Goal: Information Seeking & Learning: Find contact information

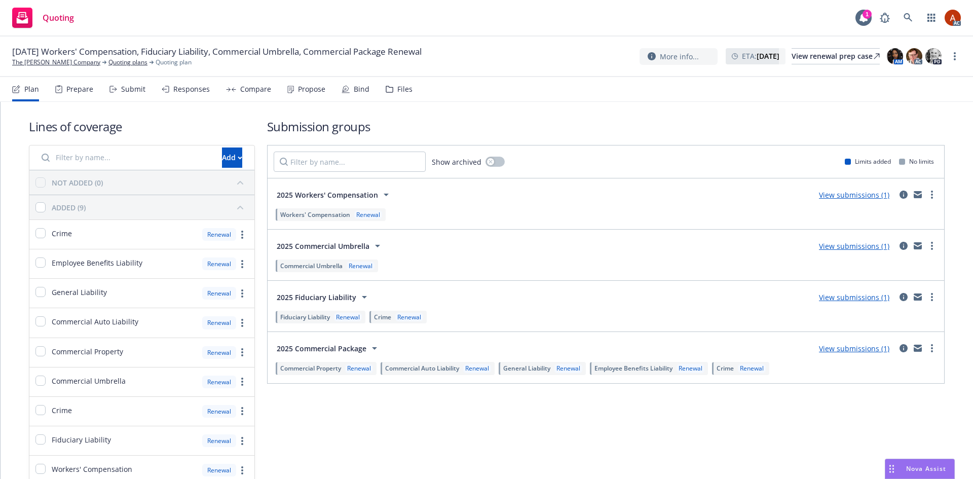
click at [80, 90] on div "Prepare" at bounding box center [79, 89] width 27 height 8
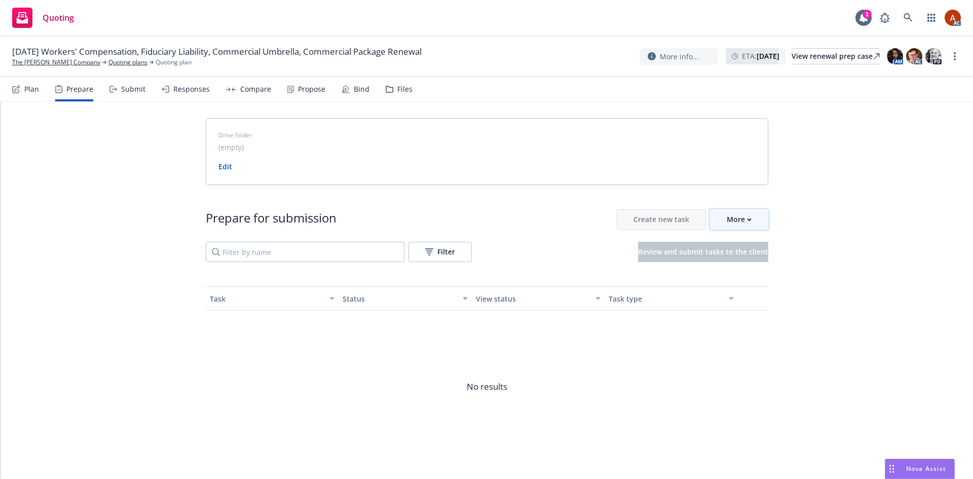
click at [732, 219] on div "More" at bounding box center [738, 219] width 25 height 19
click at [753, 268] on span "Go to Indio account" at bounding box center [751, 266] width 90 height 10
click at [108, 63] on link "Quoting plans" at bounding box center [127, 62] width 39 height 9
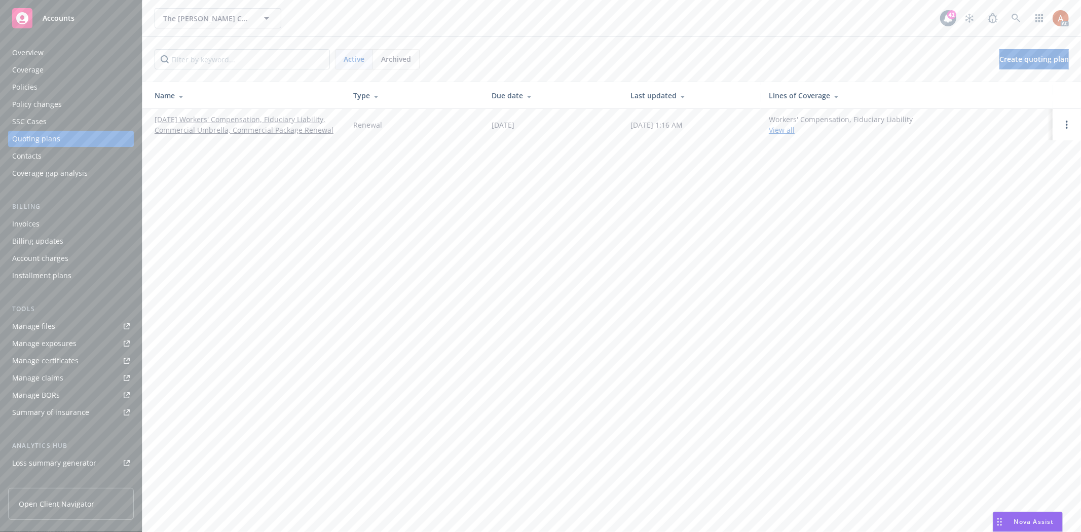
click at [34, 87] on div "Policies" at bounding box center [24, 87] width 25 height 16
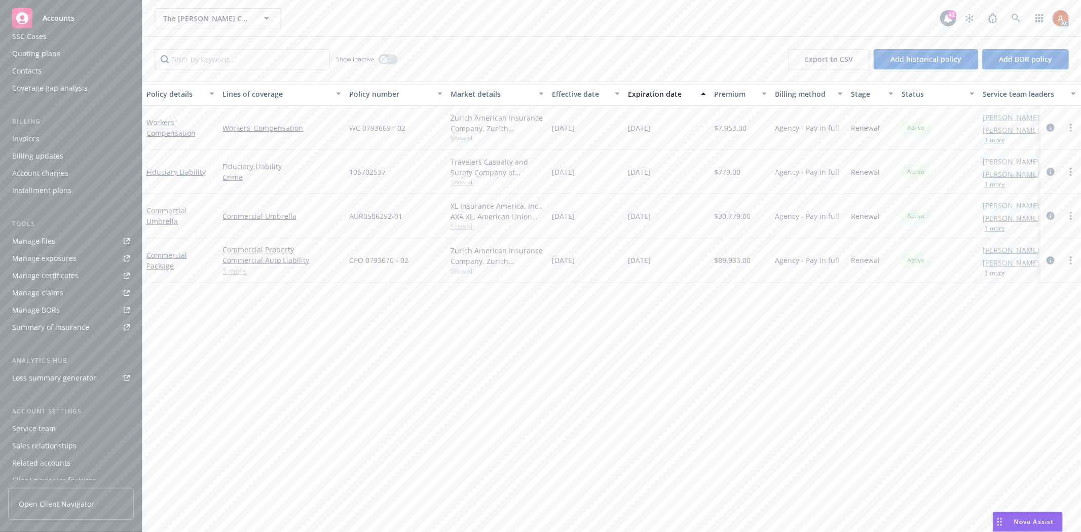
scroll to position [110, 0]
click at [44, 405] on div "Service team" at bounding box center [34, 403] width 44 height 16
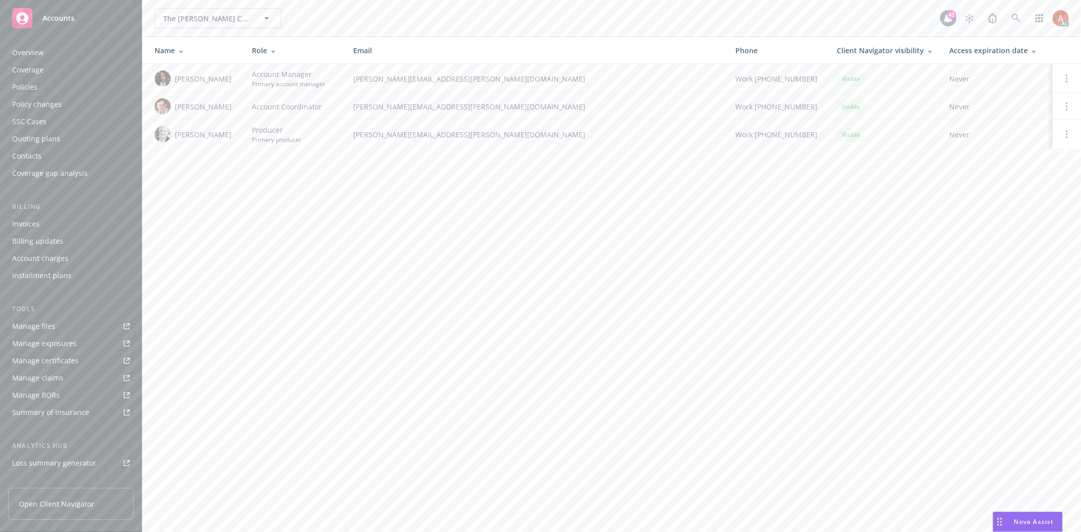
click at [21, 56] on div "Overview" at bounding box center [27, 53] width 31 height 16
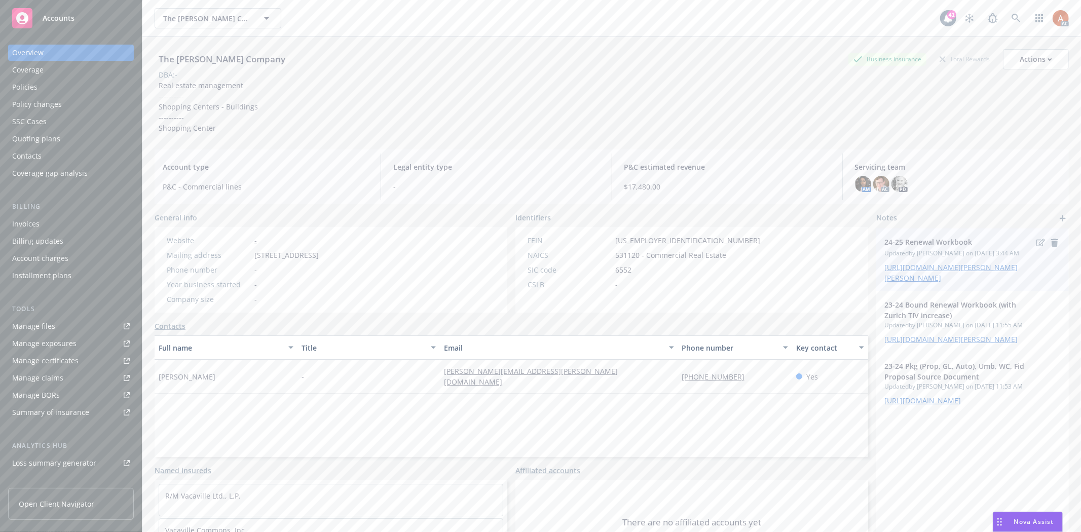
scroll to position [55, 0]
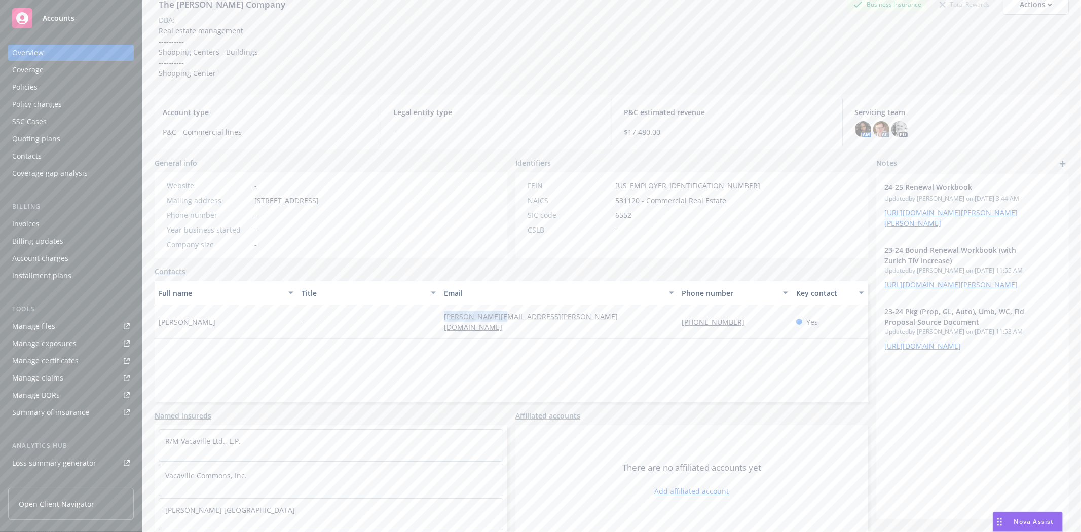
drag, startPoint x: 509, startPoint y: 318, endPoint x: 567, endPoint y: 318, distance: 58.8
click at [567, 318] on div "Linda Rusin - linda@rodde.com (925) 280-9141 Yes" at bounding box center [511, 322] width 713 height 34
copy div "linda@rodde.com"
click at [556, 343] on div "Full name Title Email Phone number Key contact Linda Rusin - linda@rodde.com (9…" at bounding box center [511, 342] width 713 height 122
click at [571, 356] on div "Full name Title Email Phone number Key contact Linda Rusin - linda@rodde.com (9…" at bounding box center [511, 342] width 713 height 122
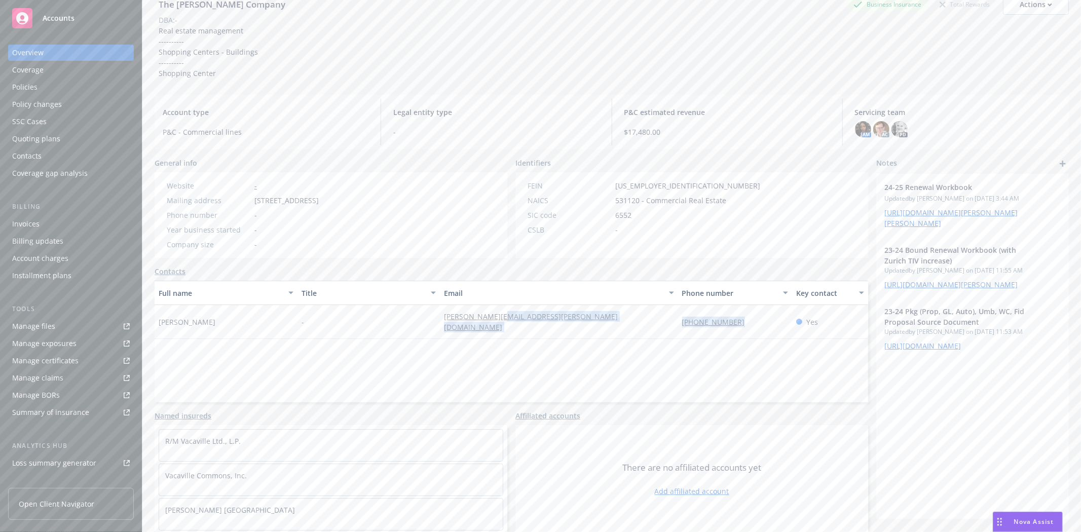
drag, startPoint x: 669, startPoint y: 317, endPoint x: 753, endPoint y: 317, distance: 84.1
click at [753, 317] on div "Linda Rusin - linda@rodde.com (925) 280-9141 Yes" at bounding box center [511, 322] width 713 height 34
copy div "(925) 280-9141"
click at [47, 399] on div "Service team" at bounding box center [34, 403] width 44 height 16
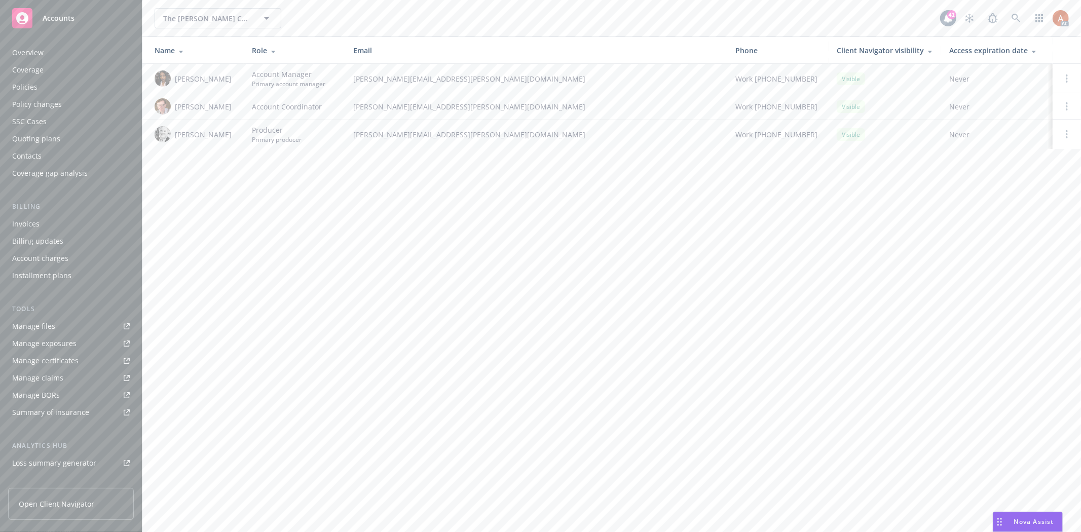
click at [27, 88] on div "Policies" at bounding box center [24, 87] width 25 height 16
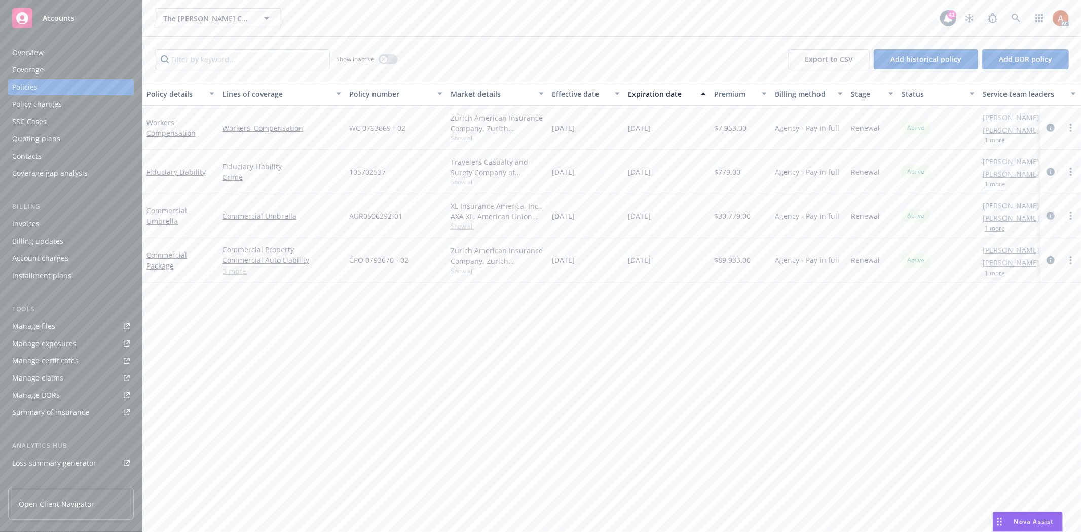
click at [1051, 216] on icon "circleInformation" at bounding box center [1050, 216] width 8 height 8
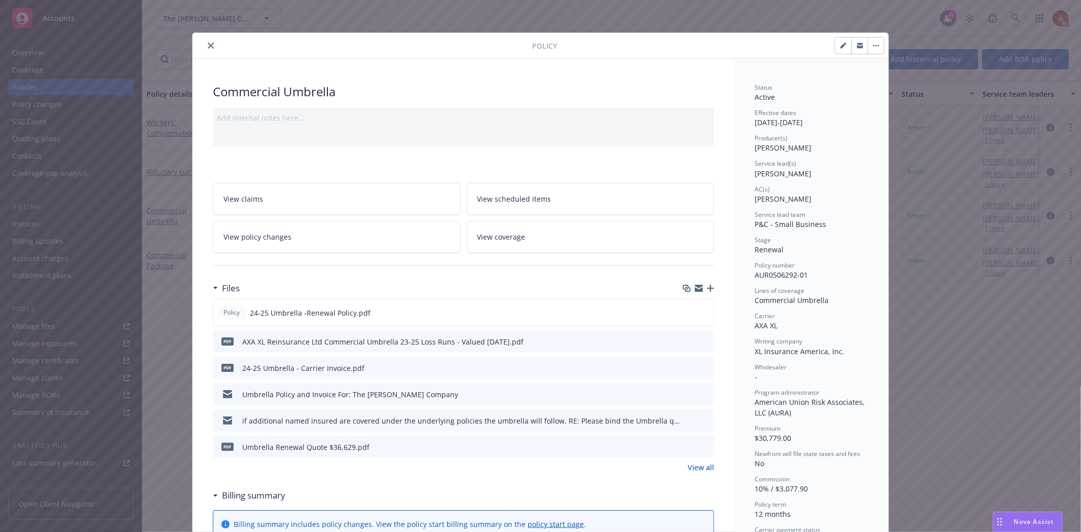
click at [692, 469] on link "View all" at bounding box center [700, 467] width 26 height 11
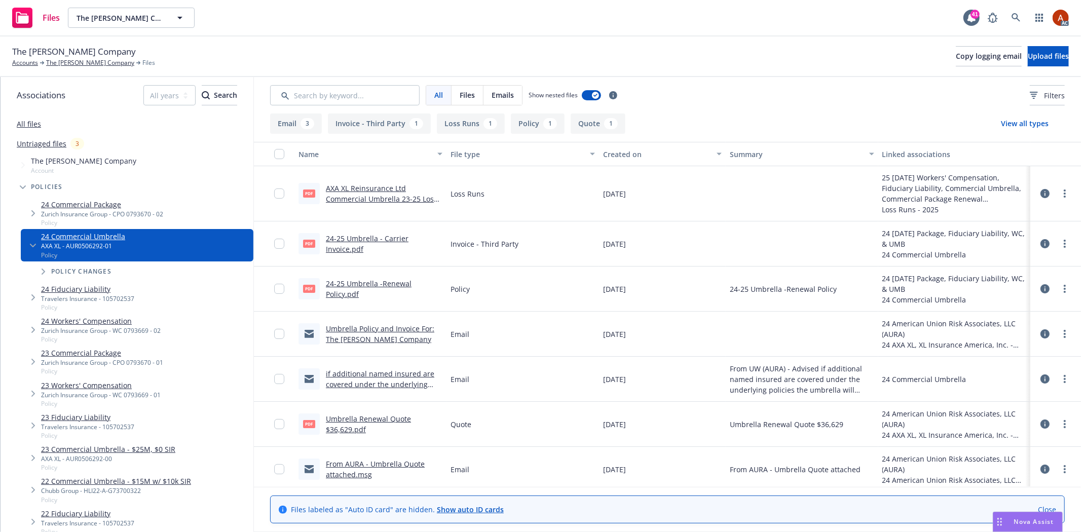
click at [528, 125] on button "Policy 1" at bounding box center [538, 123] width 54 height 20
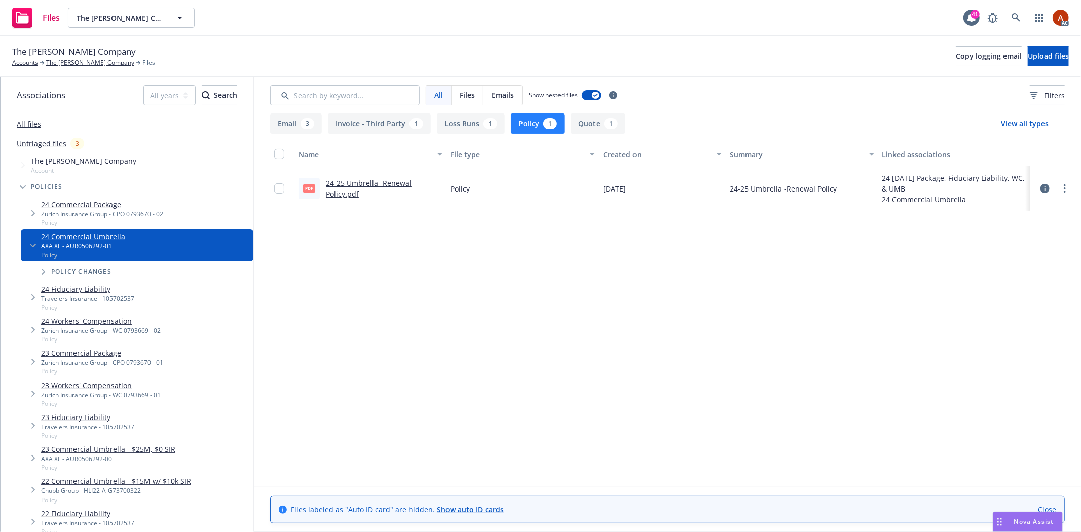
click at [391, 186] on link "24-25 Umbrella -Renewal Policy.pdf" at bounding box center [369, 188] width 86 height 20
click at [71, 62] on link "The [PERSON_NAME] Company" at bounding box center [90, 62] width 88 height 9
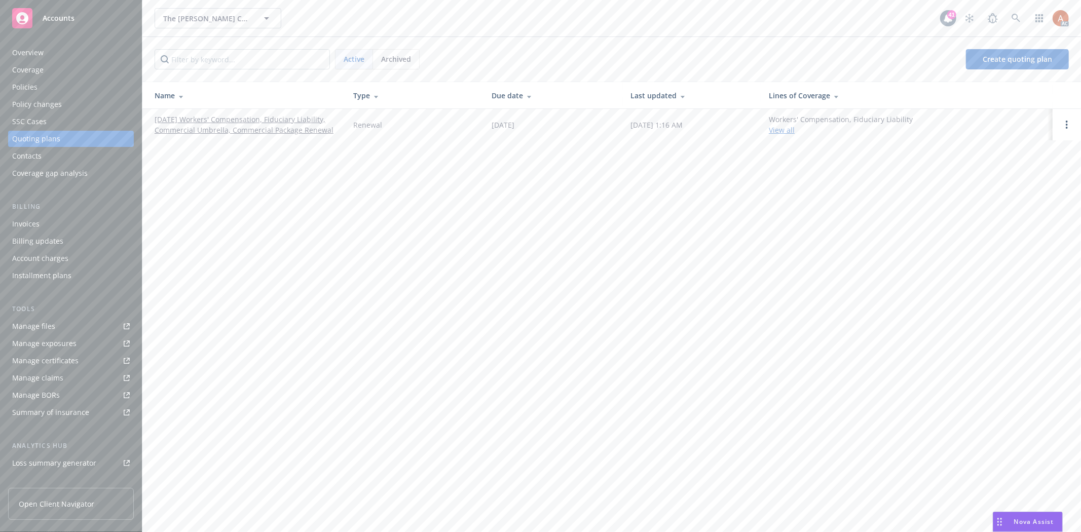
drag, startPoint x: 158, startPoint y: 115, endPoint x: 342, endPoint y: 135, distance: 185.4
click at [342, 135] on td "[DATE] Workers' Compensation, Fiduciary Liability, Commercial Umbrella, Commerc…" at bounding box center [243, 124] width 203 height 31
copy link "[DATE] Workers' Compensation, Fiduciary Liability, Commercial Umbrella, Commerc…"
click at [371, 230] on div "The Rodde Company The Rodde Company 41 AC Active Archived Create quoting plan N…" at bounding box center [611, 266] width 938 height 532
click at [18, 57] on div "Overview" at bounding box center [27, 53] width 31 height 16
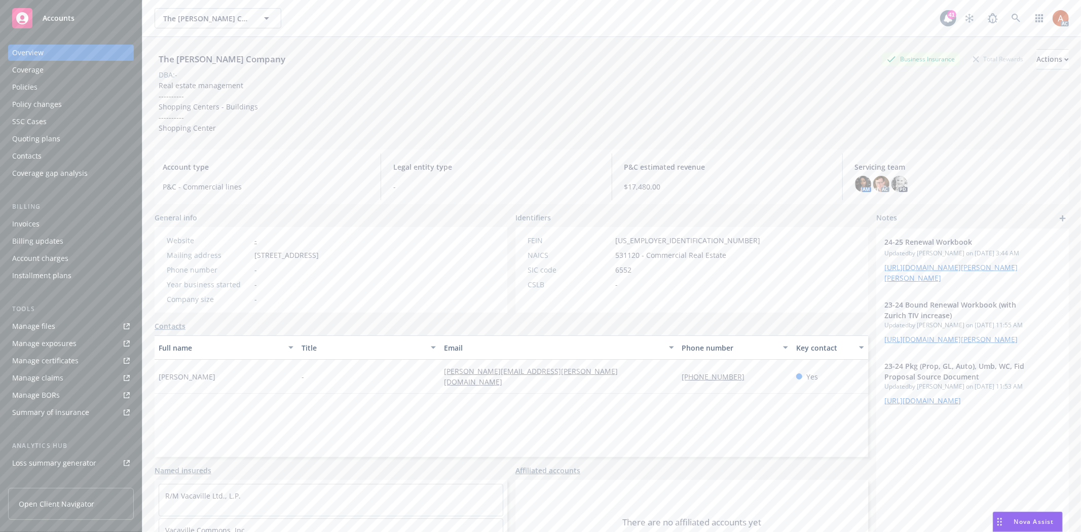
scroll to position [110, 0]
click at [53, 403] on div "Service team" at bounding box center [34, 403] width 44 height 16
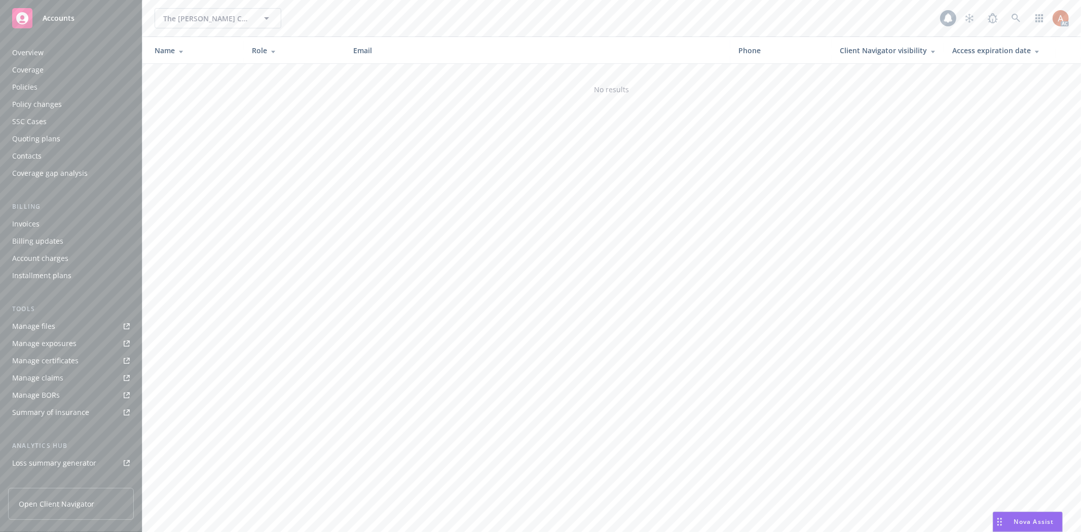
scroll to position [110, 0]
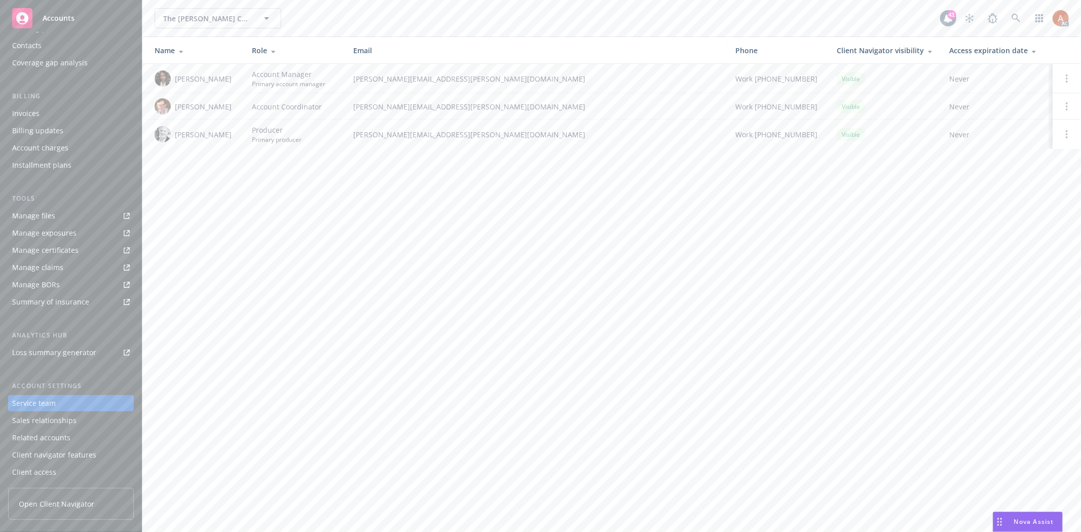
drag, startPoint x: 174, startPoint y: 134, endPoint x: 232, endPoint y: 135, distance: 57.3
click at [232, 135] on div "Steve Leveroni" at bounding box center [195, 134] width 81 height 16
copy span "Steve Leveroni"
click at [20, 90] on div "Policies" at bounding box center [24, 87] width 25 height 16
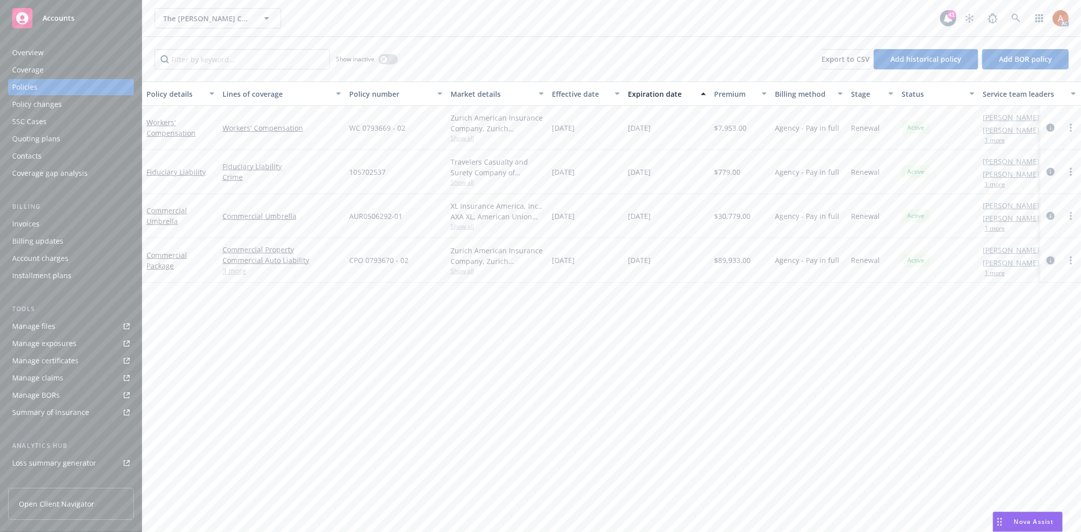
click at [1051, 262] on icon "circleInformation" at bounding box center [1050, 260] width 8 height 8
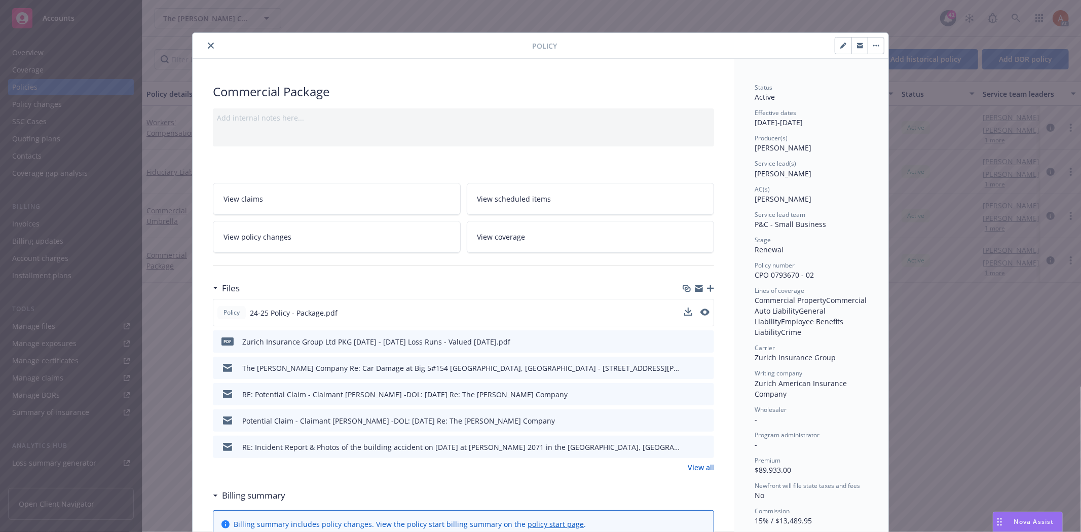
scroll to position [169, 0]
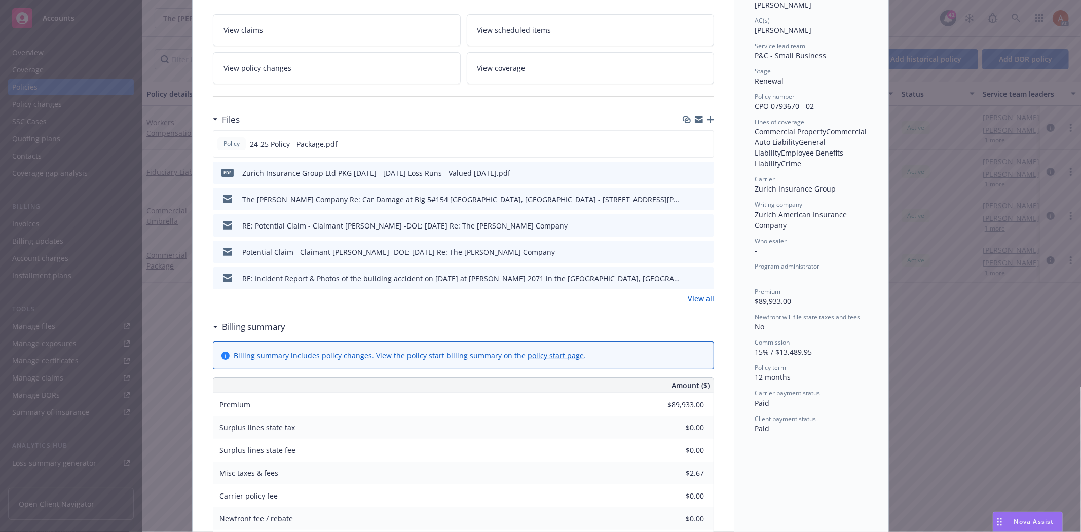
click at [693, 300] on link "View all" at bounding box center [700, 298] width 26 height 11
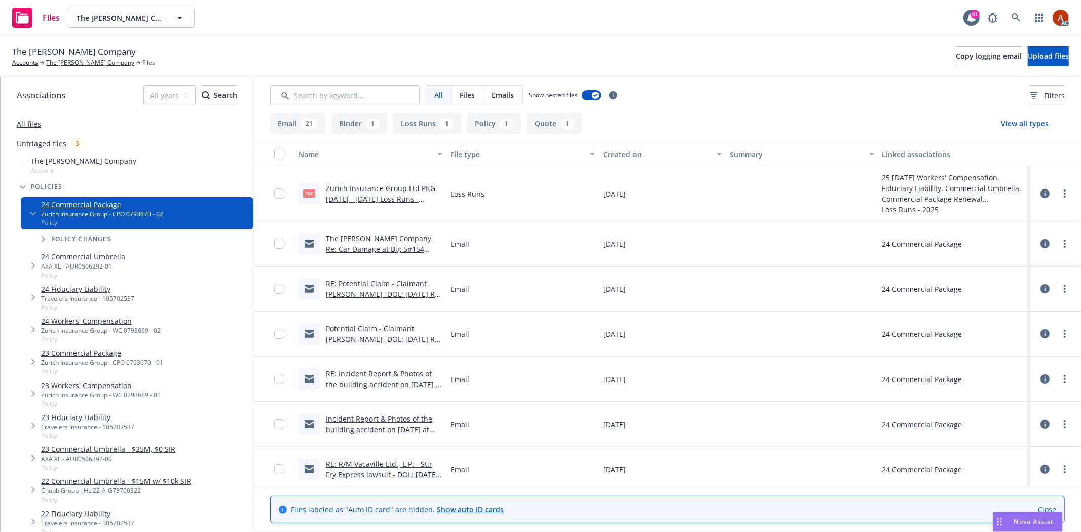
click at [499, 122] on div "1" at bounding box center [506, 123] width 14 height 11
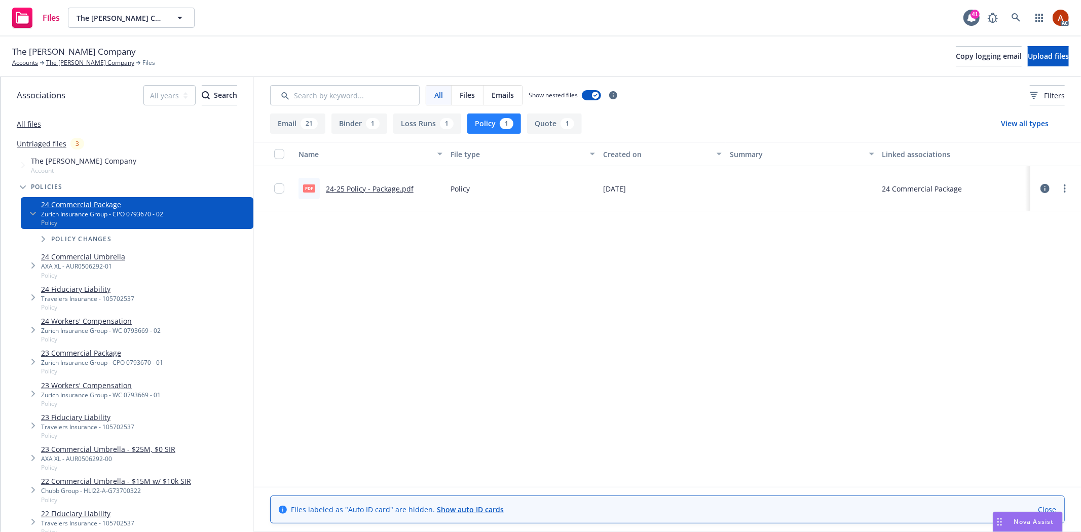
click at [399, 185] on link "24-25 Policy - Package.pdf" at bounding box center [370, 189] width 88 height 10
click at [76, 63] on link "The [PERSON_NAME] Company" at bounding box center [90, 62] width 88 height 9
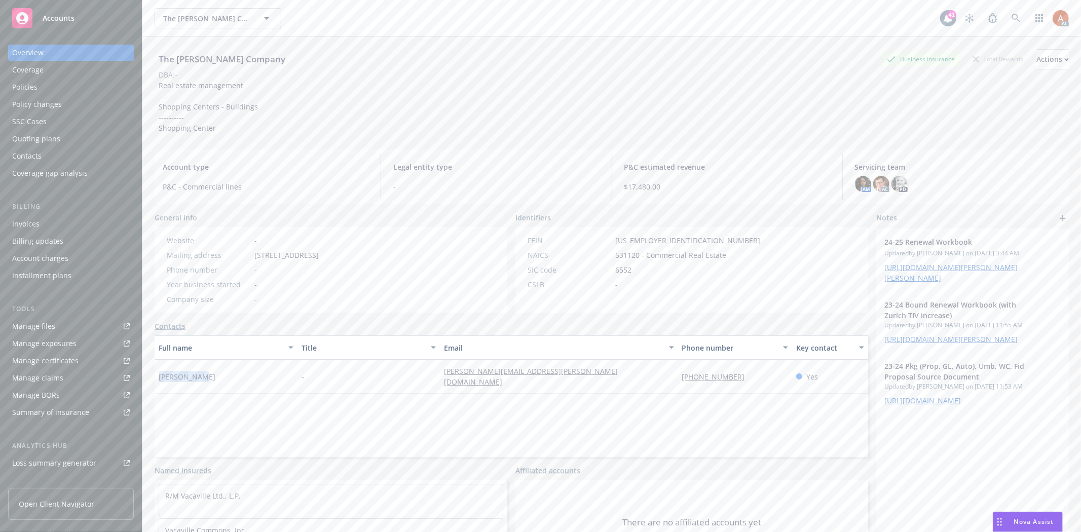
drag, startPoint x: 164, startPoint y: 373, endPoint x: 225, endPoint y: 373, distance: 61.3
click at [225, 373] on div "[PERSON_NAME]" at bounding box center [226, 377] width 143 height 34
copy span "[PERSON_NAME]"
click at [517, 402] on div "Full name Title Email Phone number Key contact [PERSON_NAME] - [PERSON_NAME][EM…" at bounding box center [511, 396] width 713 height 122
drag, startPoint x: 431, startPoint y: 370, endPoint x: 536, endPoint y: 371, distance: 104.9
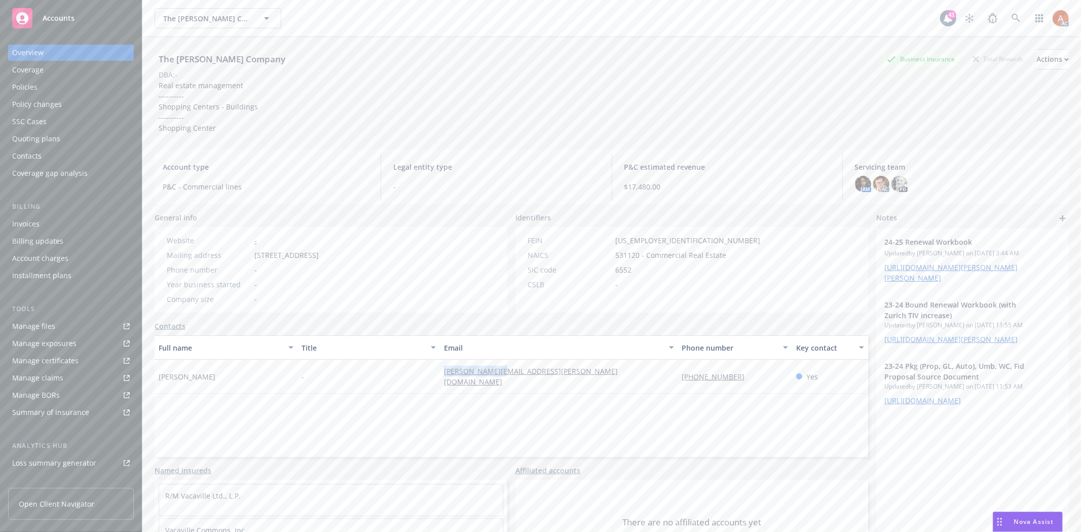
click at [536, 371] on div "Linda Rusin - linda@rodde.com (925) 280-9141 Yes" at bounding box center [511, 377] width 713 height 34
copy div "linda@rodde.com"
click at [603, 397] on div "Full name Title Email Phone number Key contact Linda Rusin - linda@rodde.com (9…" at bounding box center [511, 396] width 713 height 122
drag, startPoint x: 665, startPoint y: 367, endPoint x: 747, endPoint y: 381, distance: 82.9
click at [747, 381] on div "Linda Rusin - linda@rodde.com (925) 280-9141 Yes" at bounding box center [511, 377] width 713 height 34
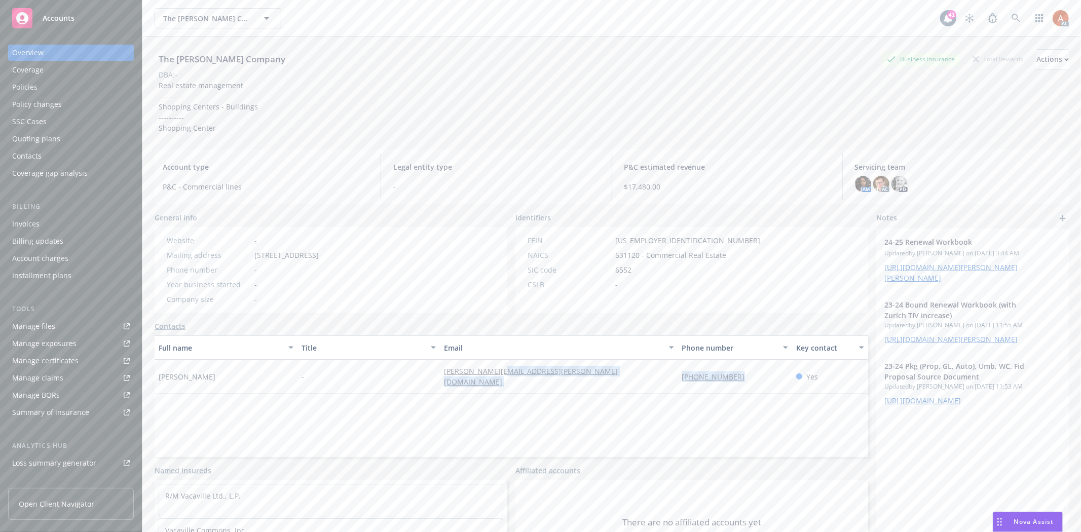
copy div "(925) 280-9141"
drag, startPoint x: 158, startPoint y: 84, endPoint x: 225, endPoint y: 132, distance: 82.8
click at [225, 132] on div "Real estate management ---------- Shopping Centers - Buildings ---------- Shopp…" at bounding box center [208, 106] width 107 height 53
copy span "Real estate management ---------- Shopping Centers - Buildings ---------- Shopp…"
click at [331, 95] on div "The Rodde Company Business Insurance Total Rewards Actions DBA: - Real estate m…" at bounding box center [612, 91] width 914 height 84
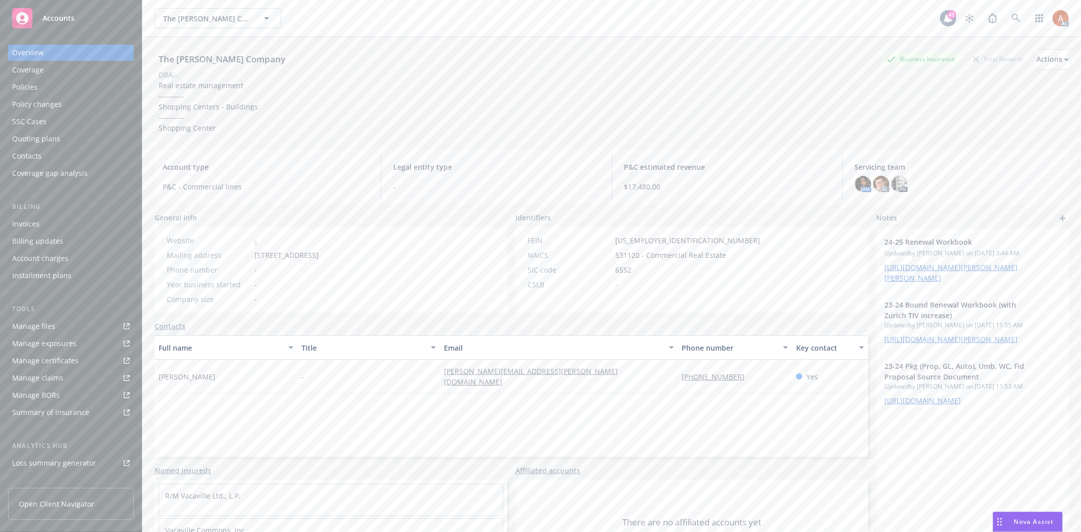
click at [41, 331] on div "Manage files" at bounding box center [33, 326] width 43 height 16
click at [27, 87] on div "Policies" at bounding box center [24, 87] width 25 height 16
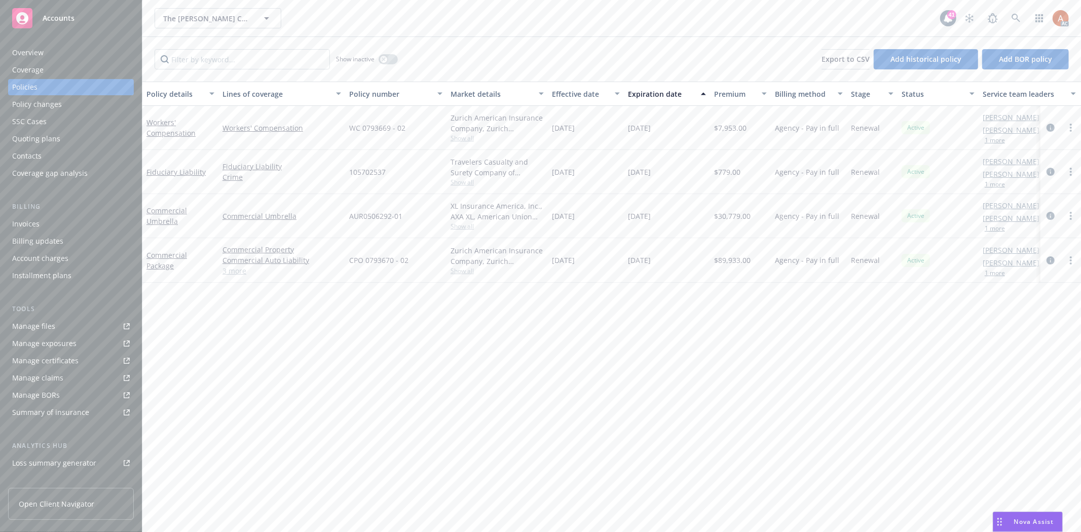
click at [454, 273] on span "Show all" at bounding box center [496, 270] width 93 height 9
drag, startPoint x: 346, startPoint y: 331, endPoint x: 449, endPoint y: 325, distance: 103.0
click at [449, 325] on div "Writing company Zurich American Insurance Company Carrier Zurich Insurance Grou…" at bounding box center [441, 336] width 203 height 113
copy span "Zurich Insurance Group"
click at [287, 332] on div "Policy details Lines of coverage Policy number Market details Effective date Ex…" at bounding box center [611, 307] width 938 height 450
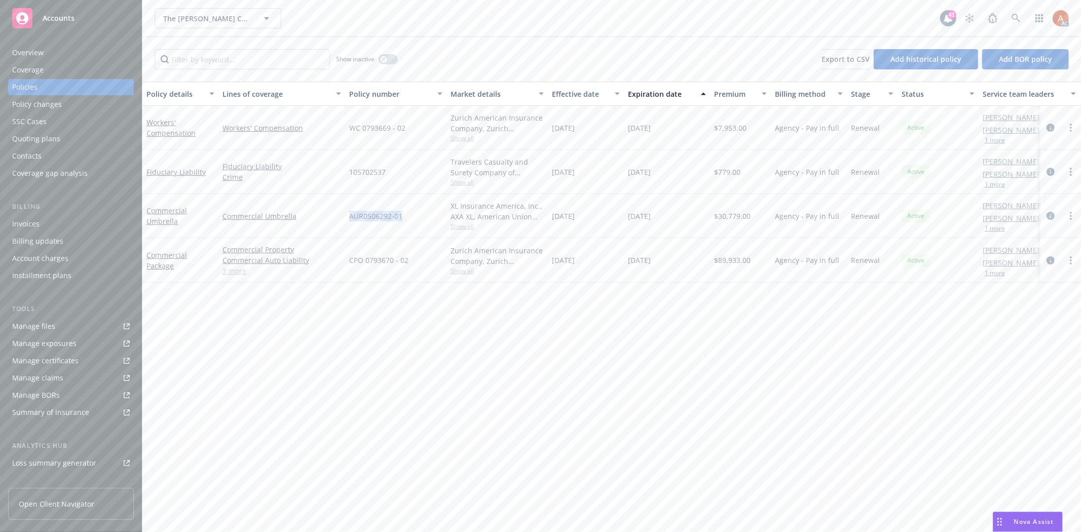
drag, startPoint x: 346, startPoint y: 215, endPoint x: 413, endPoint y: 215, distance: 66.4
click at [413, 215] on div "AUR0506292-01" at bounding box center [395, 216] width 101 height 44
copy span "AUR0506292-01"
click at [466, 367] on div "Policy details Lines of coverage Policy number Market details Effective date Ex…" at bounding box center [611, 307] width 938 height 450
click at [461, 226] on span "Show all" at bounding box center [496, 226] width 93 height 9
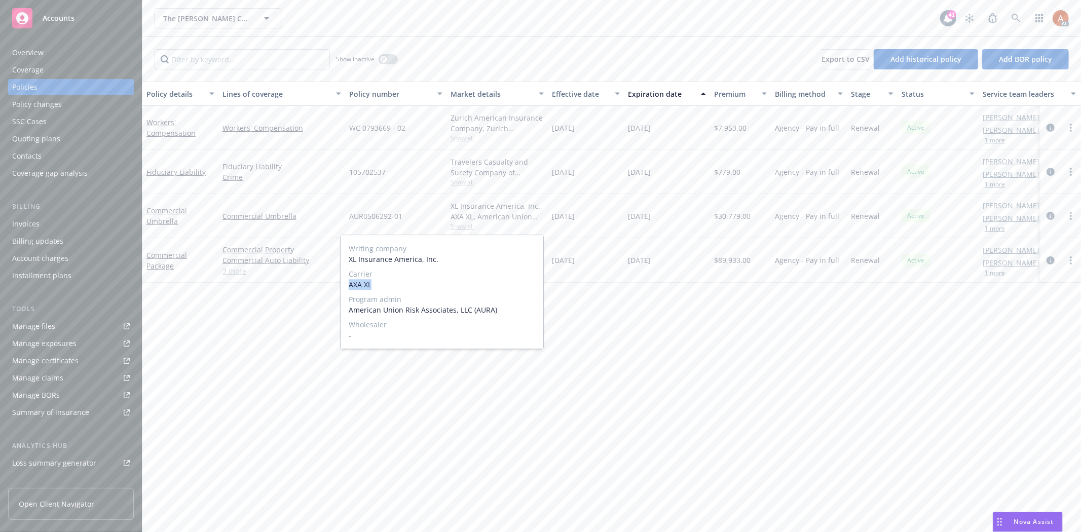
drag, startPoint x: 351, startPoint y: 286, endPoint x: 404, endPoint y: 286, distance: 52.7
click at [404, 286] on div "Writing company XL Insurance America, Inc. Carrier AXA XL Program admin America…" at bounding box center [441, 291] width 203 height 113
copy span "AXA XL"
click at [603, 372] on div "Policy details Lines of coverage Policy number Market details Effective date Ex…" at bounding box center [611, 307] width 938 height 450
drag, startPoint x: 547, startPoint y: 210, endPoint x: 584, endPoint y: 218, distance: 37.9
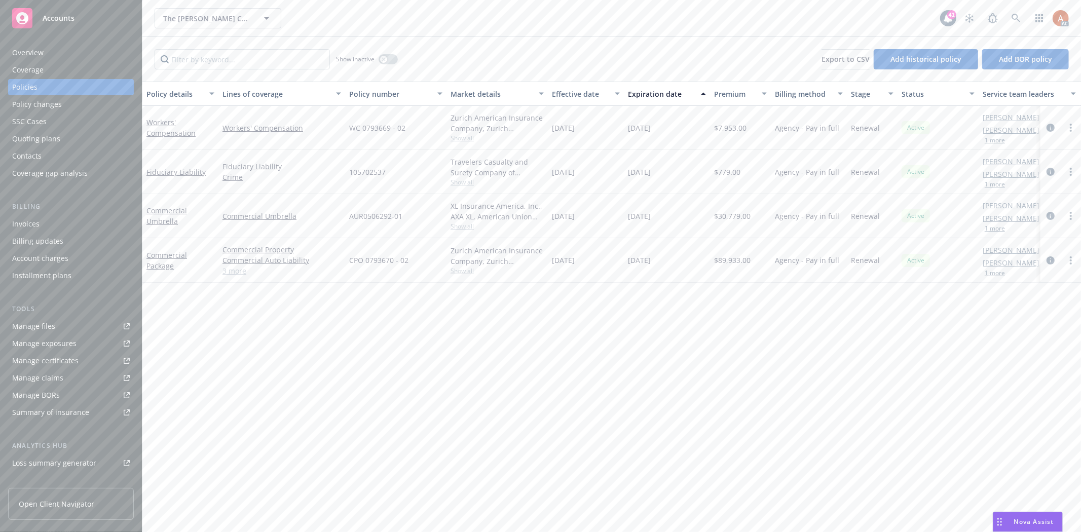
click at [584, 218] on div "Commercial Umbrella Commercial Umbrella AUR0506292-01 XL Insurance America, Inc…" at bounding box center [631, 216] width 978 height 44
drag, startPoint x: 595, startPoint y: 281, endPoint x: 599, endPoint y: 247, distance: 33.7
click at [596, 281] on div "09/01/2024" at bounding box center [586, 260] width 76 height 45
drag, startPoint x: 553, startPoint y: 211, endPoint x: 591, endPoint y: 215, distance: 37.7
click at [591, 215] on div "09/01/2024" at bounding box center [586, 216] width 76 height 44
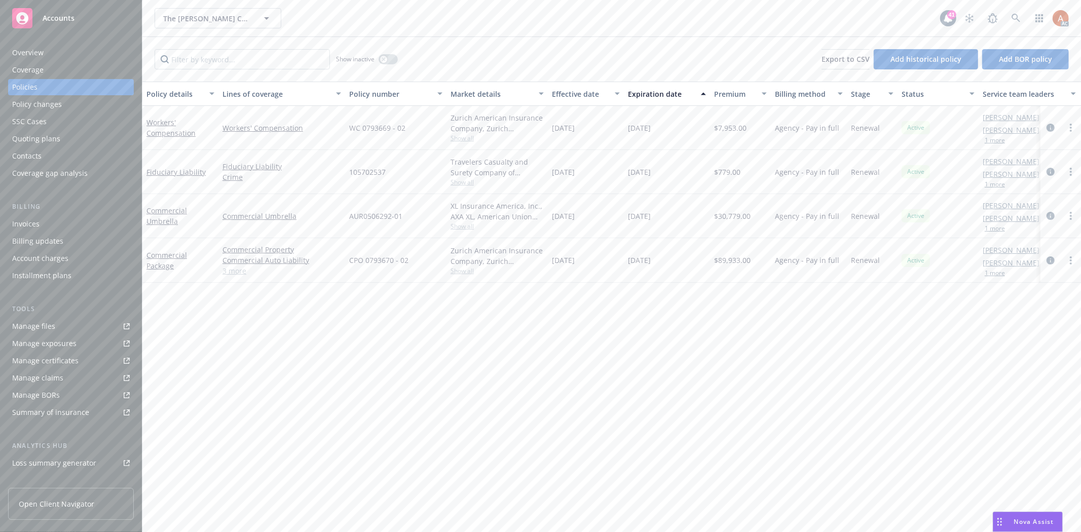
copy span "09/01/2024"
click at [731, 212] on span "$30,779.00" at bounding box center [732, 216] width 36 height 11
copy span "30,779.00"
click at [386, 58] on div "button" at bounding box center [383, 59] width 7 height 7
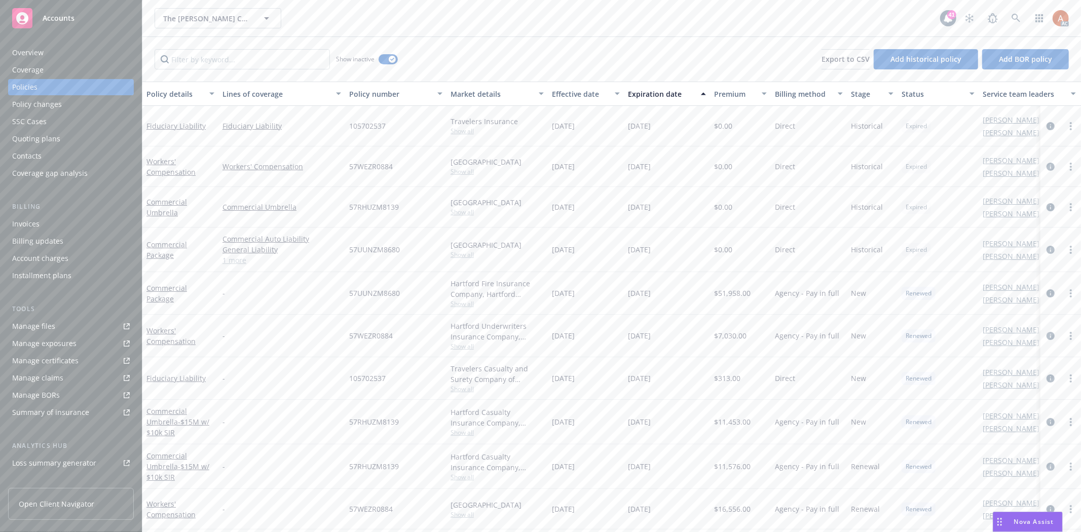
click at [571, 93] on div "Effective date" at bounding box center [580, 94] width 57 height 11
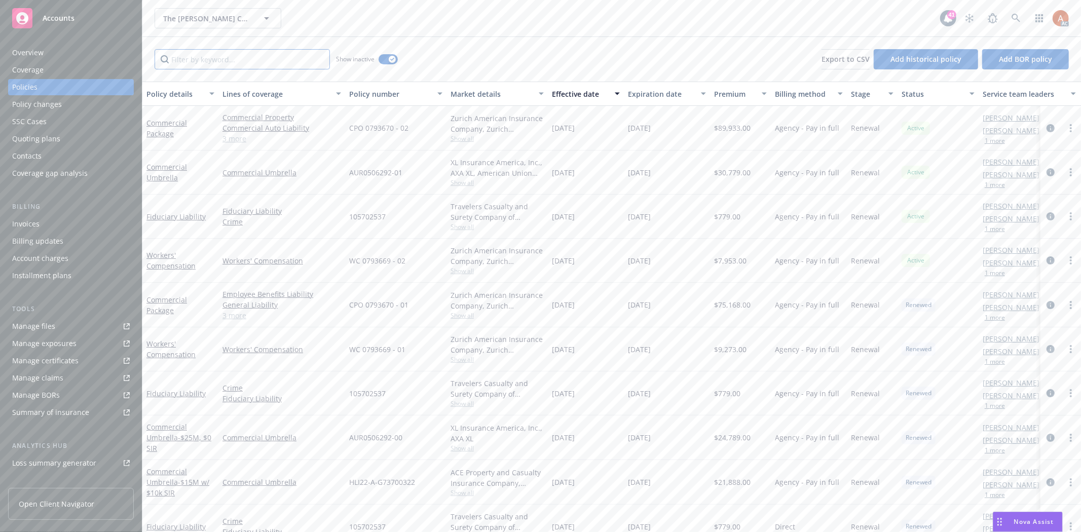
click at [255, 66] on input "Filter by keyword..." at bounding box center [242, 59] width 175 height 20
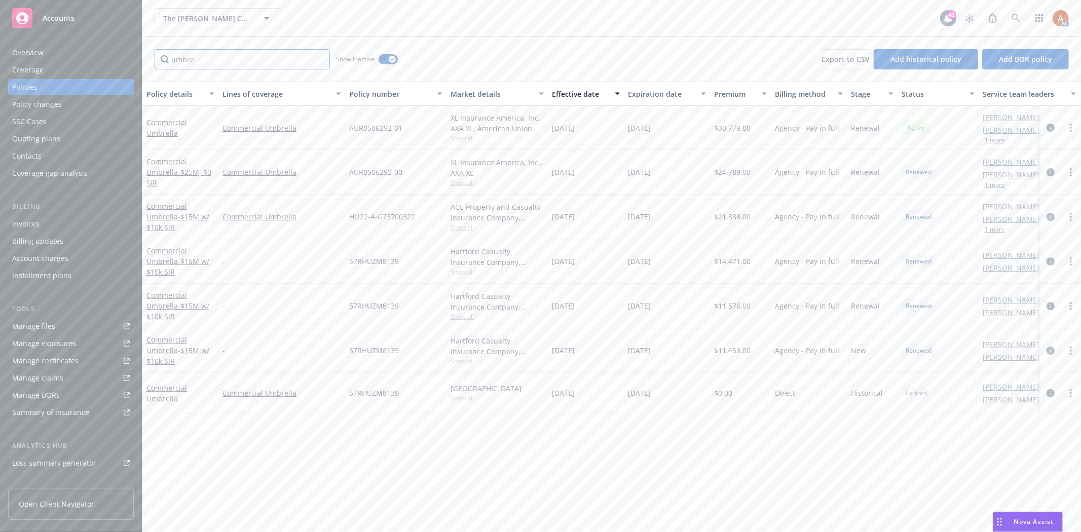
type input "umbre"
click at [462, 184] on span "Show all" at bounding box center [496, 182] width 93 height 9
drag, startPoint x: 356, startPoint y: 239, endPoint x: 386, endPoint y: 241, distance: 29.9
click at [386, 241] on div "Writing company XL Insurance America, Inc. Carrier AXA XL Program admin - Whole…" at bounding box center [441, 247] width 203 height 113
copy span "AXA XL"
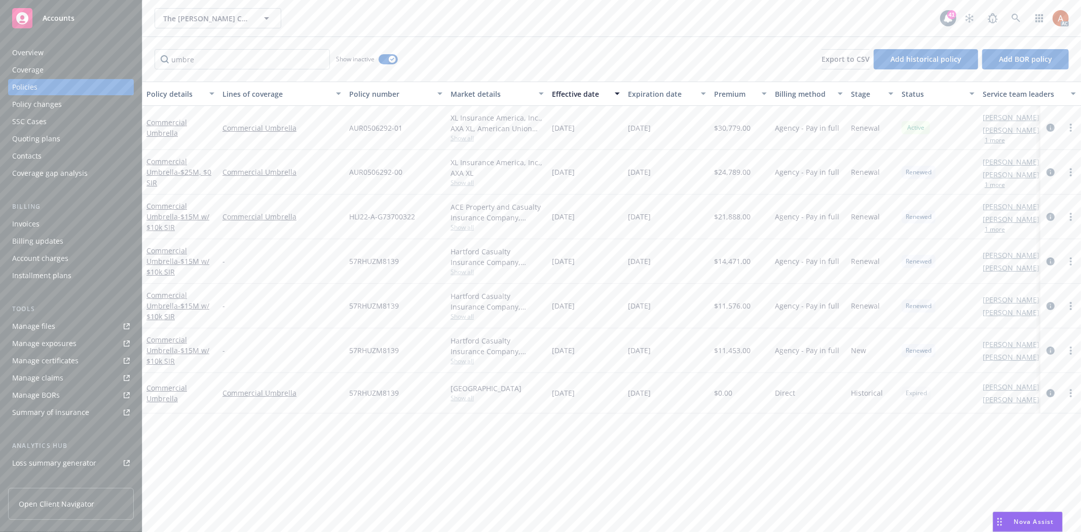
click at [306, 274] on div "-" at bounding box center [281, 261] width 127 height 45
drag, startPoint x: 345, startPoint y: 170, endPoint x: 407, endPoint y: 173, distance: 61.9
click at [407, 173] on div "AUR0506292-00" at bounding box center [395, 172] width 101 height 45
click at [733, 171] on span "$24,789.00" at bounding box center [732, 172] width 36 height 11
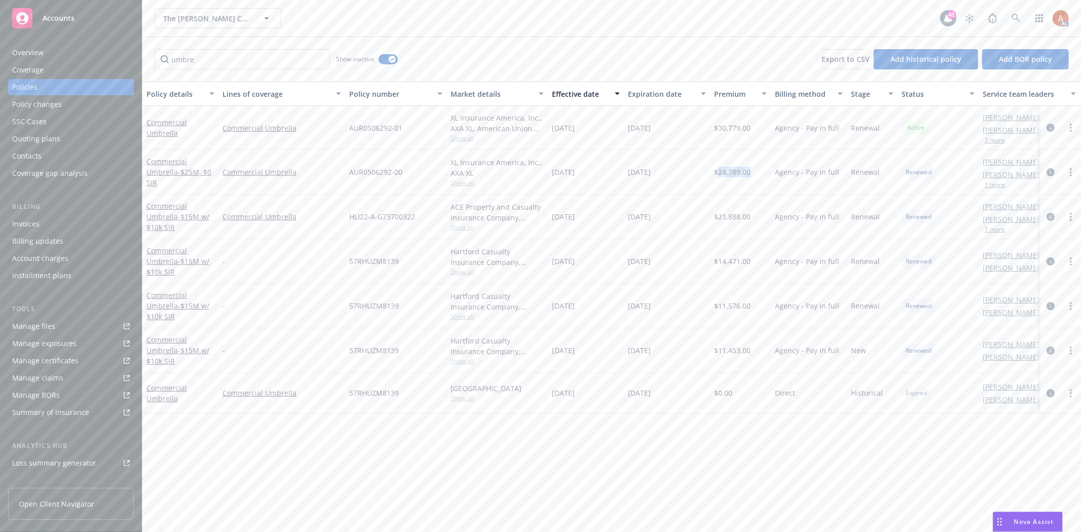
drag, startPoint x: 578, startPoint y: 171, endPoint x: 594, endPoint y: 174, distance: 16.1
click at [594, 174] on div "09/01/2023" at bounding box center [586, 172] width 76 height 45
click at [459, 229] on span "Show all" at bounding box center [496, 227] width 93 height 9
drag, startPoint x: 350, startPoint y: 286, endPoint x: 407, endPoint y: 287, distance: 57.2
click at [404, 287] on span "Chubb Group" at bounding box center [442, 286] width 186 height 11
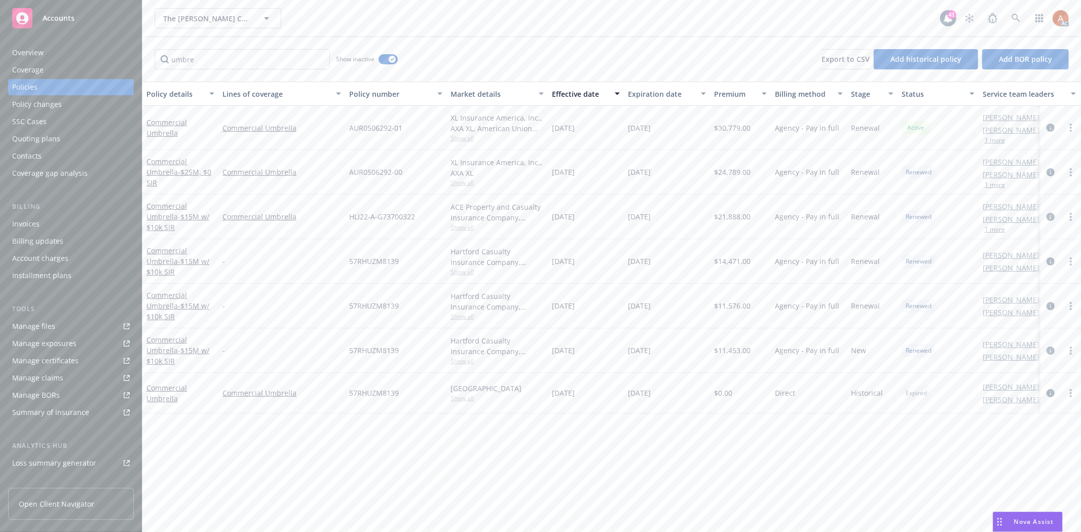
click at [353, 213] on span "HLI22-A-G73700322" at bounding box center [382, 216] width 66 height 11
drag, startPoint x: 343, startPoint y: 214, endPoint x: 427, endPoint y: 219, distance: 84.3
click at [427, 219] on div "Commercial Umbrella - $15M w/ $10k SIR Commercial Umbrella HLI22-A-G73700322 AC…" at bounding box center [631, 217] width 978 height 45
click at [726, 215] on span "$21,888.00" at bounding box center [732, 216] width 36 height 11
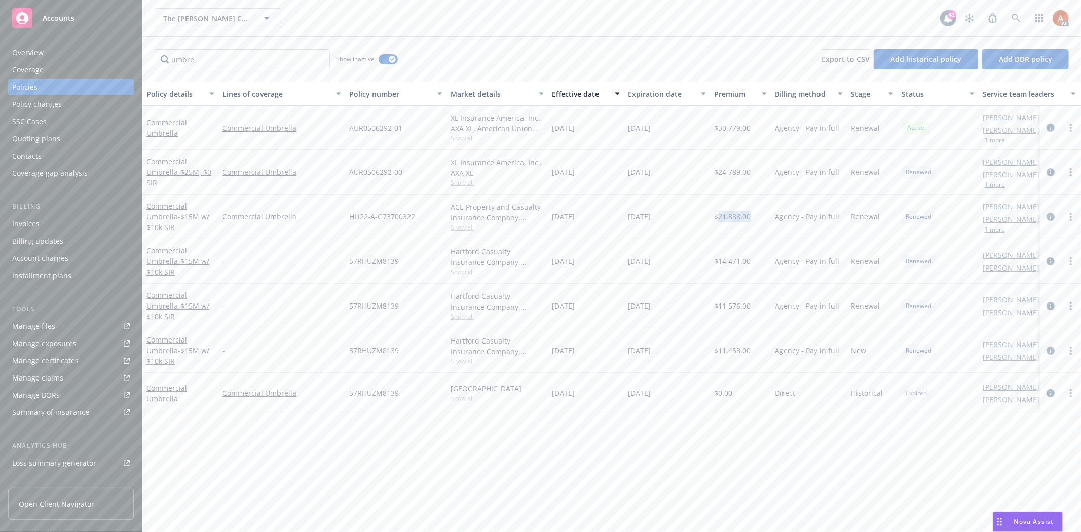
drag, startPoint x: 553, startPoint y: 215, endPoint x: 600, endPoint y: 214, distance: 46.6
click at [600, 214] on div "09/01/2022" at bounding box center [586, 217] width 76 height 45
click at [58, 406] on div "Service team" at bounding box center [71, 403] width 118 height 16
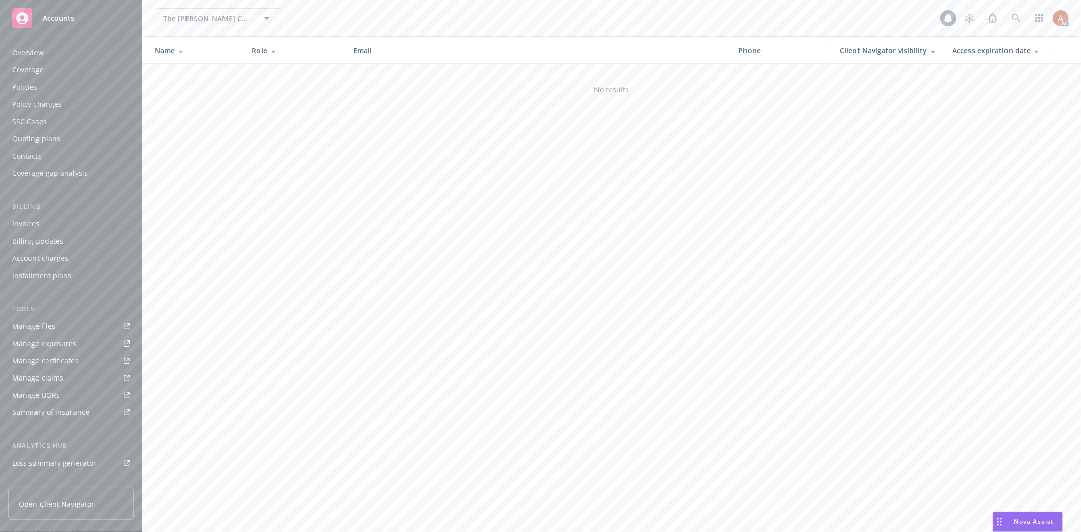
scroll to position [110, 0]
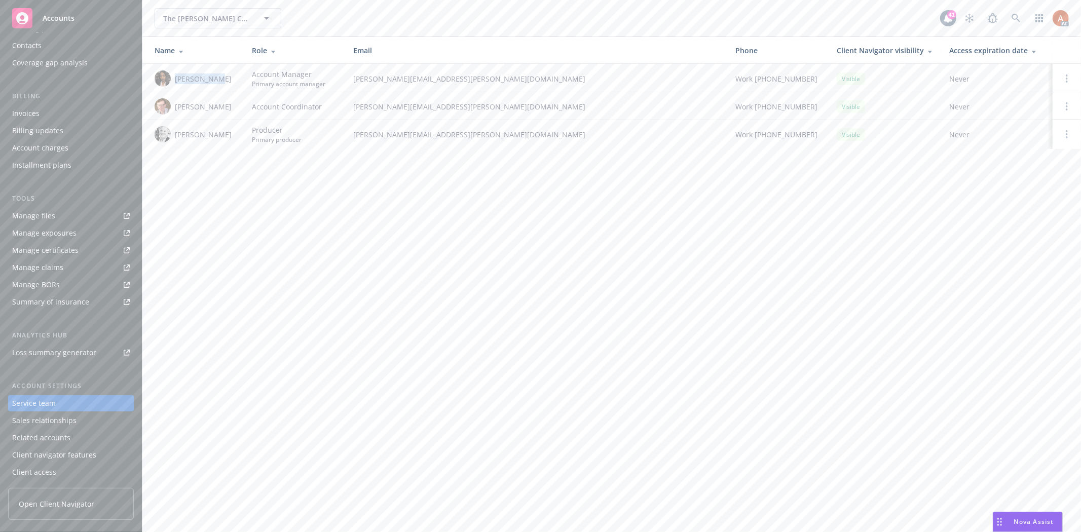
drag, startPoint x: 221, startPoint y: 79, endPoint x: 237, endPoint y: 79, distance: 15.2
click at [237, 79] on td "Ashley Mack" at bounding box center [192, 78] width 101 height 29
click at [237, 197] on div "The Rodde Company The Rodde Company 41 AC Name Role Email Phone Client Navigato…" at bounding box center [611, 266] width 938 height 532
drag, startPoint x: 186, startPoint y: 135, endPoint x: 228, endPoint y: 135, distance: 42.0
click at [228, 135] on div "Steve Leveroni" at bounding box center [195, 134] width 81 height 16
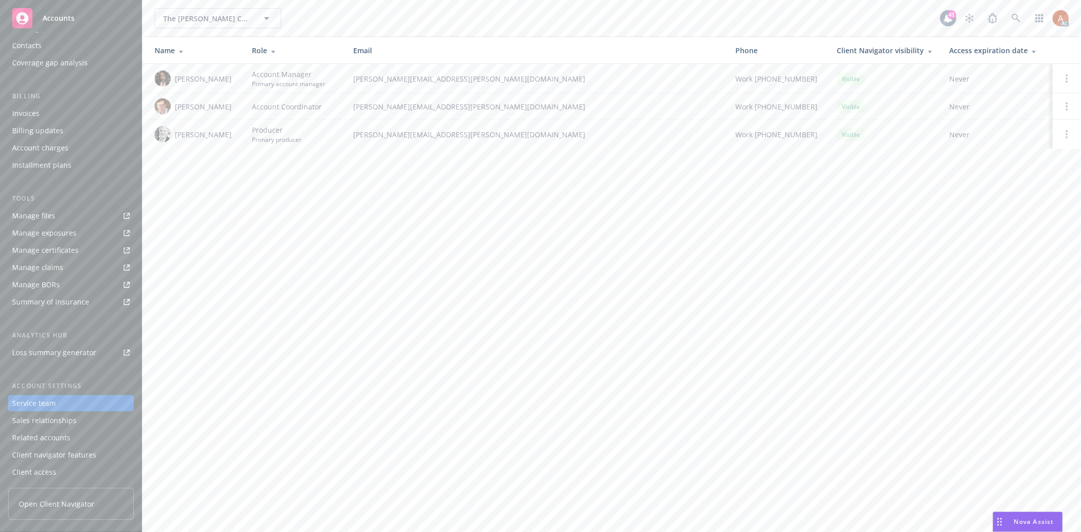
drag, startPoint x: 315, startPoint y: 204, endPoint x: 299, endPoint y: 161, distance: 46.0
click at [312, 203] on div "The Rodde Company The Rodde Company 41 AC Name Role Email Phone Client Navigato…" at bounding box center [611, 266] width 938 height 532
drag, startPoint x: 349, startPoint y: 76, endPoint x: 504, endPoint y: 74, distance: 155.0
click at [504, 74] on td "ashley.mack@newfront.com" at bounding box center [536, 78] width 382 height 29
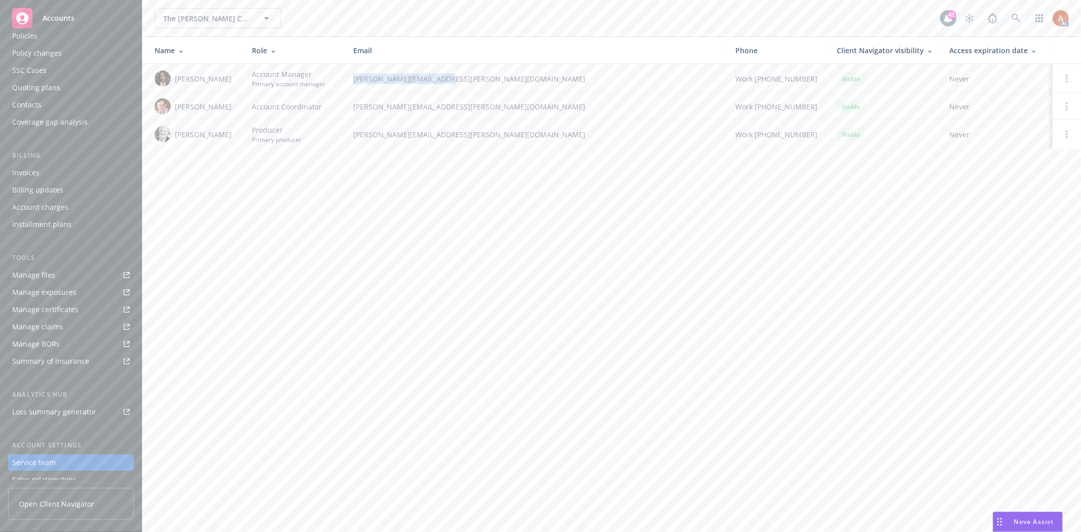
scroll to position [0, 0]
click at [29, 88] on div "Policies" at bounding box center [24, 87] width 25 height 16
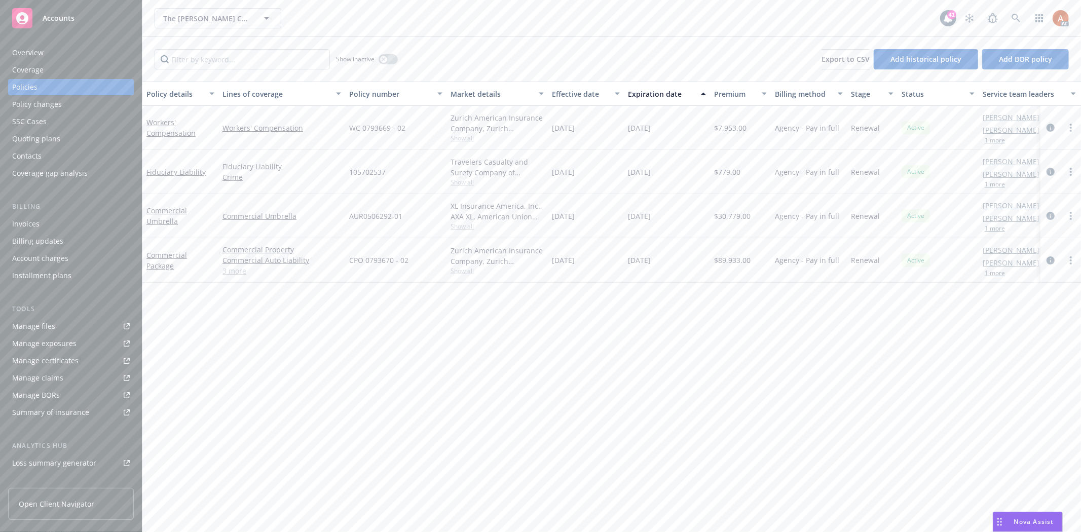
drag, startPoint x: 624, startPoint y: 128, endPoint x: 671, endPoint y: 127, distance: 47.6
click at [671, 127] on div "09/01/2025" at bounding box center [667, 128] width 86 height 44
click at [461, 139] on span "Show all" at bounding box center [496, 138] width 93 height 9
click at [663, 362] on div "Policy details Lines of coverage Policy number Market details Effective date Ex…" at bounding box center [611, 307] width 938 height 450
click at [36, 53] on div "Overview" at bounding box center [27, 53] width 31 height 16
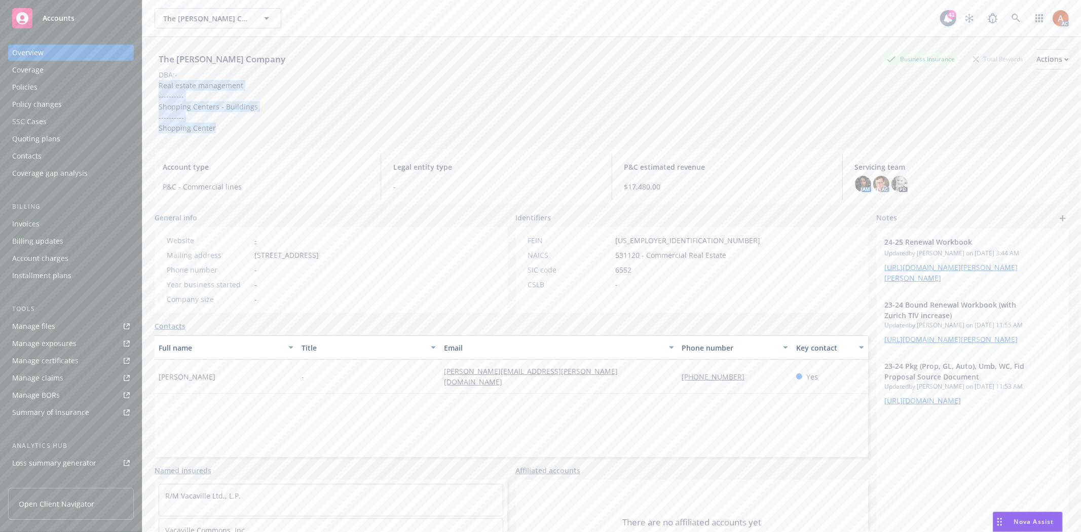
drag, startPoint x: 157, startPoint y: 80, endPoint x: 222, endPoint y: 136, distance: 85.5
click at [222, 136] on div "The Rodde Company Business Insurance Total Rewards Actions DBA: - Real estate m…" at bounding box center [612, 89] width 914 height 104
click at [259, 273] on div "Phone number -" at bounding box center [243, 269] width 160 height 11
drag, startPoint x: 252, startPoint y: 253, endPoint x: 341, endPoint y: 253, distance: 89.2
click at [323, 253] on div "Mailing address 710 South Broadway #211, Walnut Creek, CA, 94596" at bounding box center [243, 255] width 160 height 11
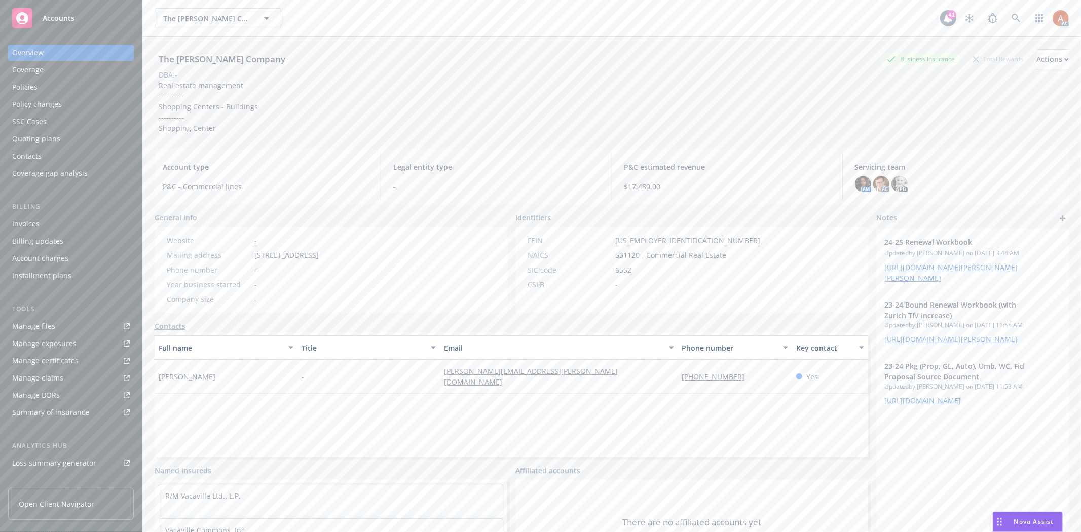
click at [323, 262] on div "Website - Mailing address 710 South Broadway #211, Walnut Creek, CA, 94596 Phon…" at bounding box center [243, 269] width 160 height 69
drag, startPoint x: 368, startPoint y: 255, endPoint x: 383, endPoint y: 256, distance: 15.3
click at [319, 256] on span "710 South Broadway #211, Walnut Creek, CA, 94596" at bounding box center [286, 255] width 64 height 11
click at [473, 277] on div "Website - Mailing address 710 South Broadway #211, Walnut Creek, CA, 94596 Phon…" at bounding box center [331, 270] width 353 height 86
click at [19, 84] on div "Policies" at bounding box center [24, 87] width 25 height 16
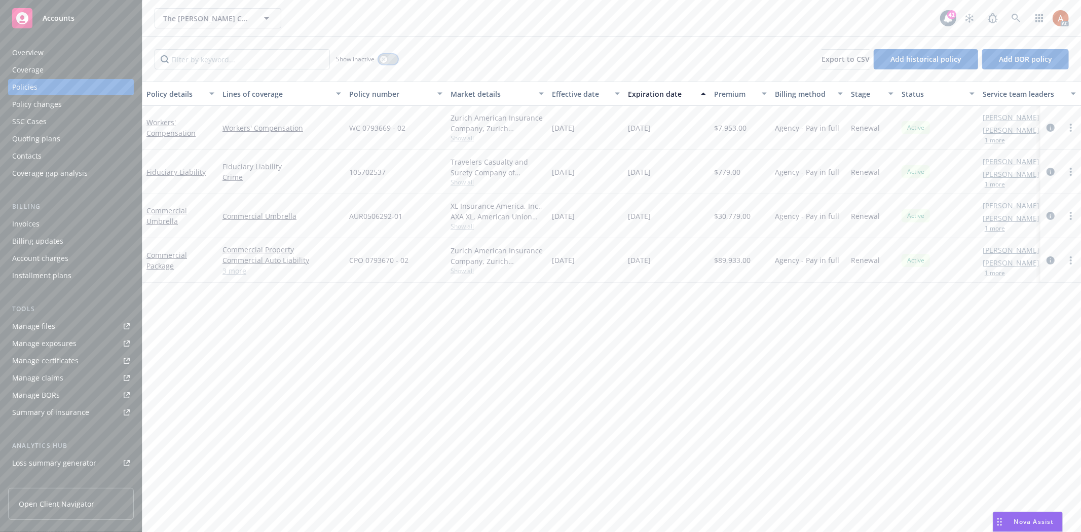
click at [388, 61] on button "button" at bounding box center [387, 59] width 19 height 10
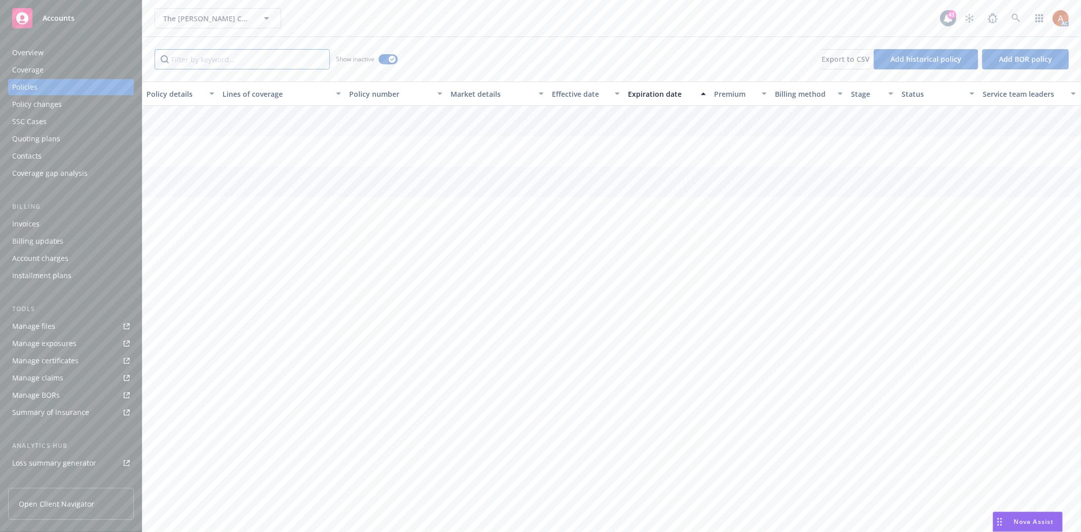
click at [260, 60] on input "Filter by keyword..." at bounding box center [242, 59] width 175 height 20
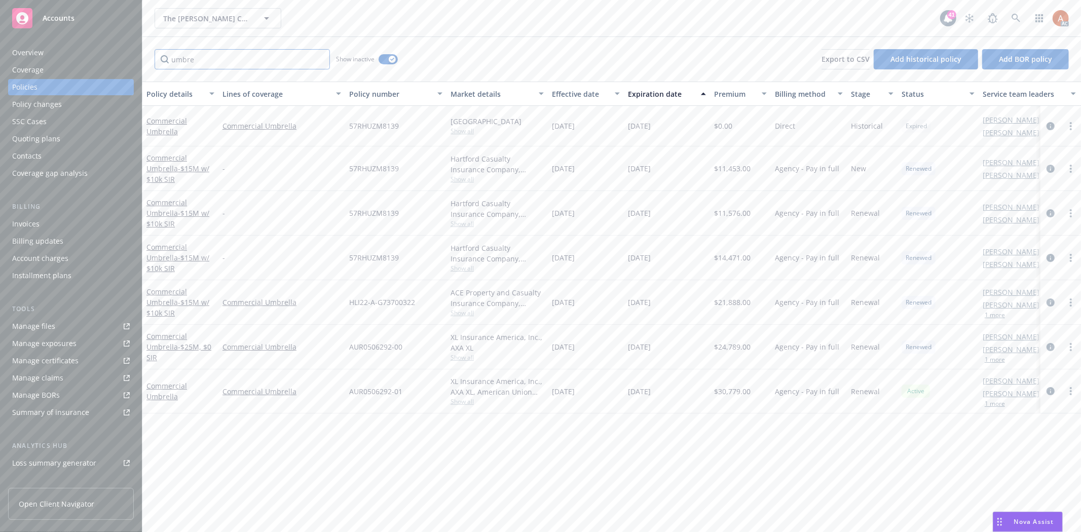
type input "umbre"
click at [571, 95] on div "Effective date" at bounding box center [580, 94] width 57 height 11
drag, startPoint x: 562, startPoint y: 132, endPoint x: 669, endPoint y: 132, distance: 106.9
click at [669, 132] on div "Commercial Umbrella Commercial Umbrella AUR0506292-01 XL Insurance America, Inc…" at bounding box center [631, 128] width 978 height 44
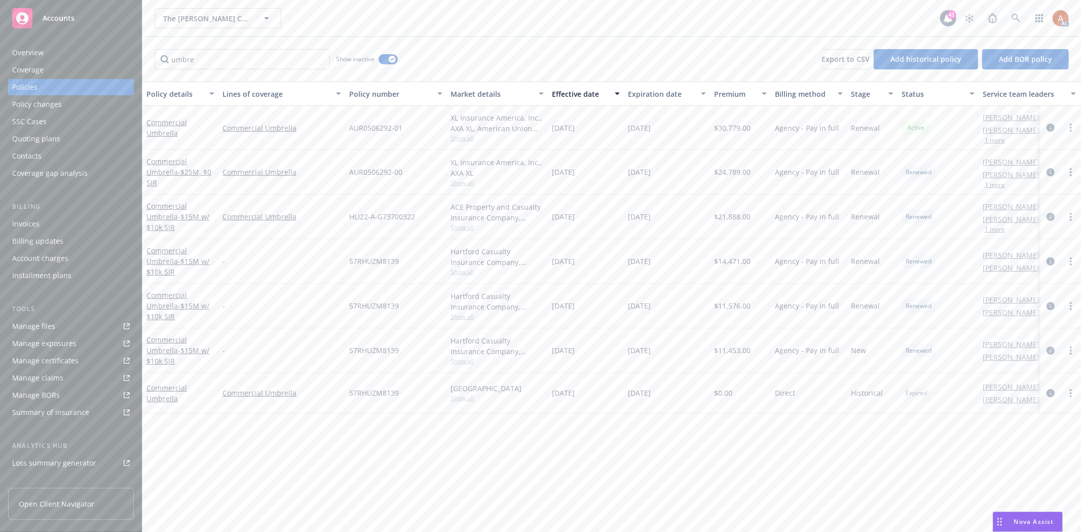
drag, startPoint x: 555, startPoint y: 170, endPoint x: 664, endPoint y: 175, distance: 108.5
click at [664, 175] on div "Commercial Umbrella - $25M, $0 SIR Commercial Umbrella AUR0506292-00 XL Insuran…" at bounding box center [631, 172] width 978 height 45
drag, startPoint x: 565, startPoint y: 216, endPoint x: 667, endPoint y: 211, distance: 101.9
click at [667, 211] on div "Commercial Umbrella - $15M w/ $10k SIR Commercial Umbrella HLI22-A-G73700322 AC…" at bounding box center [631, 217] width 978 height 45
drag, startPoint x: 389, startPoint y: 58, endPoint x: 330, endPoint y: 59, distance: 58.8
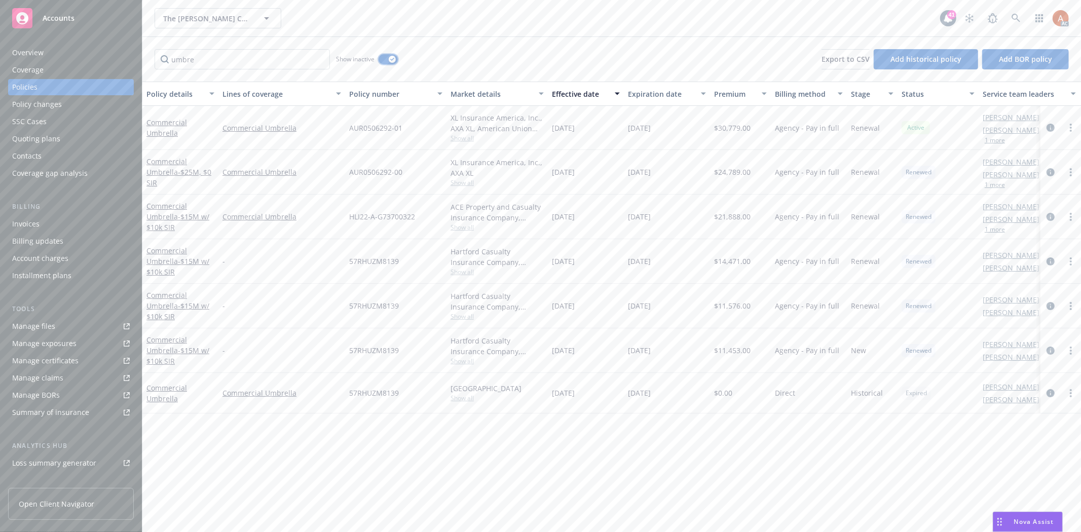
click at [390, 58] on div "button" at bounding box center [392, 59] width 7 height 7
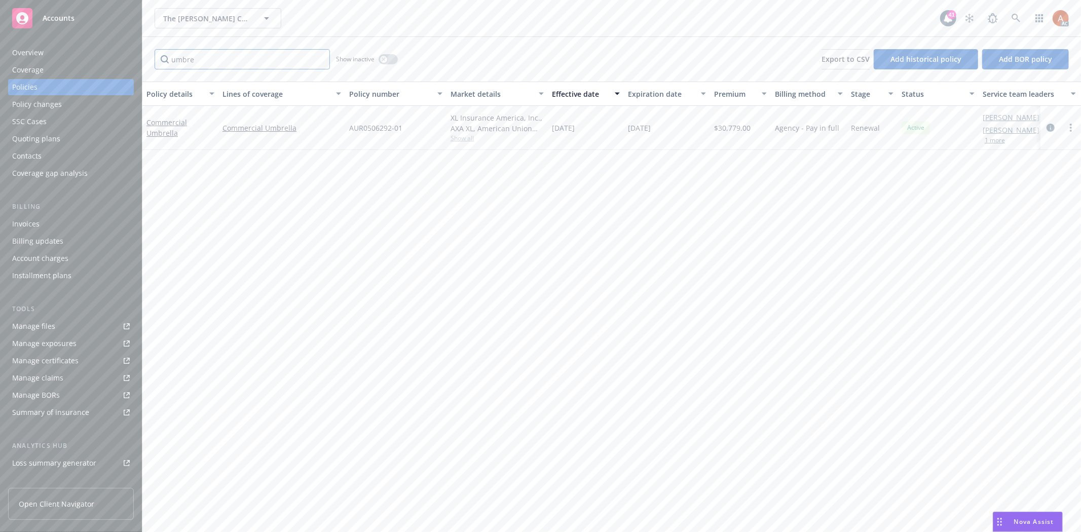
click at [320, 61] on input "umbre" at bounding box center [242, 59] width 175 height 20
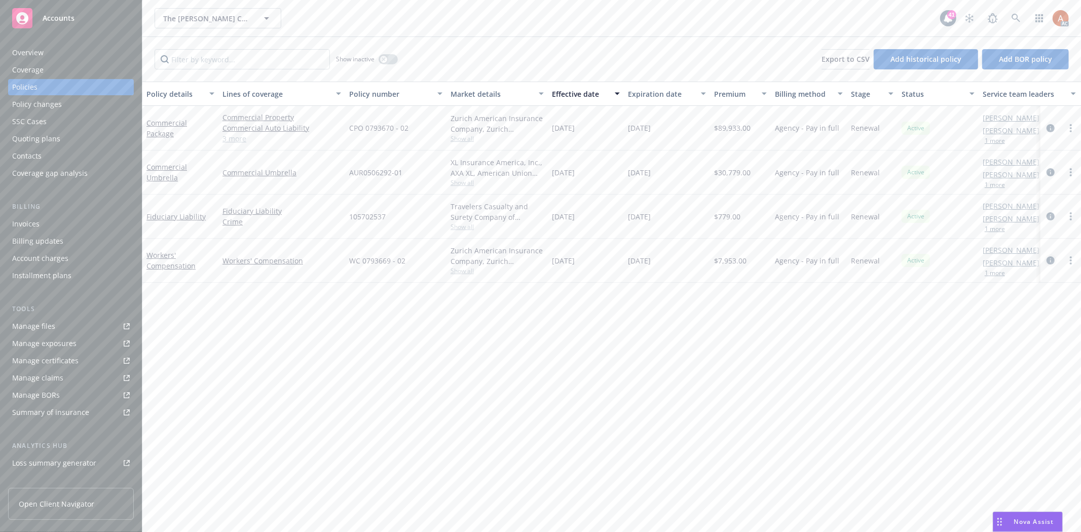
click at [1049, 261] on icon "circleInformation" at bounding box center [1050, 260] width 8 height 8
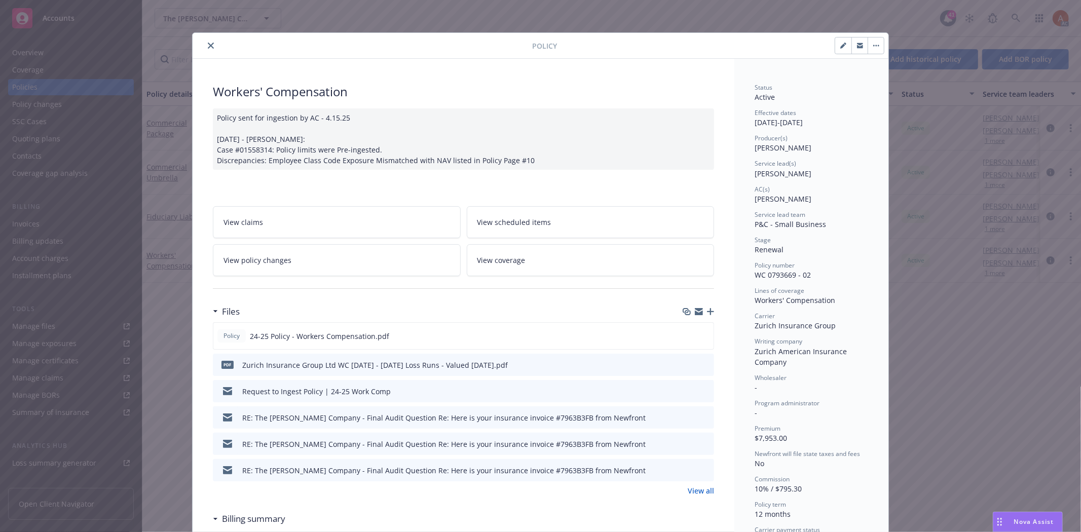
click at [705, 488] on link "View all" at bounding box center [700, 490] width 26 height 11
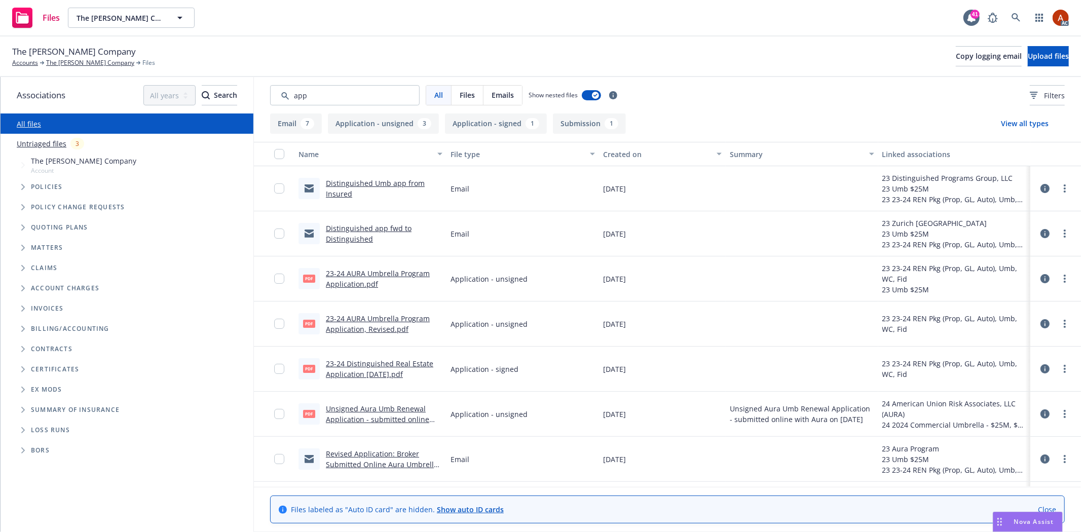
drag, startPoint x: 316, startPoint y: 93, endPoint x: 269, endPoint y: 93, distance: 47.1
click at [269, 93] on div "All Files Emails Show nested files Filters" at bounding box center [667, 95] width 827 height 36
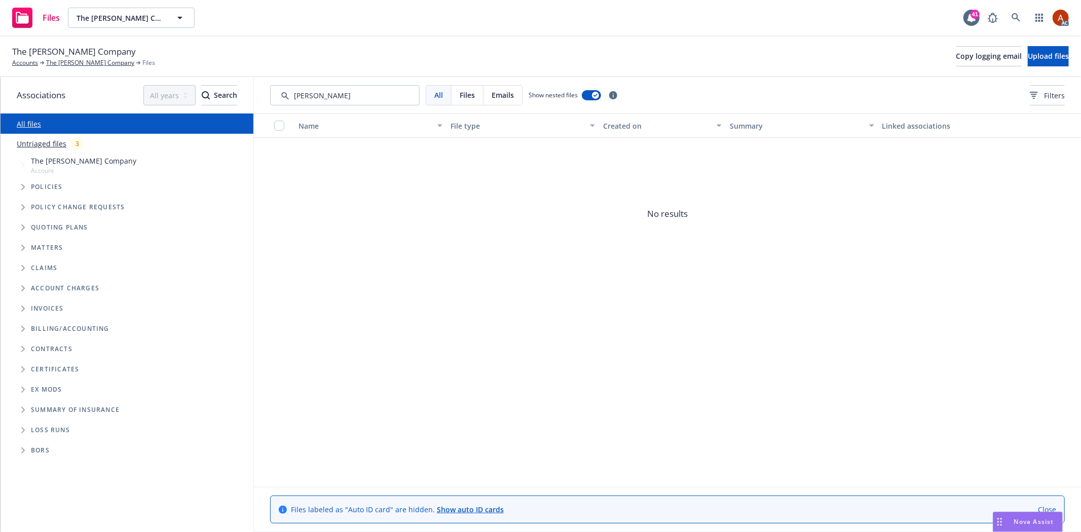
drag, startPoint x: 313, startPoint y: 97, endPoint x: 252, endPoint y: 93, distance: 61.4
click at [252, 93] on div "Associations All years 2027 2026 2025 2024 2023 2022 2021 2020 2019 2018 2017 2…" at bounding box center [541, 304] width 1080 height 455
type input "1"
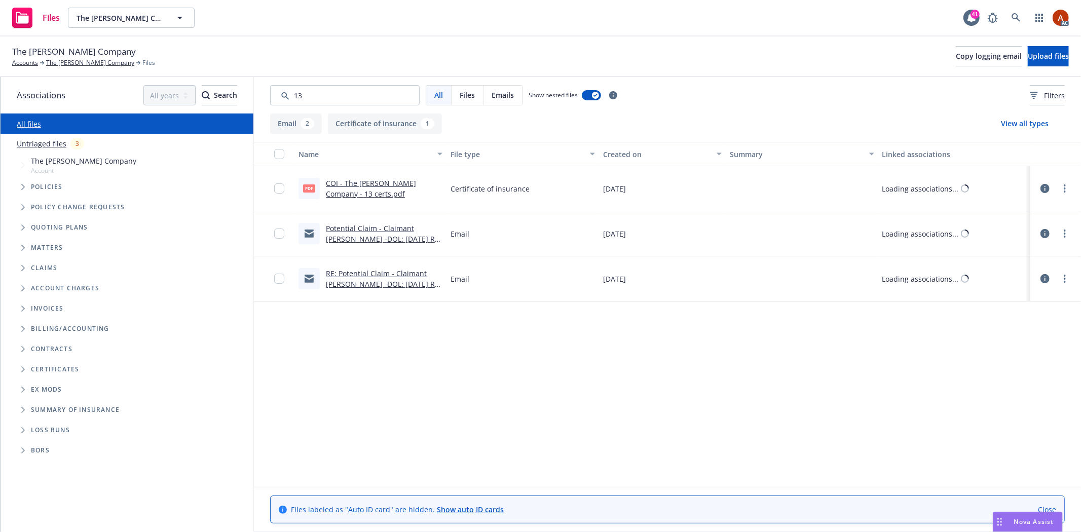
type input "131"
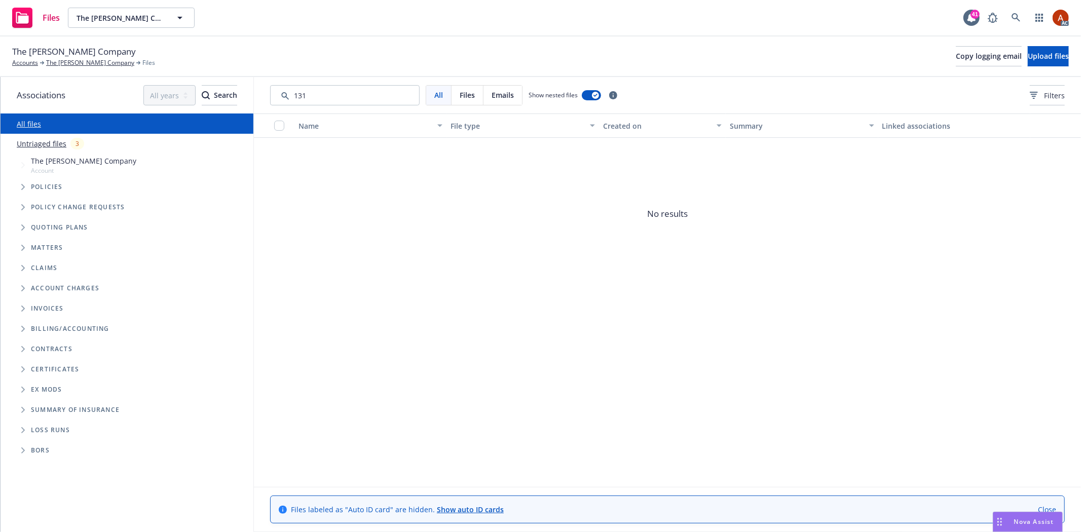
drag, startPoint x: 337, startPoint y: 95, endPoint x: 230, endPoint y: 92, distance: 106.9
click at [235, 92] on div "Associations All years 2027 2026 2025 2024 2023 2022 2021 2020 2019 2018 2017 2…" at bounding box center [541, 304] width 1080 height 455
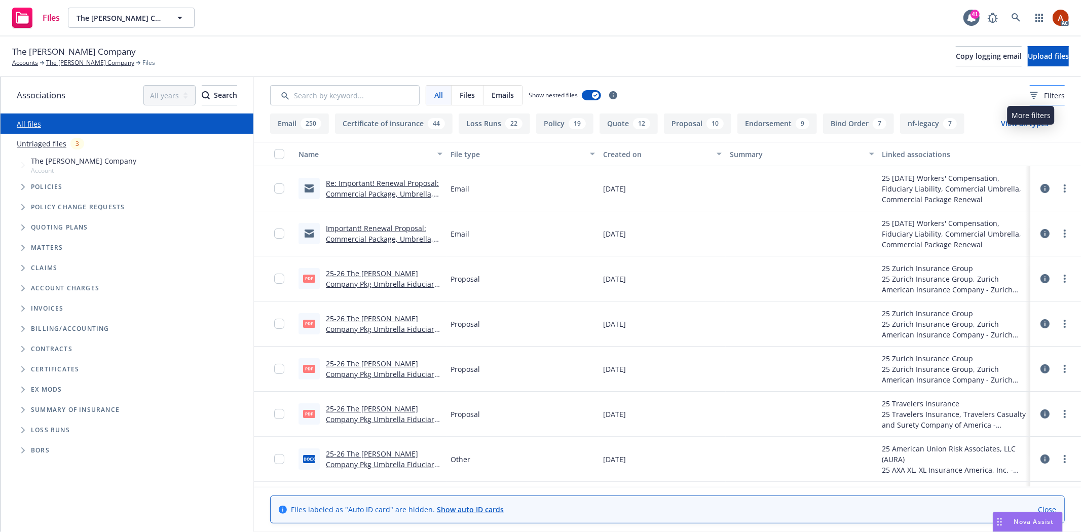
click at [1044, 95] on span "Filters" at bounding box center [1054, 95] width 21 height 11
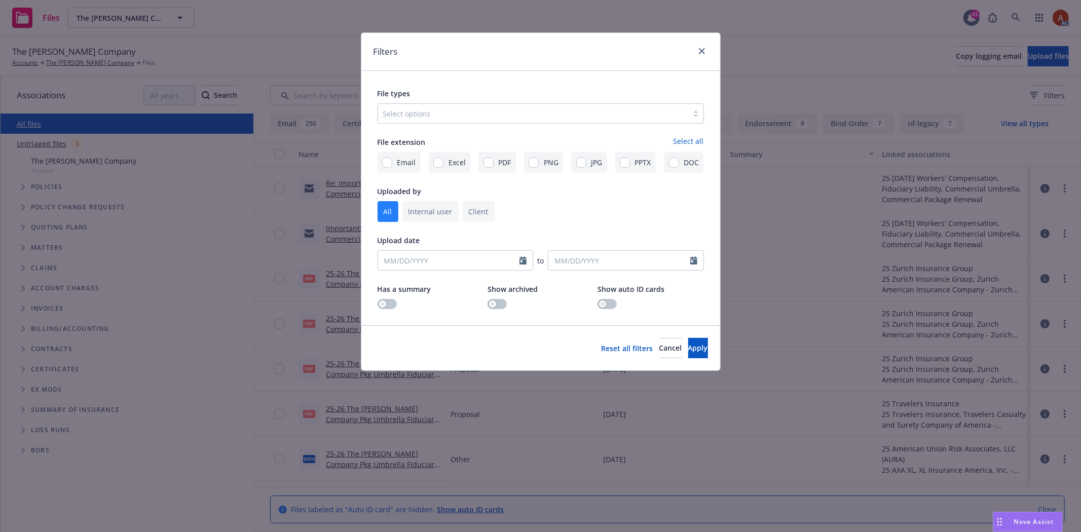
click at [493, 113] on div at bounding box center [533, 113] width 300 height 12
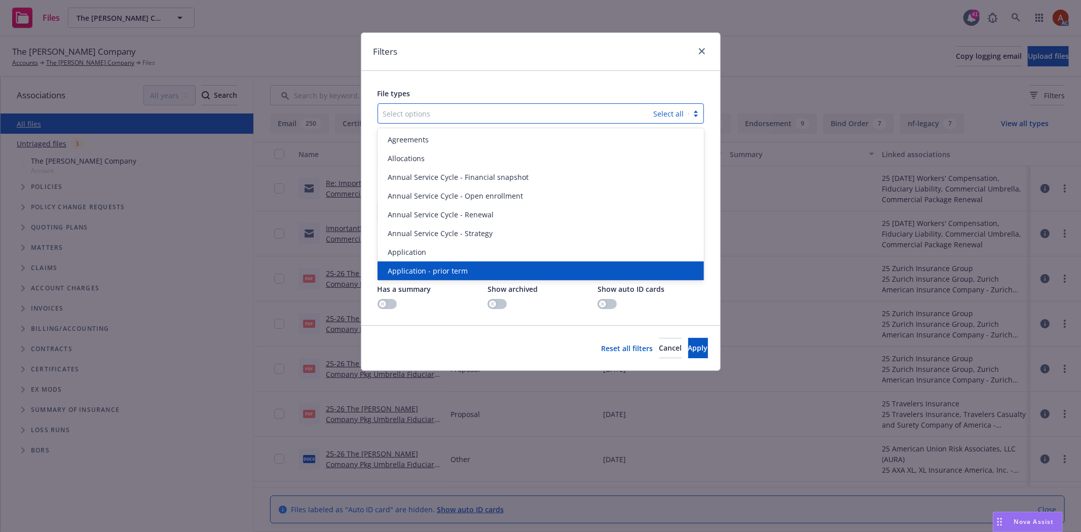
click at [443, 269] on span "Application - prior term" at bounding box center [428, 270] width 80 height 11
click at [443, 284] on span "Application - signed" at bounding box center [422, 289] width 68 height 11
click at [443, 269] on span "Application - unsigned" at bounding box center [426, 270] width 77 height 11
click at [688, 345] on span "Apply" at bounding box center [698, 348] width 20 height 10
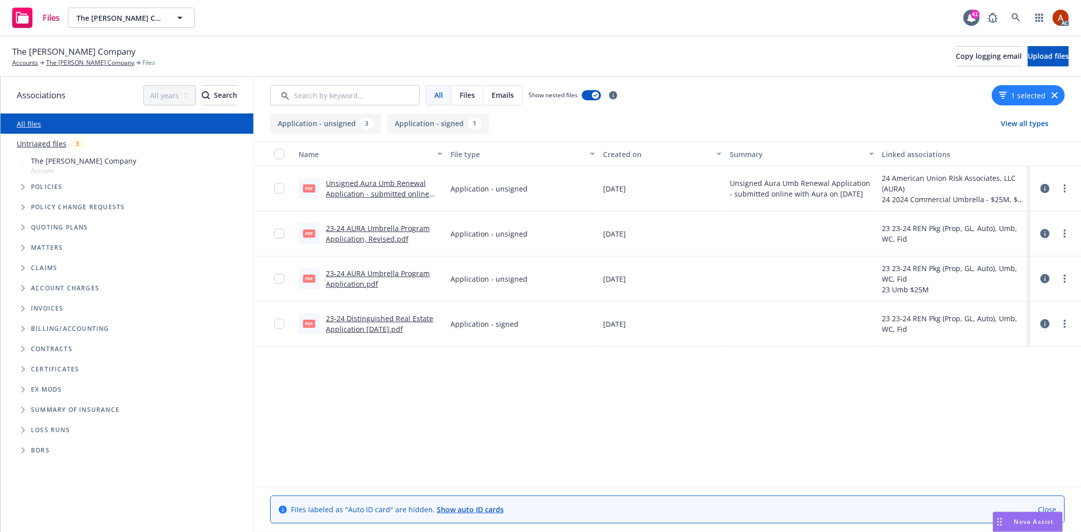
click at [374, 181] on link "Unsigned Aura Umb Renewal Application - submitted online with Aura on 7/30/24.p…" at bounding box center [377, 193] width 103 height 31
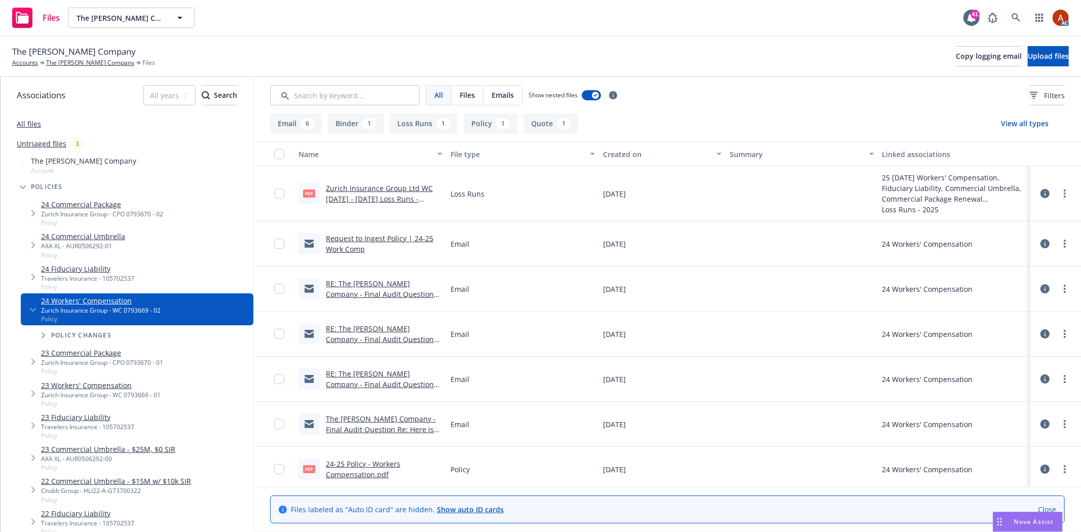
click at [490, 124] on button "Policy 1" at bounding box center [491, 123] width 54 height 20
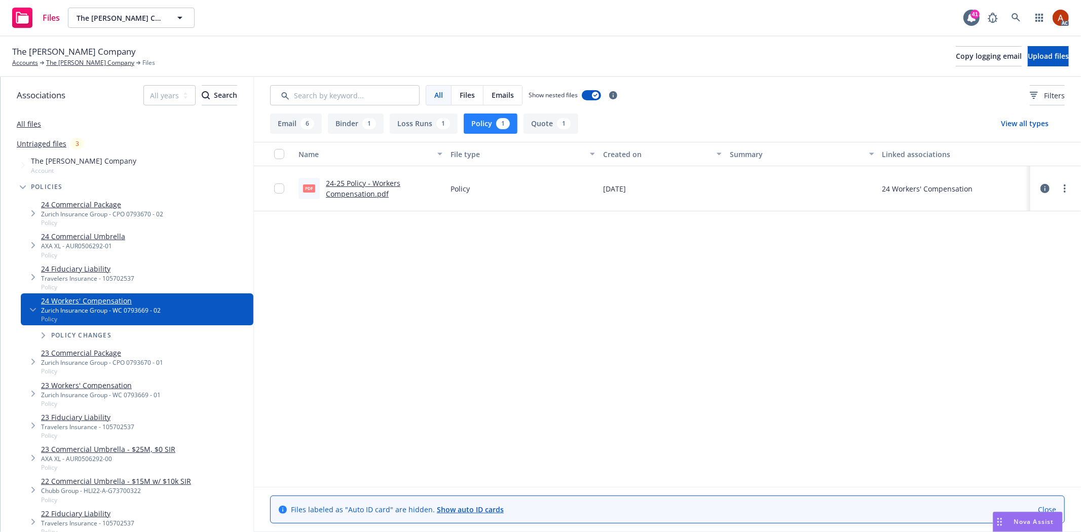
click at [355, 183] on link "24-25 Policy - Workers Compensation.pdf" at bounding box center [363, 188] width 74 height 20
click at [74, 63] on link "The [PERSON_NAME] Company" at bounding box center [90, 62] width 88 height 9
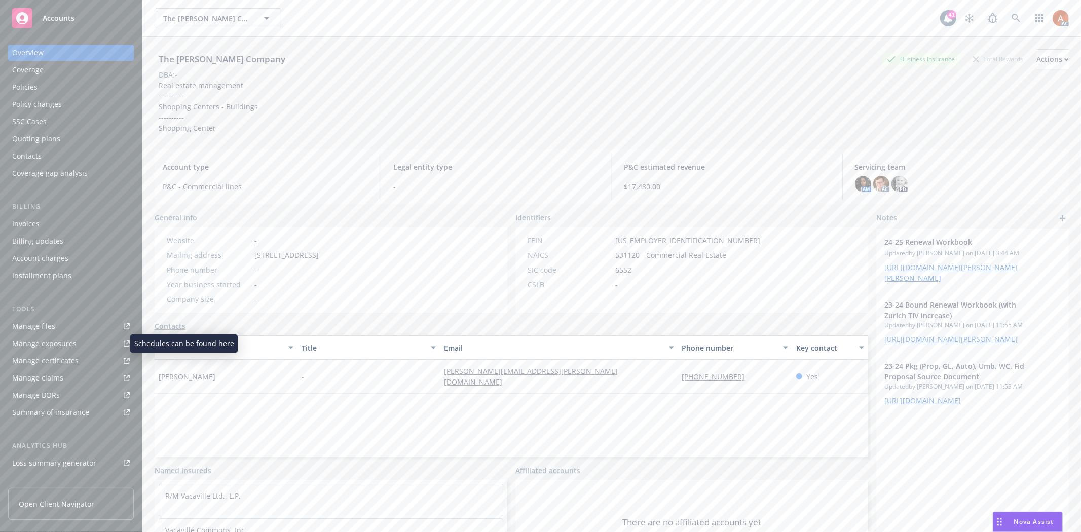
click at [46, 345] on div "Manage exposures" at bounding box center [44, 343] width 64 height 16
drag, startPoint x: 160, startPoint y: 378, endPoint x: 307, endPoint y: 376, distance: 147.4
click at [254, 381] on div "Linda Rusin" at bounding box center [226, 377] width 143 height 34
click at [495, 408] on div "Full name Title Email Phone number Key contact Linda Rusin - linda@rodde.com (9…" at bounding box center [511, 396] width 713 height 122
click at [1011, 14] on icon at bounding box center [1015, 18] width 9 height 9
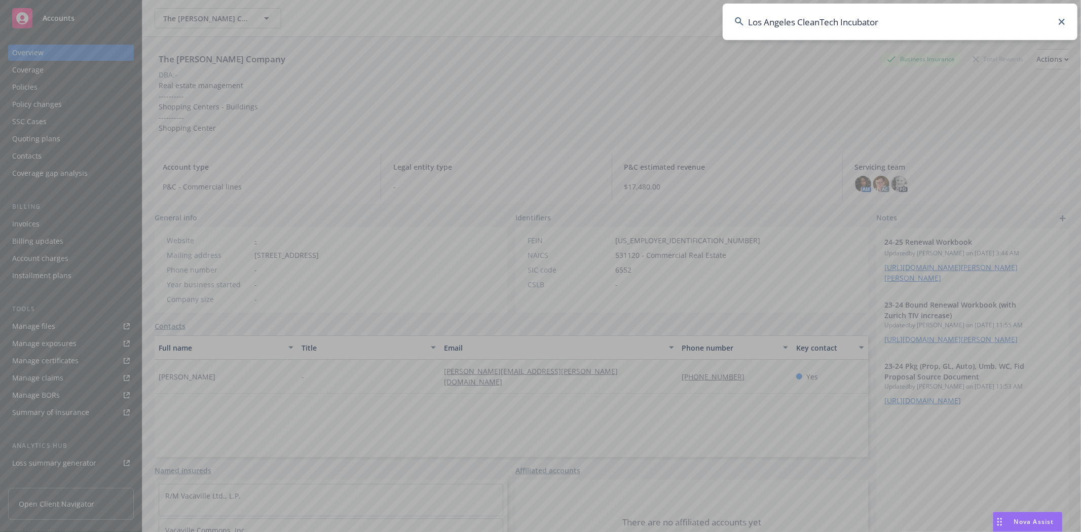
type input "Los Angeles CleanTech Incubator"
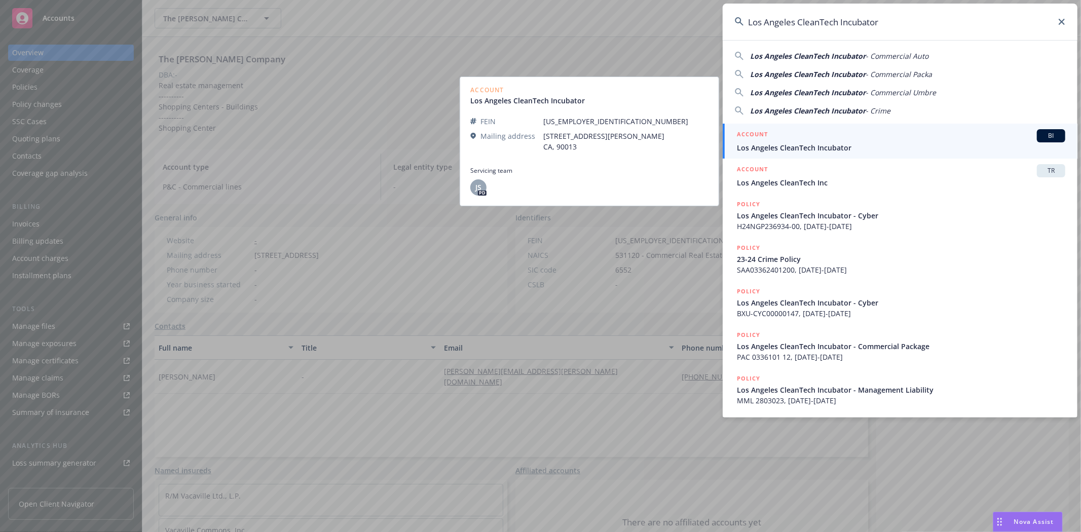
click at [755, 135] on h5 "ACCOUNT" at bounding box center [752, 135] width 31 height 12
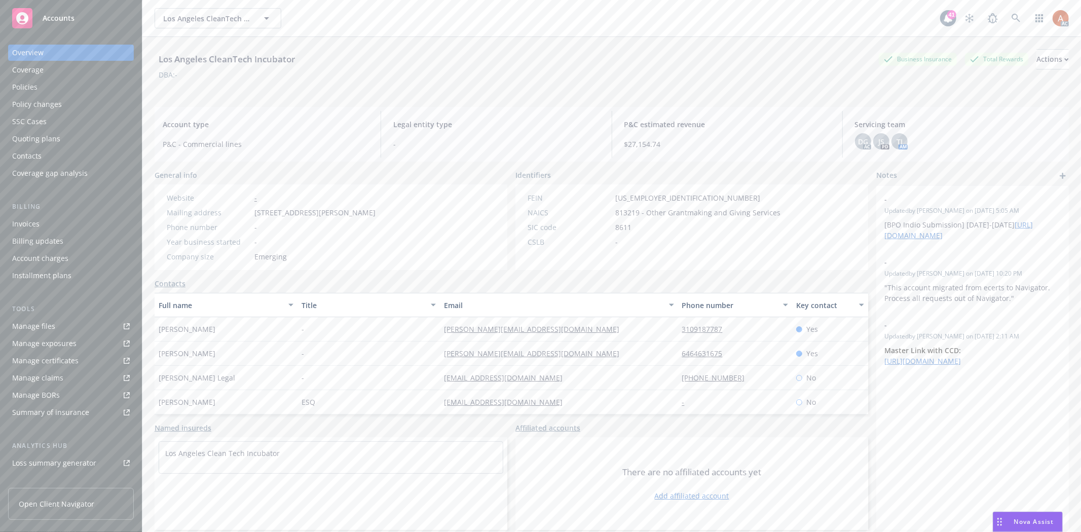
click at [34, 84] on div "Policies" at bounding box center [24, 87] width 25 height 16
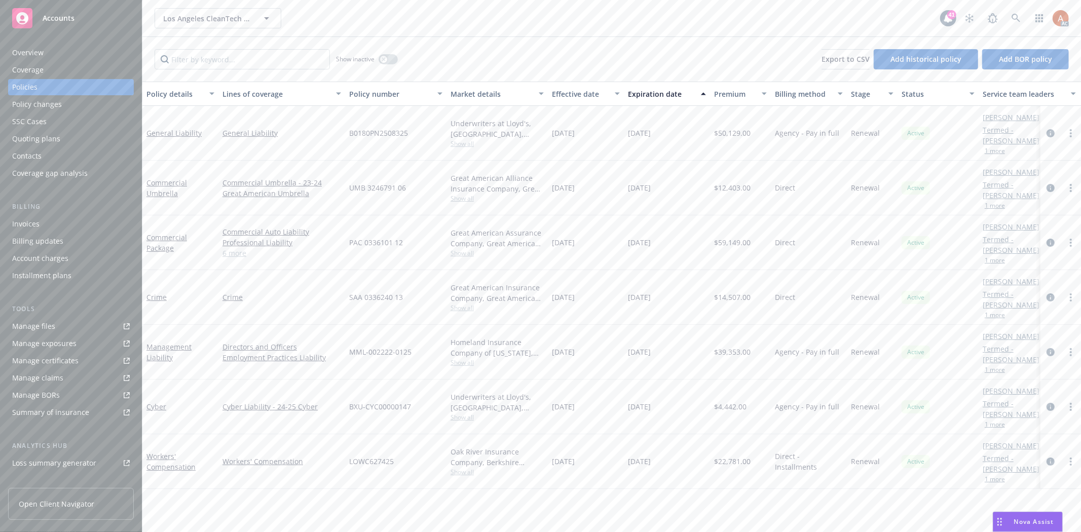
drag, startPoint x: 563, startPoint y: 240, endPoint x: 697, endPoint y: 242, distance: 133.8
click at [697, 242] on div "Commercial Package Commercial Auto Liability Professional Liability Commercial …" at bounding box center [631, 242] width 978 height 55
click at [45, 343] on div "Manage exposures" at bounding box center [44, 343] width 64 height 16
drag, startPoint x: 556, startPoint y: 186, endPoint x: 670, endPoint y: 185, distance: 113.5
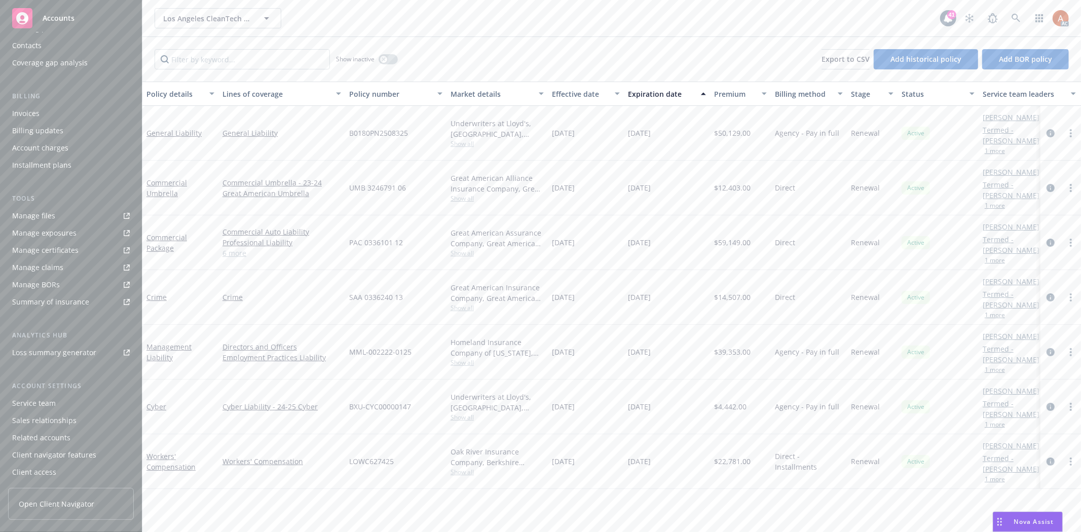
click at [670, 185] on div "Commercial Umbrella Commercial Umbrella - 23-24 Great American Umbrella UMB 324…" at bounding box center [631, 188] width 978 height 55
click at [22, 401] on div "Service team" at bounding box center [34, 403] width 44 height 16
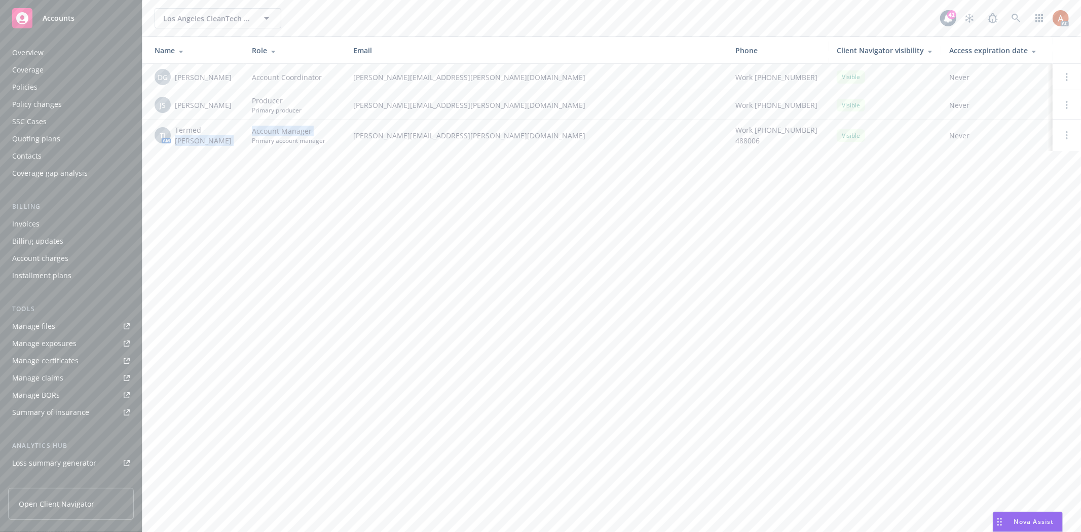
drag, startPoint x: 175, startPoint y: 138, endPoint x: 250, endPoint y: 144, distance: 74.7
click at [250, 144] on tr "TJ AM Termed - Samantha Jeffries Account Manager Primary account manager samant…" at bounding box center [611, 135] width 938 height 31
drag, startPoint x: 219, startPoint y: 172, endPoint x: 201, endPoint y: 142, distance: 34.8
click at [215, 169] on div "Los Angeles CleanTech Incubator Los Angeles CleanTech Incubator 41 AC Name Role…" at bounding box center [611, 266] width 938 height 532
drag, startPoint x: 172, startPoint y: 140, endPoint x: 232, endPoint y: 147, distance: 60.2
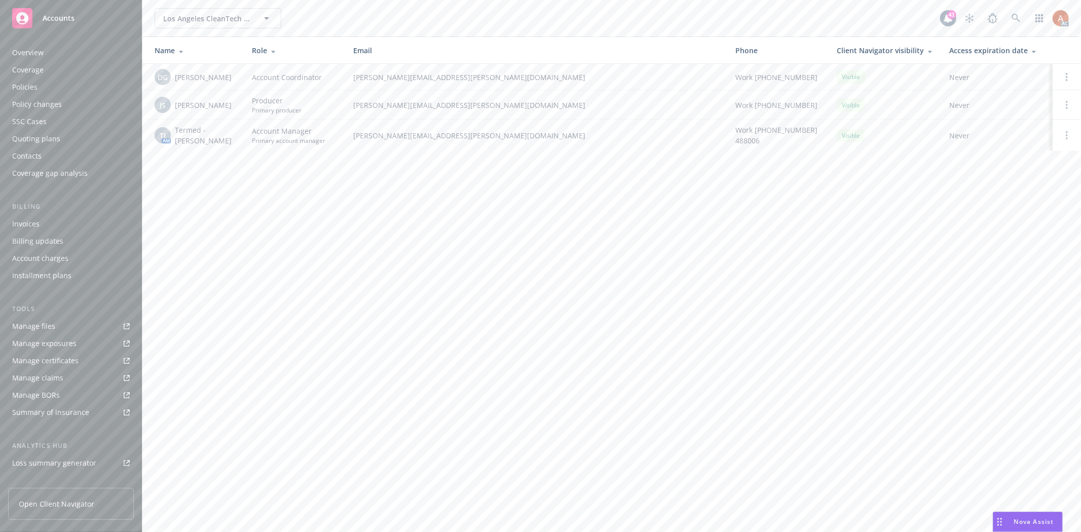
click at [228, 140] on div "TJ AM Termed - [PERSON_NAME]" at bounding box center [195, 135] width 81 height 21
drag, startPoint x: 235, startPoint y: 153, endPoint x: 231, endPoint y: 144, distance: 10.3
click at [232, 152] on div "Name Role Email Phone Client Navigator visibility Access expiration date DG Den…" at bounding box center [611, 100] width 938 height 126
drag, startPoint x: 234, startPoint y: 142, endPoint x: 175, endPoint y: 145, distance: 58.8
click at [175, 145] on span "Termed - [PERSON_NAME]" at bounding box center [205, 135] width 61 height 21
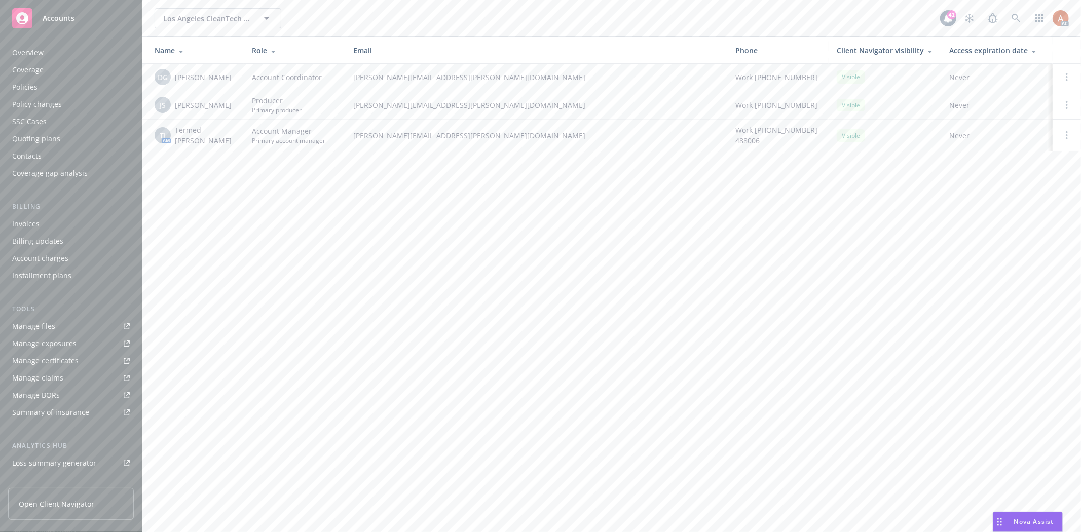
copy span "[PERSON_NAME]"
click at [25, 86] on div "Policies" at bounding box center [24, 87] width 25 height 16
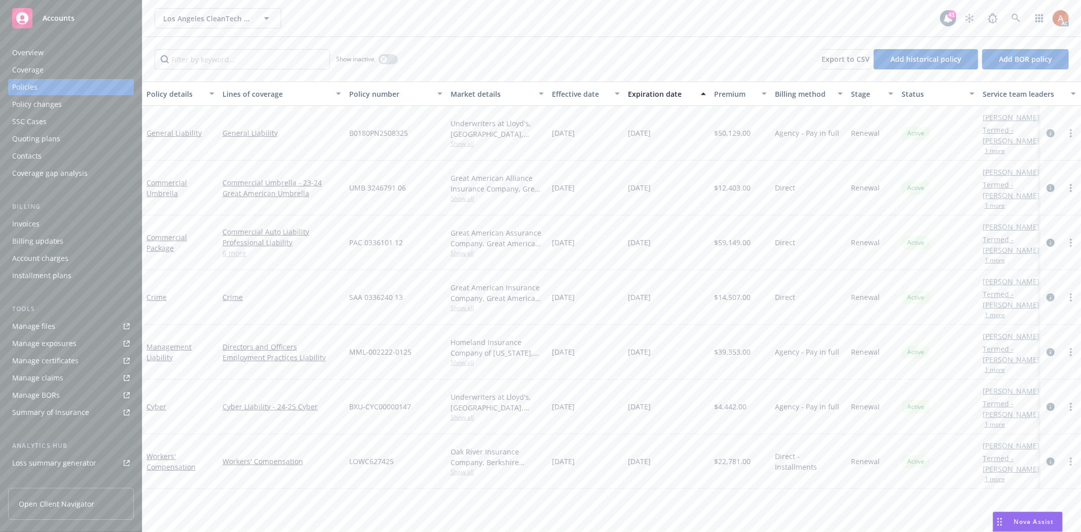
click at [240, 254] on link "6 more" at bounding box center [281, 253] width 119 height 11
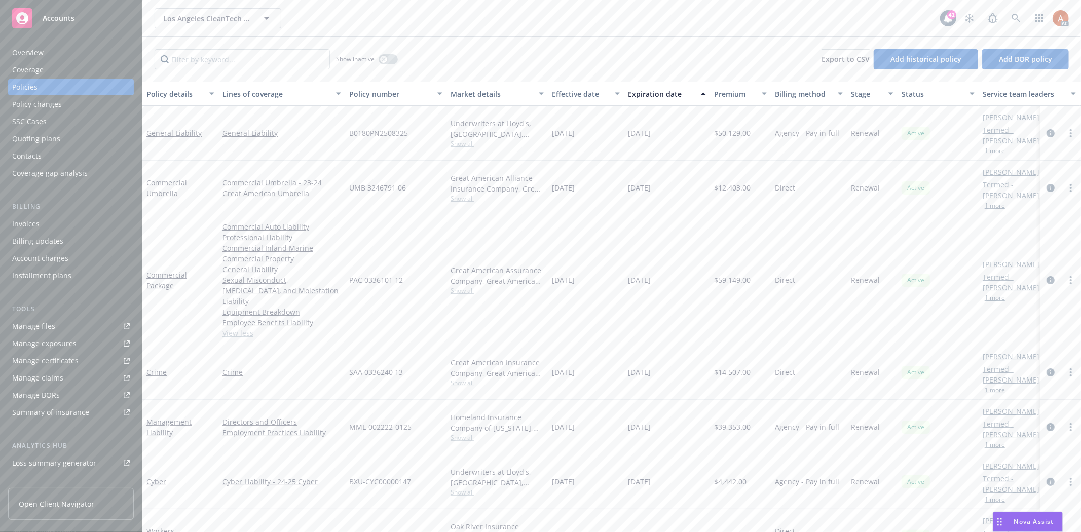
drag, startPoint x: 562, startPoint y: 274, endPoint x: 678, endPoint y: 276, distance: 115.5
click at [678, 276] on div "Commercial Package Commercial Auto Liability Professional Liability Commercial …" at bounding box center [631, 280] width 978 height 130
click at [393, 246] on div "PAC 0336101 12" at bounding box center [395, 280] width 101 height 130
drag, startPoint x: 351, startPoint y: 150, endPoint x: 363, endPoint y: 156, distance: 12.7
click at [351, 150] on div "B0180PN2508325" at bounding box center [395, 133] width 101 height 55
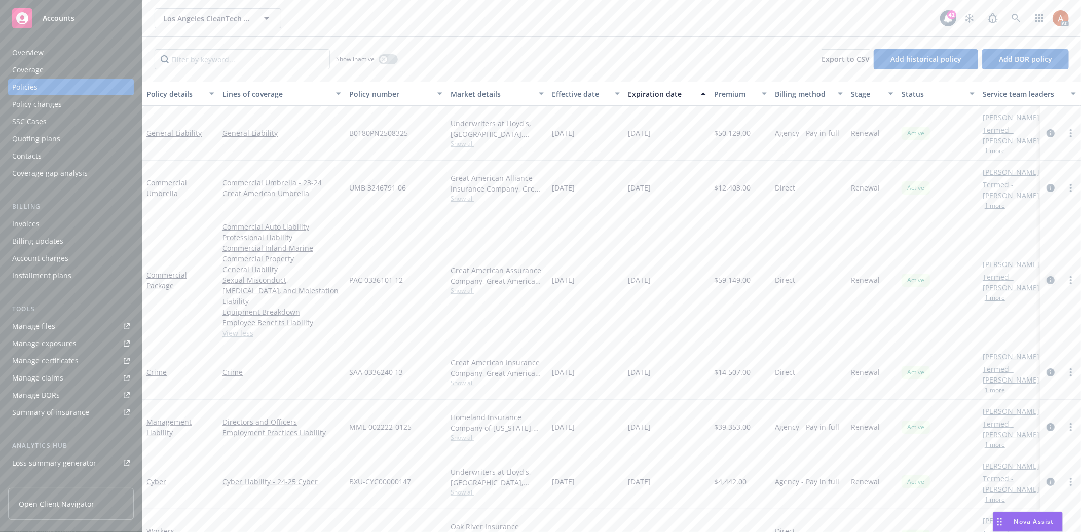
click at [1046, 276] on icon "circleInformation" at bounding box center [1050, 280] width 8 height 8
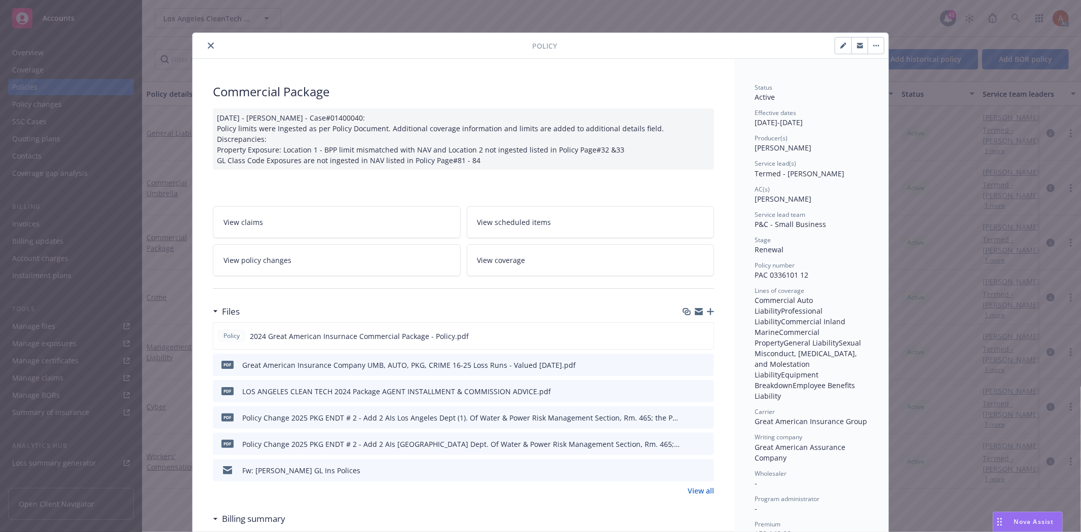
click at [691, 492] on link "View all" at bounding box center [700, 490] width 26 height 11
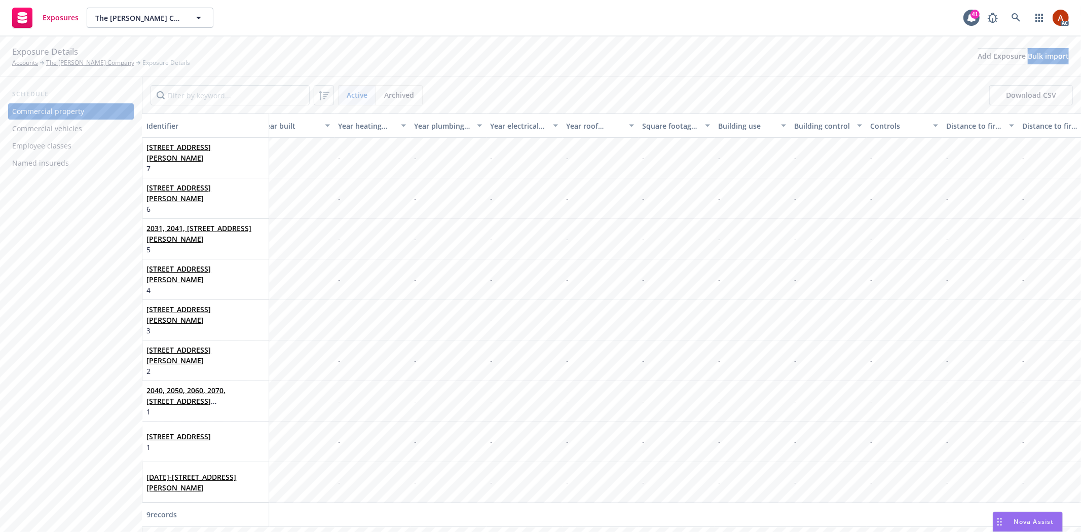
scroll to position [0, 2208]
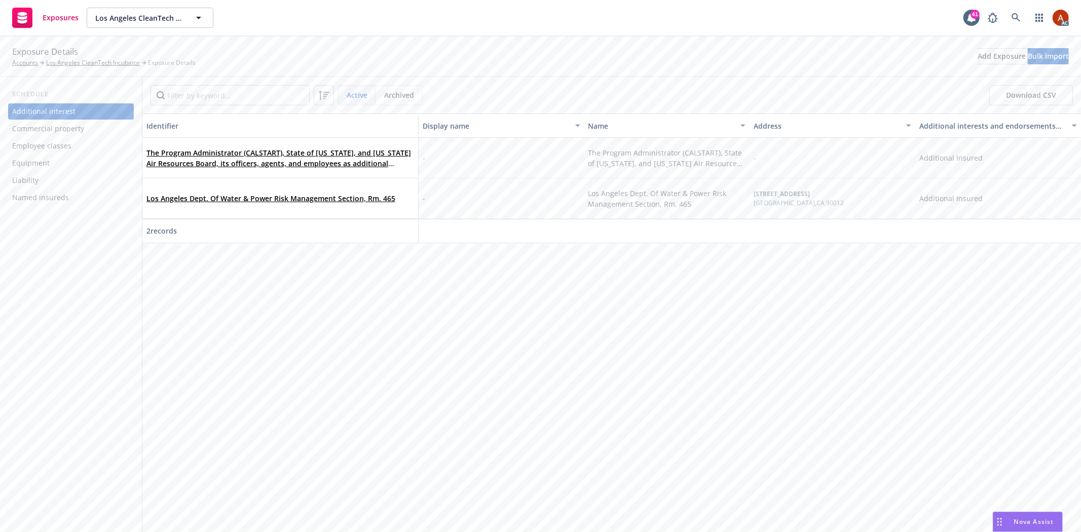
click at [59, 127] on div "Commercial property" at bounding box center [48, 129] width 72 height 16
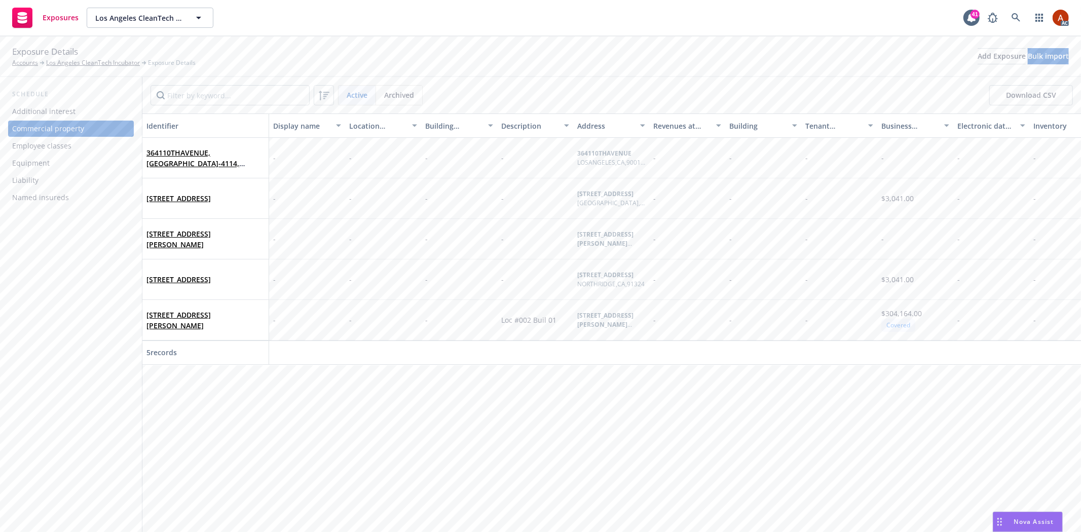
click at [42, 147] on div "Employee classes" at bounding box center [41, 146] width 59 height 16
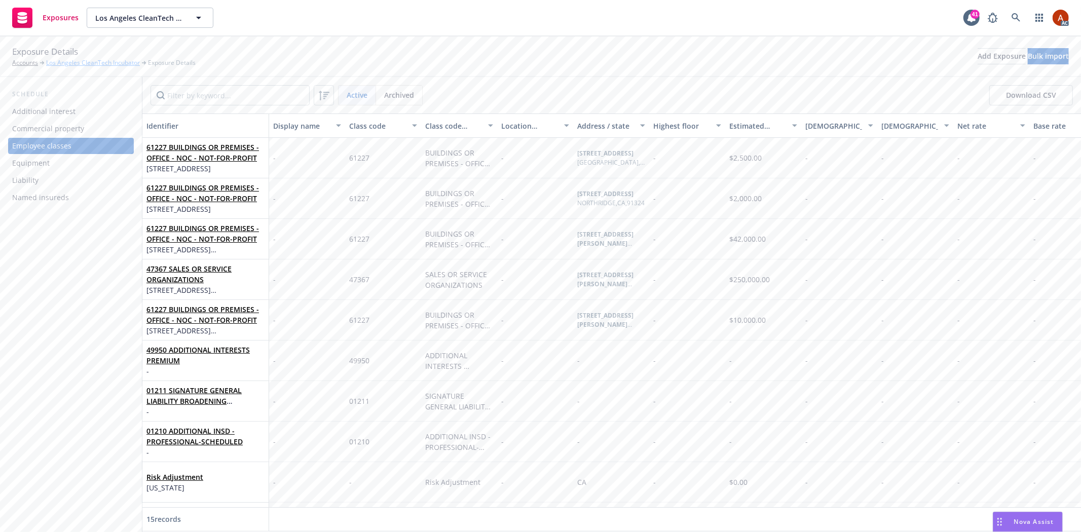
click at [100, 63] on link "Los Angeles CleanTech Incubator" at bounding box center [93, 62] width 94 height 9
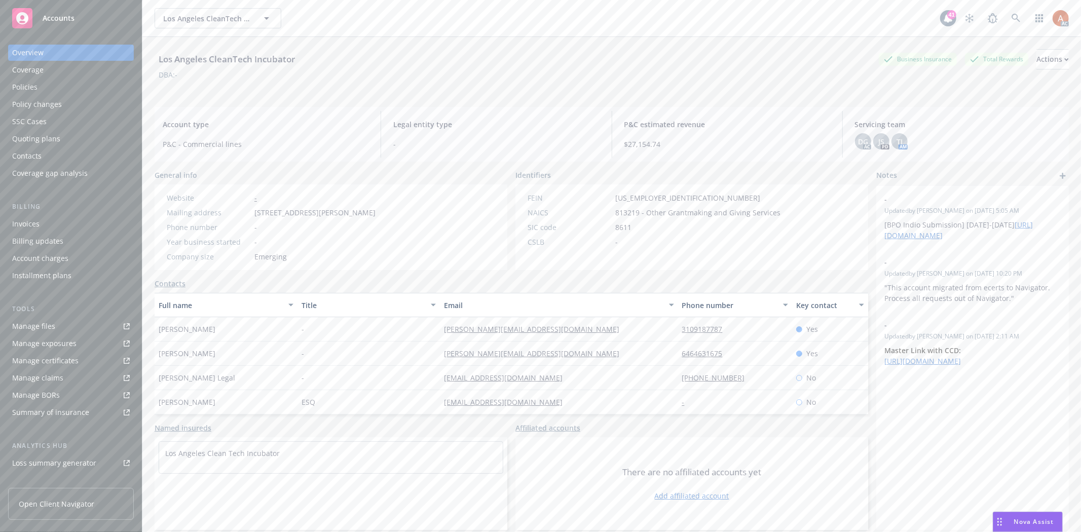
click at [41, 135] on div "Quoting plans" at bounding box center [36, 139] width 48 height 16
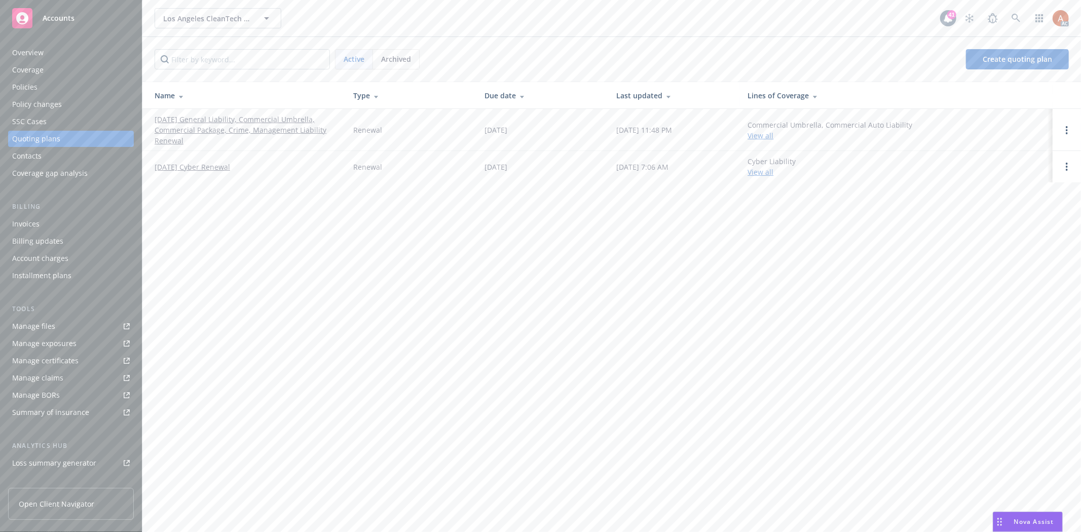
click at [198, 118] on link "12/26/25 General Liability, Commercial Umbrella, Commercial Package, Crime, Man…" at bounding box center [246, 130] width 182 height 32
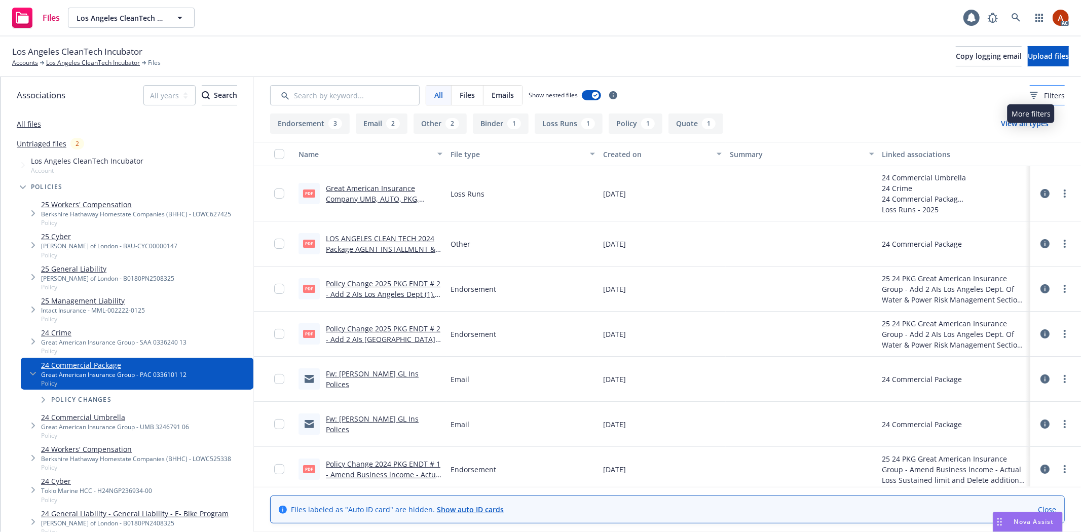
click at [1044, 94] on span "Filters" at bounding box center [1054, 95] width 21 height 11
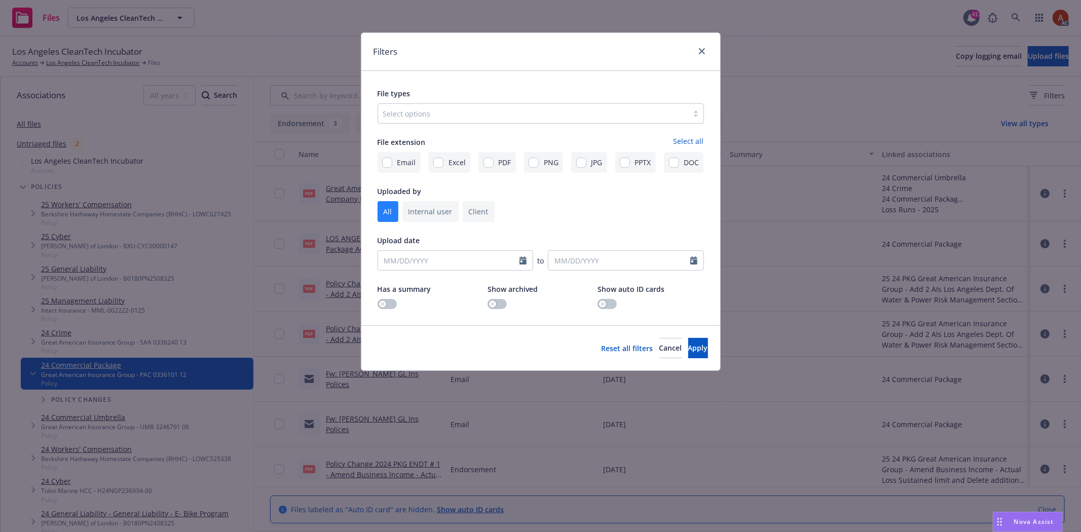
click at [439, 108] on div at bounding box center [533, 113] width 300 height 12
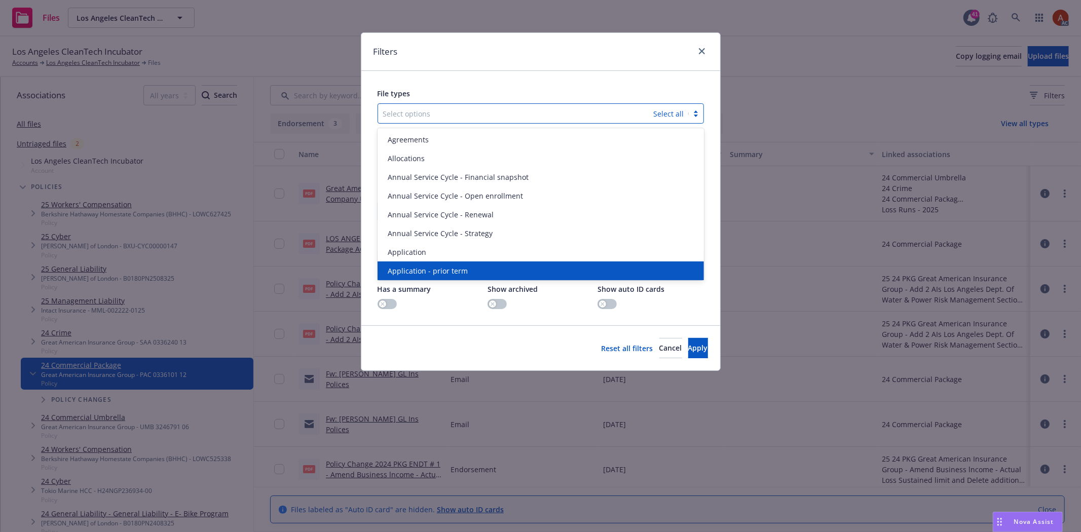
click at [446, 267] on span "Application - prior term" at bounding box center [428, 270] width 80 height 11
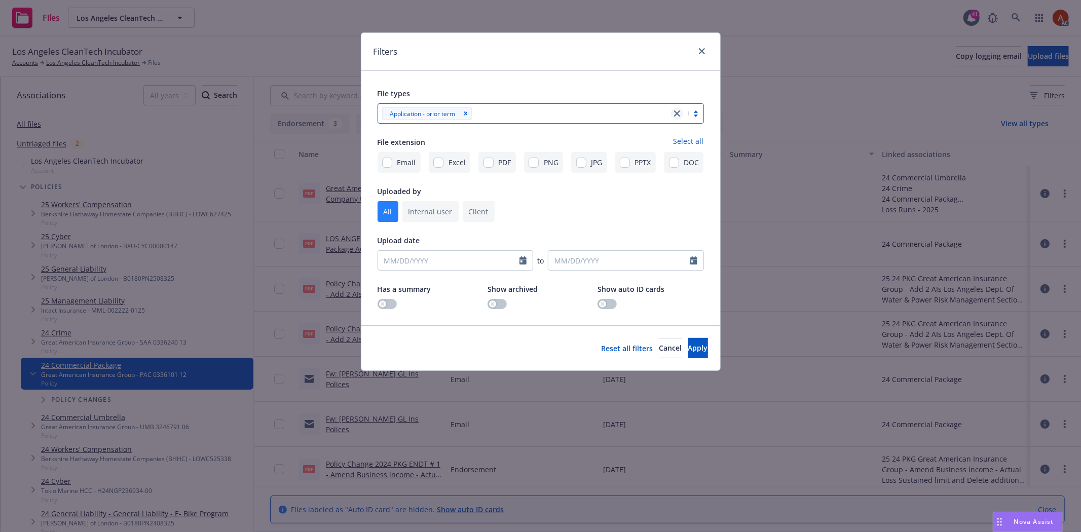
click at [671, 115] on link "close" at bounding box center [677, 113] width 12 height 12
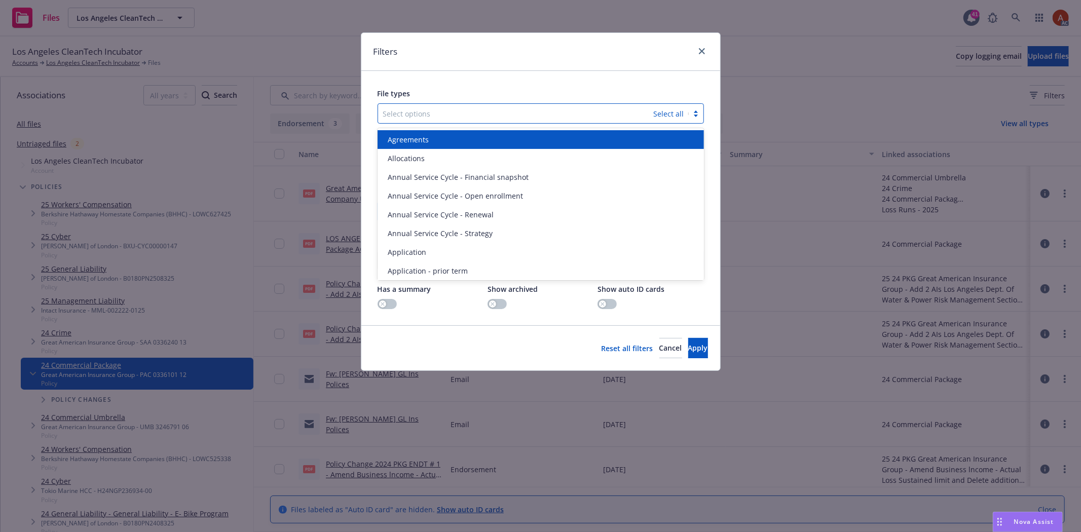
click at [514, 117] on div at bounding box center [515, 113] width 265 height 12
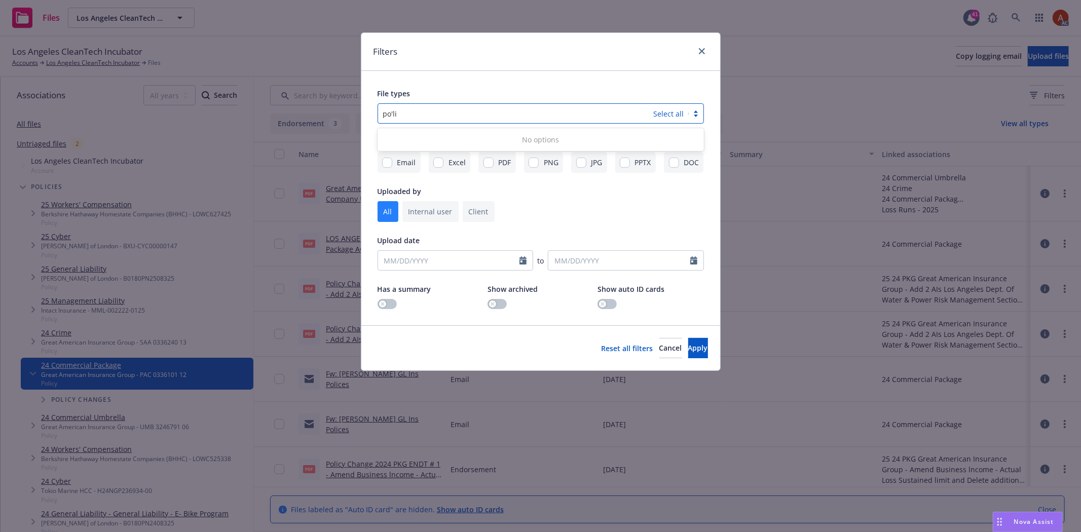
type input "poli"
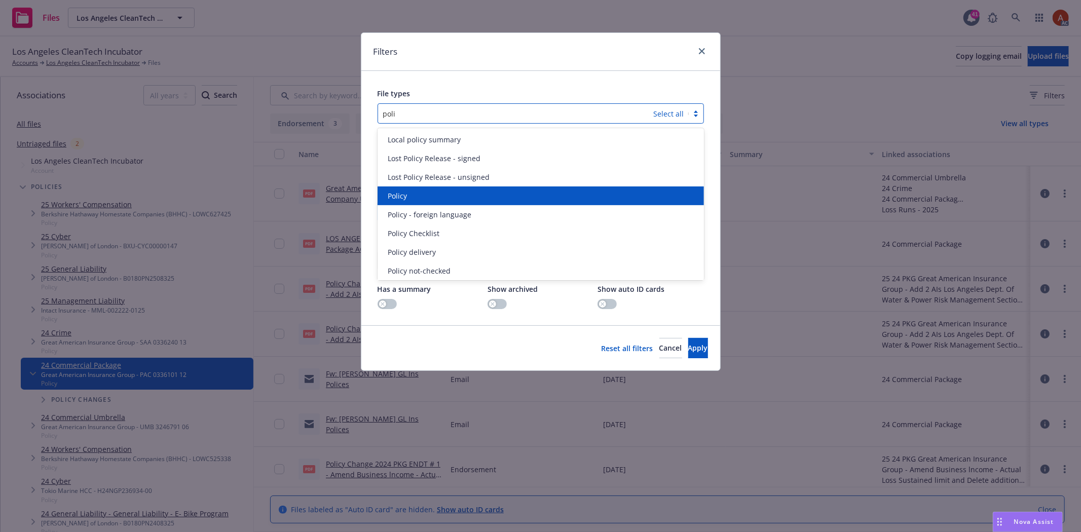
click at [401, 195] on span "Policy" at bounding box center [397, 195] width 19 height 11
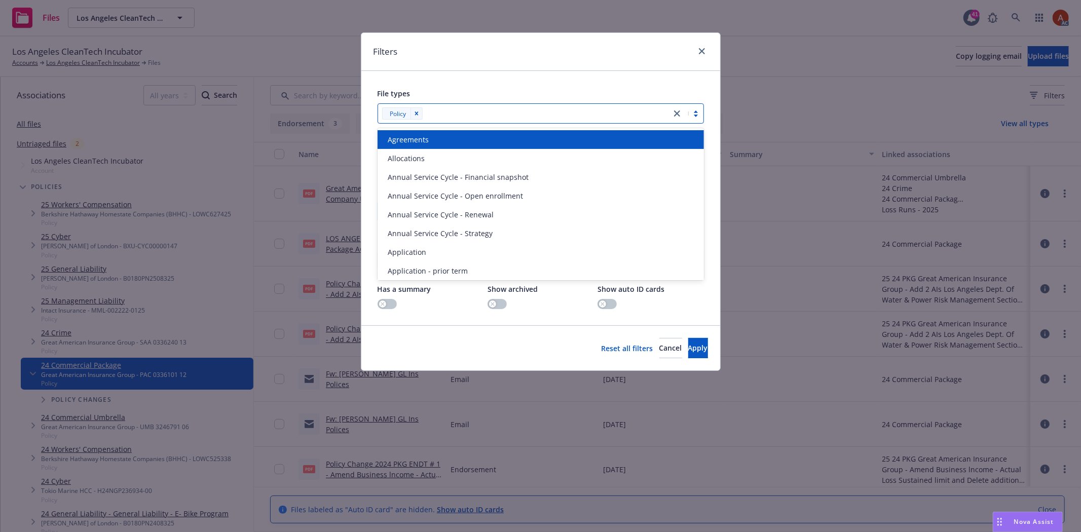
click at [447, 115] on div at bounding box center [546, 113] width 240 height 12
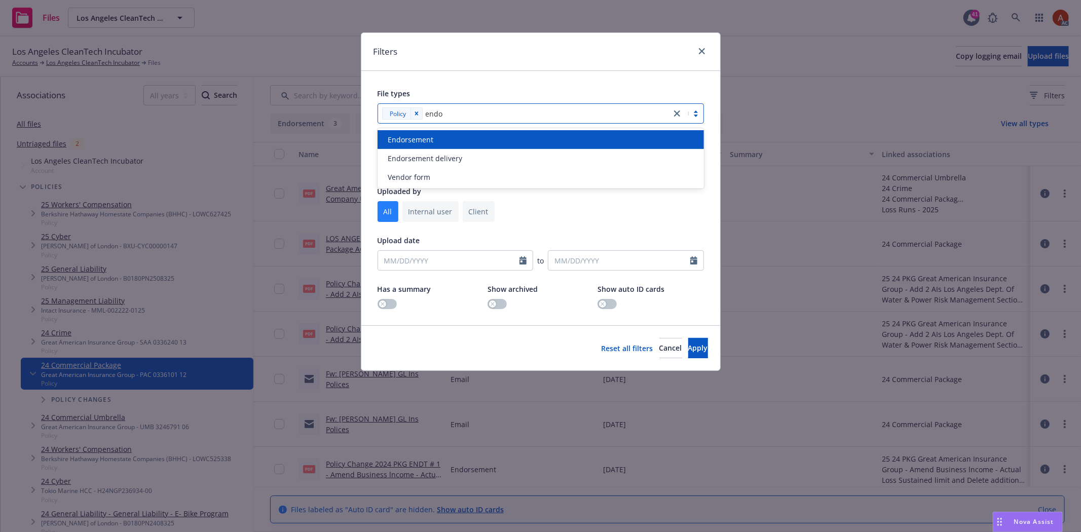
type input "endor"
click at [430, 140] on span "Endorsement" at bounding box center [411, 139] width 46 height 11
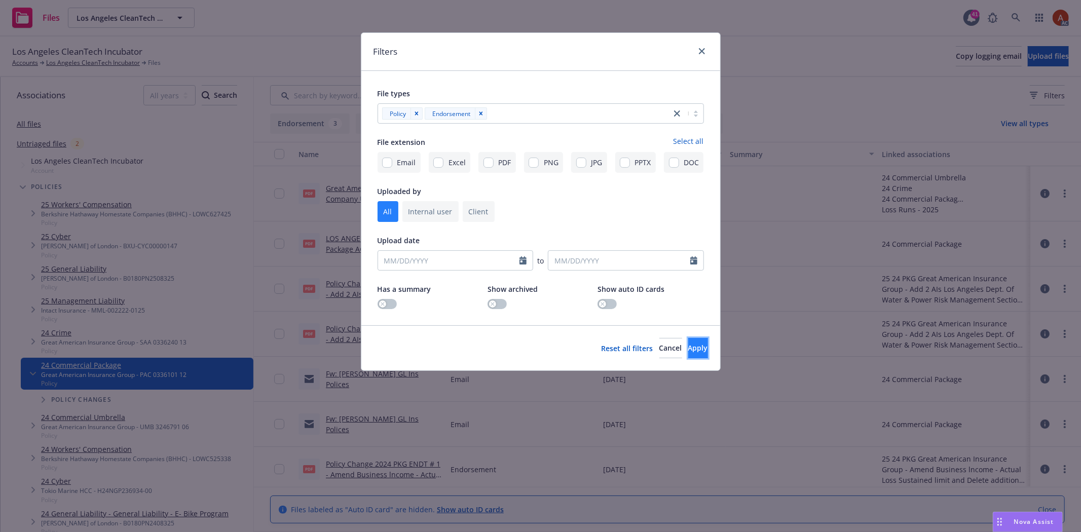
click at [688, 352] on span "Apply" at bounding box center [698, 348] width 20 height 10
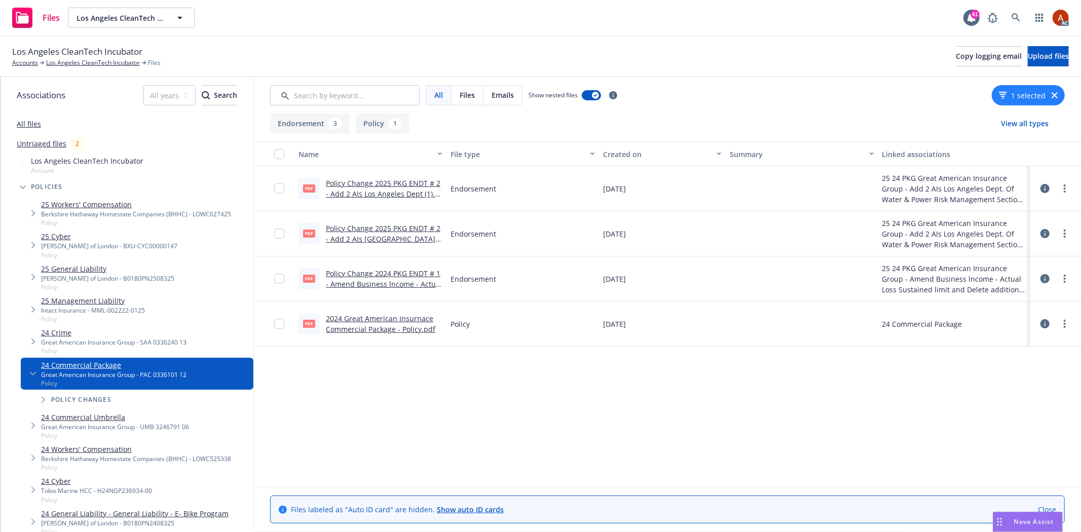
click at [361, 390] on div "Name File type Created on Summary Linked associations pdf Policy Change 2025 PK…" at bounding box center [667, 314] width 827 height 344
click at [394, 127] on div "1" at bounding box center [395, 123] width 14 height 11
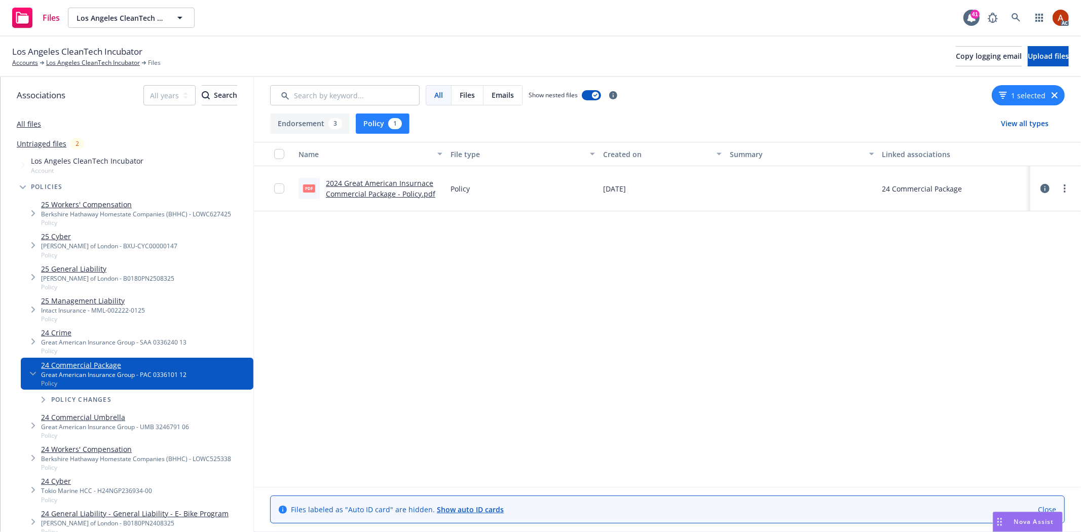
click at [353, 184] on link "2024 Great American Insurnace Commercial Package - Policy.pdf" at bounding box center [380, 188] width 109 height 20
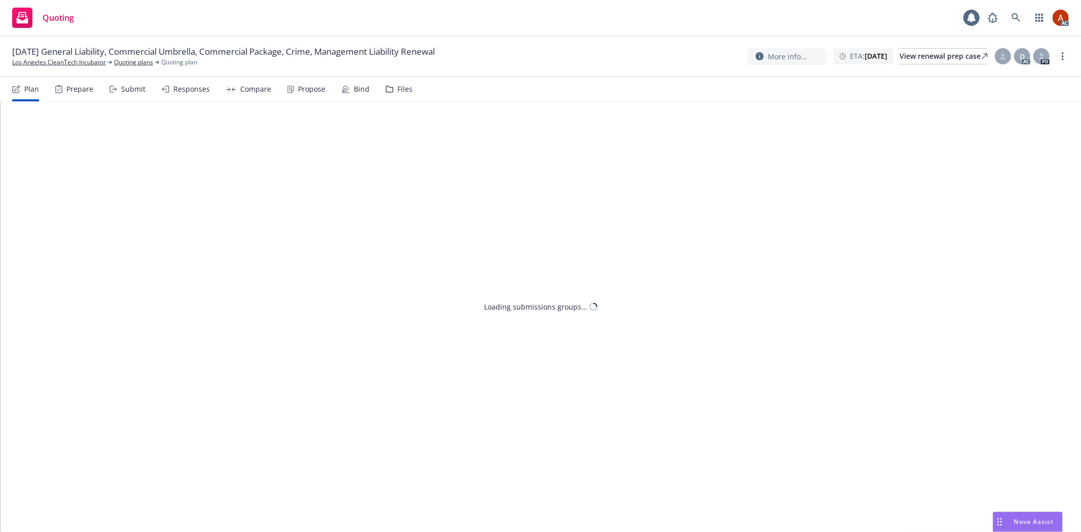
click at [68, 90] on div "Prepare" at bounding box center [79, 89] width 27 height 8
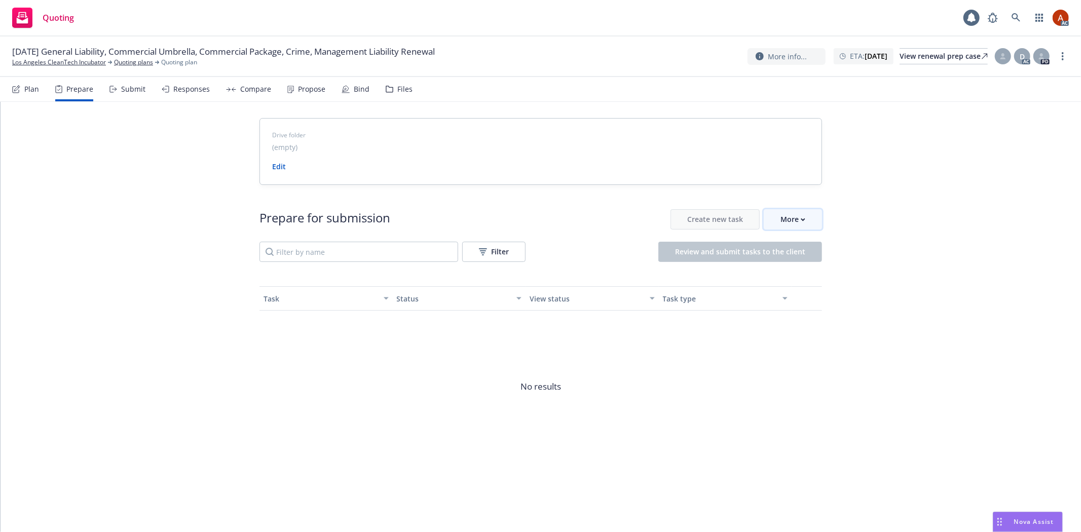
click at [787, 221] on div "More" at bounding box center [792, 219] width 25 height 19
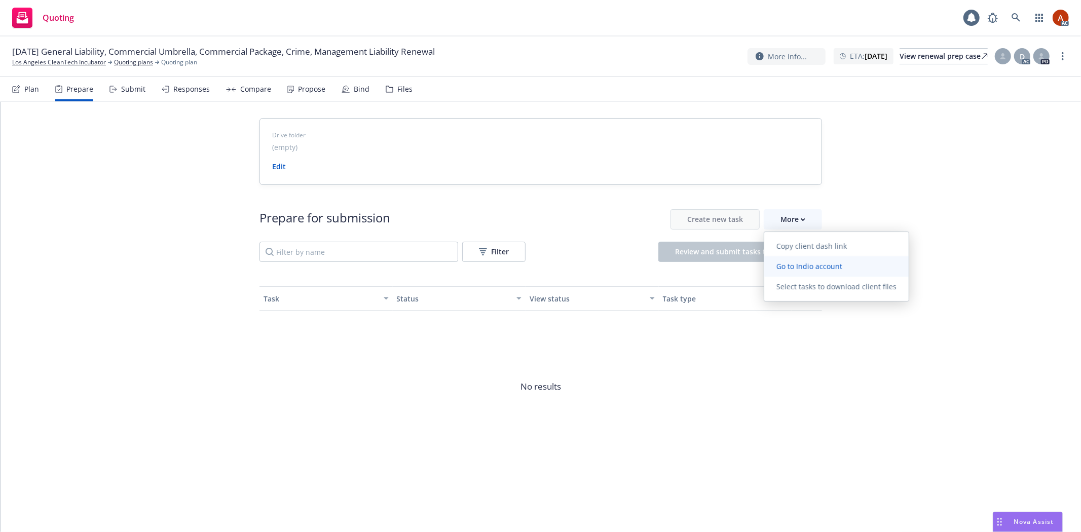
click at [798, 265] on span "Go to Indio account" at bounding box center [809, 266] width 90 height 10
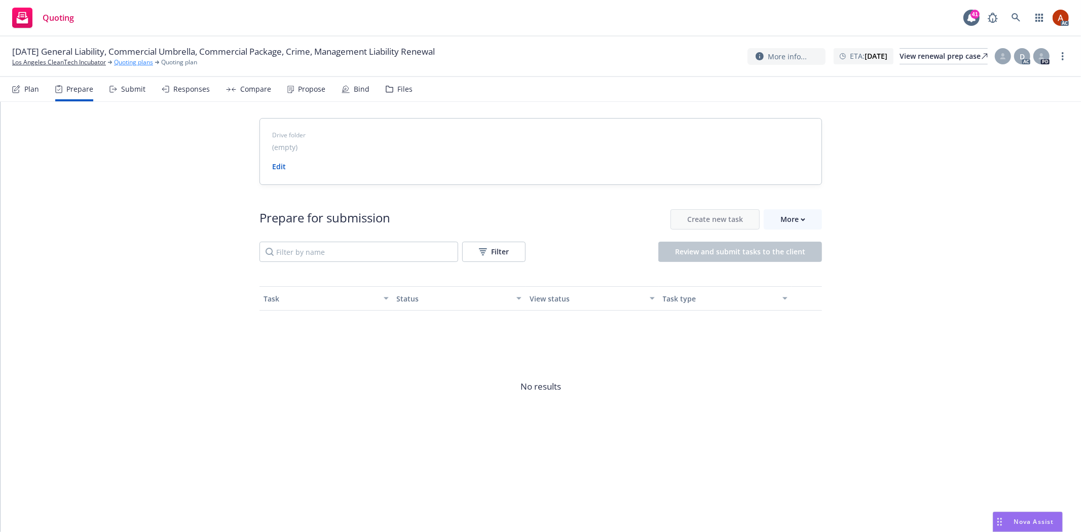
click at [127, 63] on link "Quoting plans" at bounding box center [133, 62] width 39 height 9
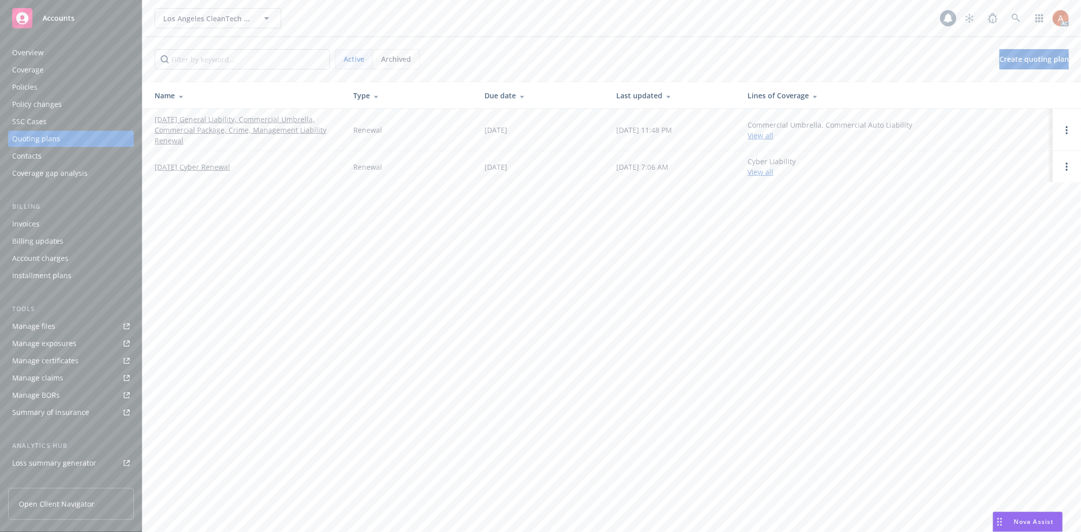
click at [181, 117] on link "[DATE] General Liability, Commercial Umbrella, Commercial Package, Crime, Manag…" at bounding box center [246, 130] width 182 height 32
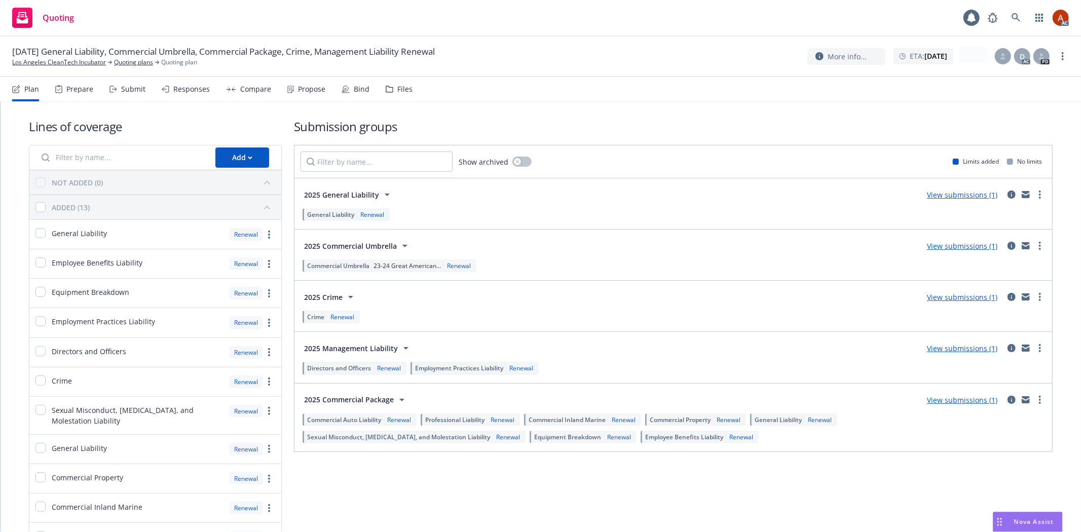
click at [68, 93] on div "Prepare" at bounding box center [79, 89] width 27 height 8
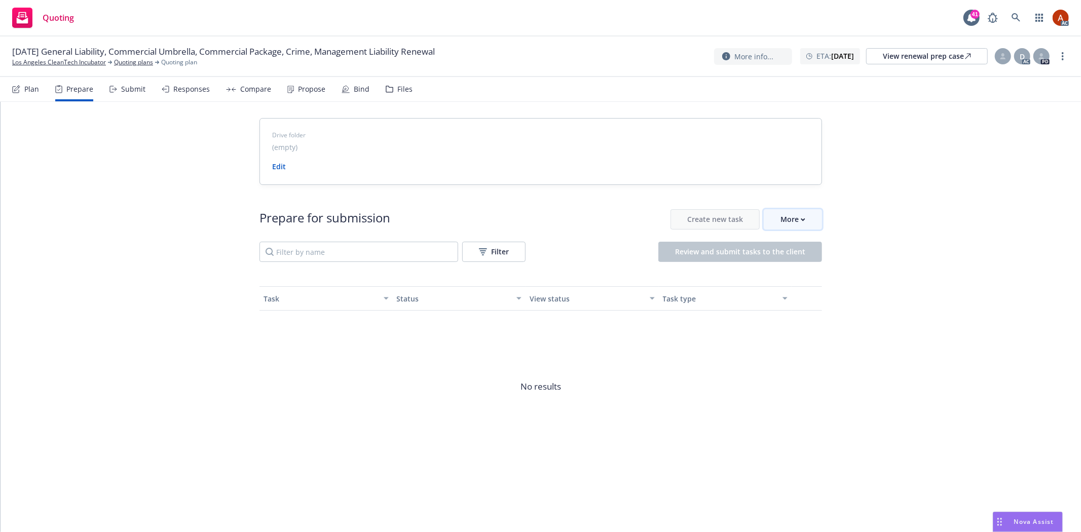
click at [791, 216] on div "More" at bounding box center [792, 219] width 25 height 19
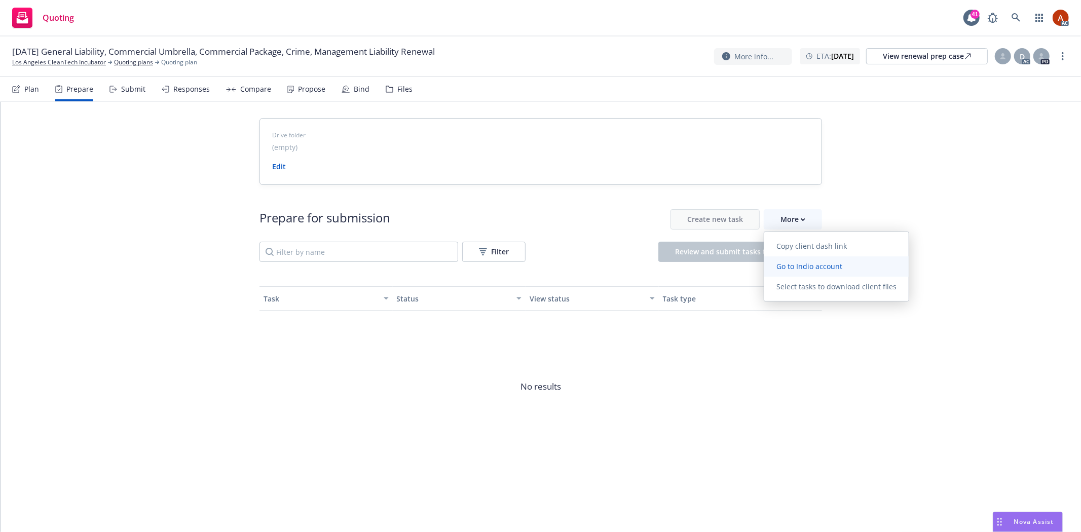
click at [805, 270] on span "Go to Indio account" at bounding box center [809, 266] width 90 height 10
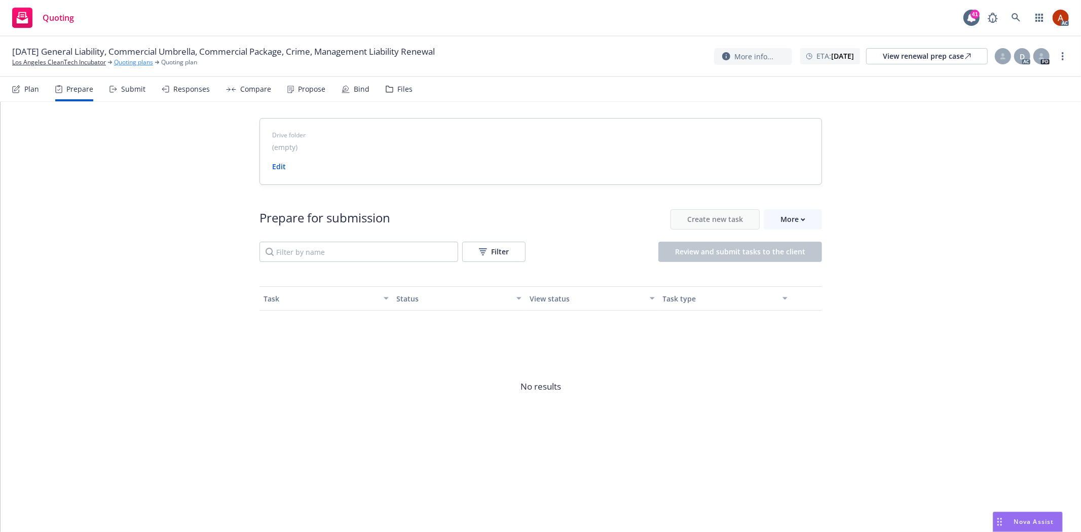
click at [127, 63] on link "Quoting plans" at bounding box center [133, 62] width 39 height 9
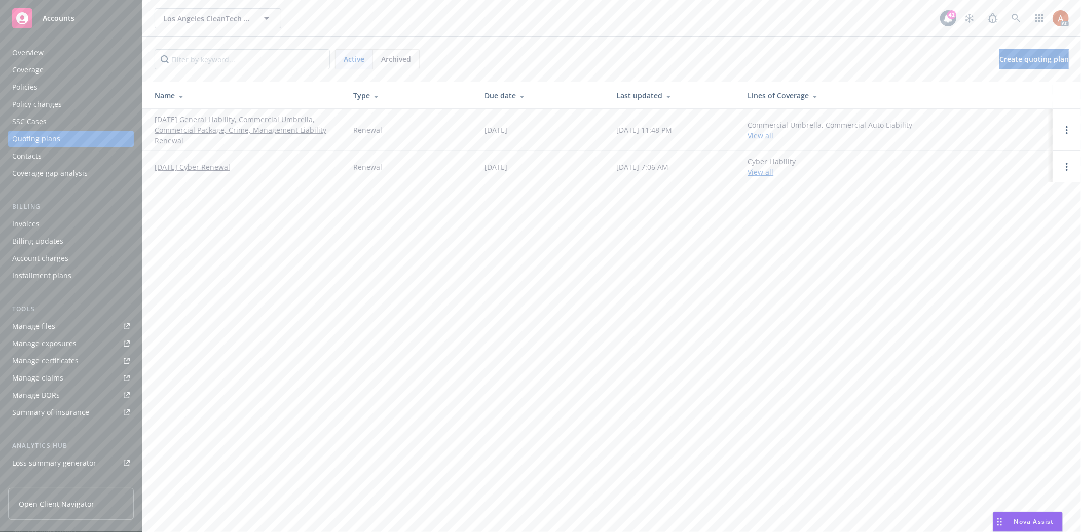
click at [22, 48] on div "Overview" at bounding box center [27, 53] width 31 height 16
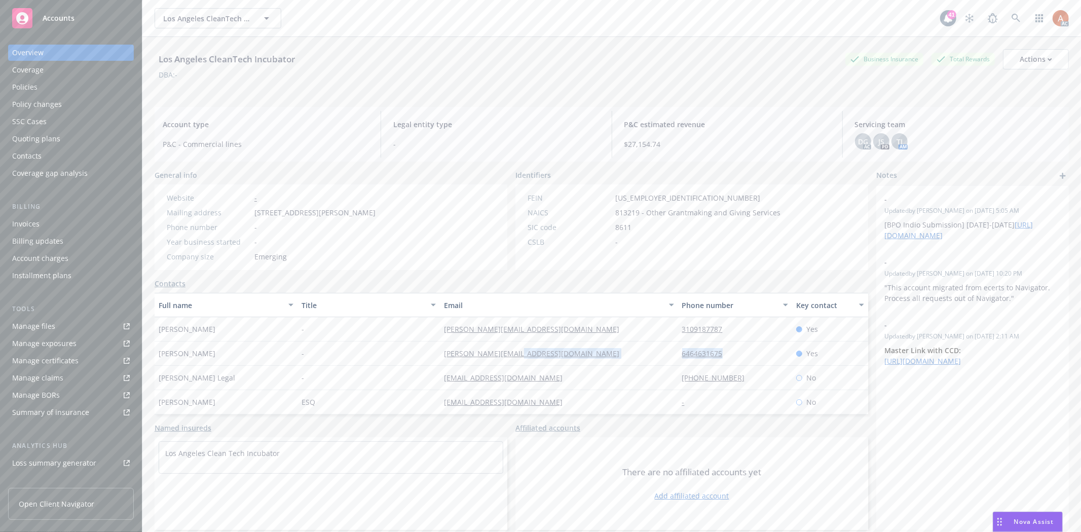
drag, startPoint x: 655, startPoint y: 357, endPoint x: 740, endPoint y: 357, distance: 84.1
click at [740, 357] on div "[PERSON_NAME] - [PERSON_NAME][EMAIL_ADDRESS][DOMAIN_NAME] 6464631675 Yes" at bounding box center [511, 353] width 713 height 24
copy div "6464631675"
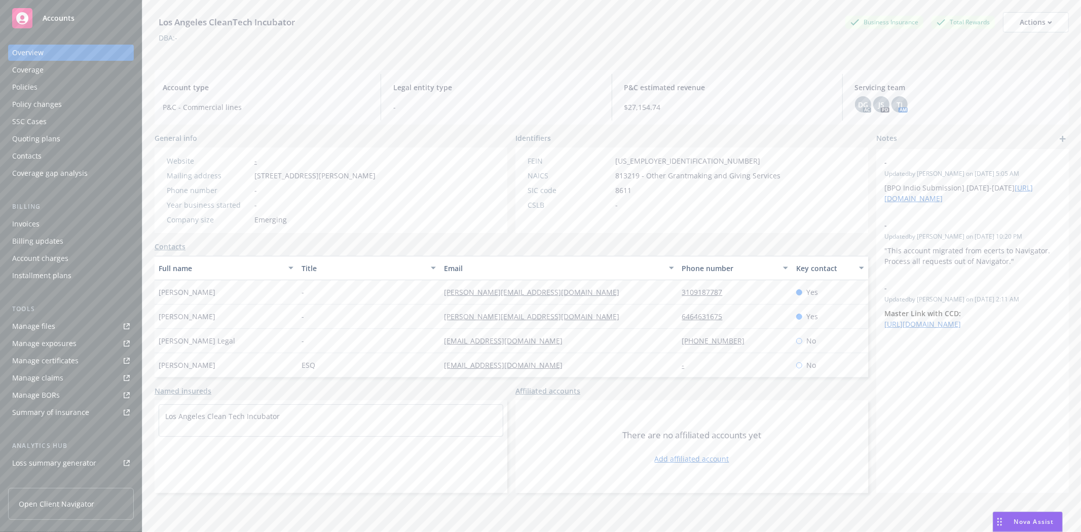
click at [272, 241] on div "Contacts" at bounding box center [511, 246] width 713 height 11
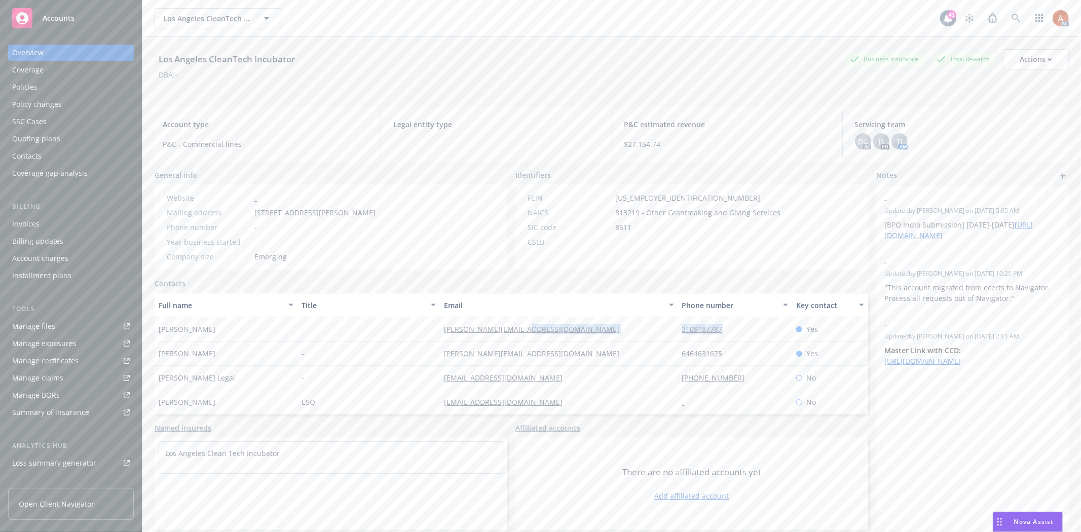
drag, startPoint x: 654, startPoint y: 328, endPoint x: 729, endPoint y: 328, distance: 75.5
click at [729, 328] on div "[PERSON_NAME] - [PERSON_NAME][EMAIL_ADDRESS][DOMAIN_NAME] 3109187787 Yes" at bounding box center [511, 329] width 713 height 24
copy div "3109187787"
click at [627, 335] on div "[PERSON_NAME][EMAIL_ADDRESS][DOMAIN_NAME]" at bounding box center [559, 329] width 238 height 24
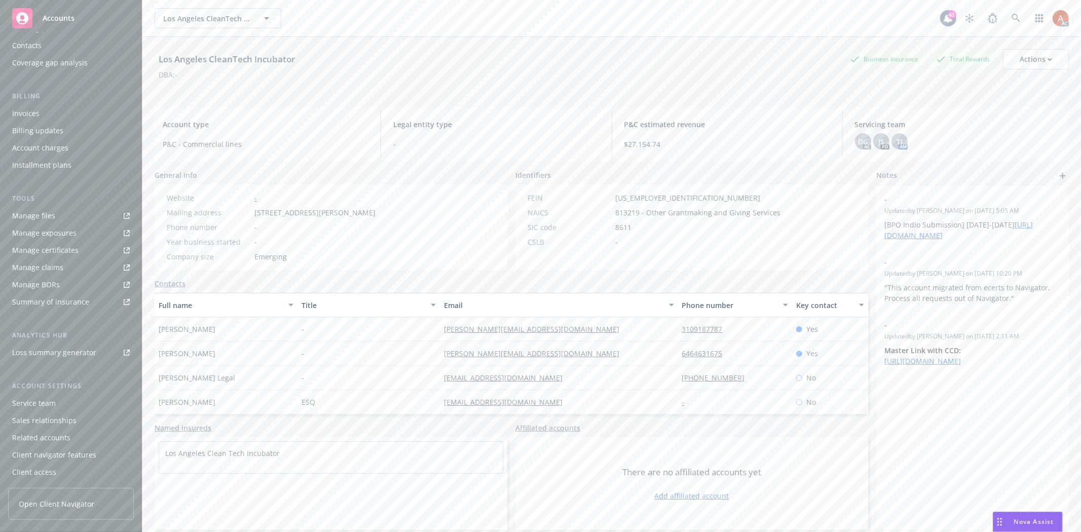
click at [34, 408] on div "Service team" at bounding box center [34, 403] width 44 height 16
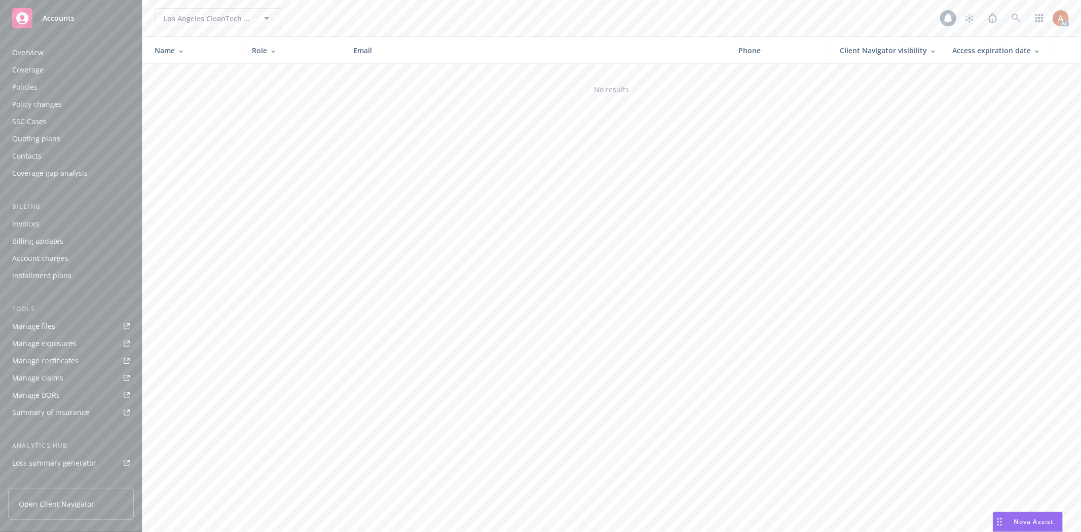
scroll to position [110, 0]
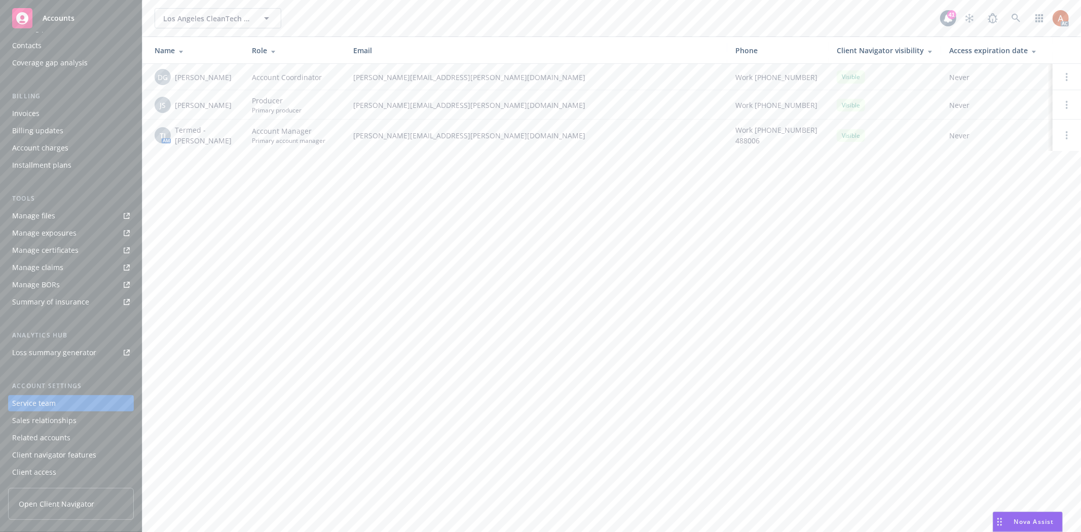
drag, startPoint x: 188, startPoint y: 78, endPoint x: 225, endPoint y: 88, distance: 38.5
click at [225, 87] on td "DG [PERSON_NAME]" at bounding box center [192, 77] width 101 height 26
drag, startPoint x: 183, startPoint y: 107, endPoint x: 204, endPoint y: 107, distance: 20.8
click at [204, 107] on span "[PERSON_NAME]" at bounding box center [203, 105] width 57 height 11
drag, startPoint x: 174, startPoint y: 140, endPoint x: 240, endPoint y: 141, distance: 65.9
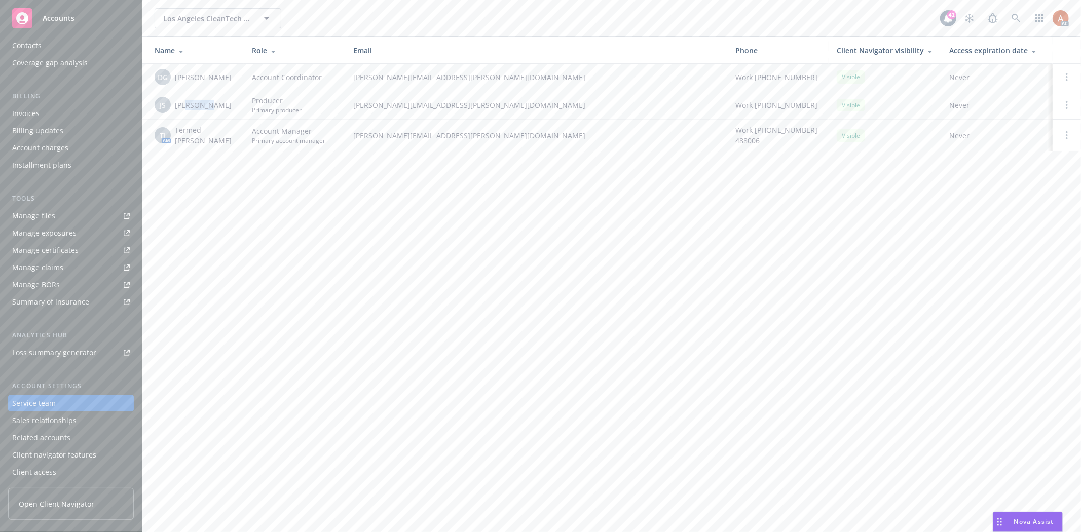
click at [240, 141] on td "TJ AM Termed - [PERSON_NAME]" at bounding box center [192, 135] width 101 height 31
copy span "[PERSON_NAME]"
drag, startPoint x: 340, startPoint y: 240, endPoint x: 61, endPoint y: 84, distance: 320.2
click at [340, 238] on div "Los Angeles CleanTech Incubator Los Angeles CleanTech Incubator 41 AC Name Role…" at bounding box center [611, 266] width 938 height 532
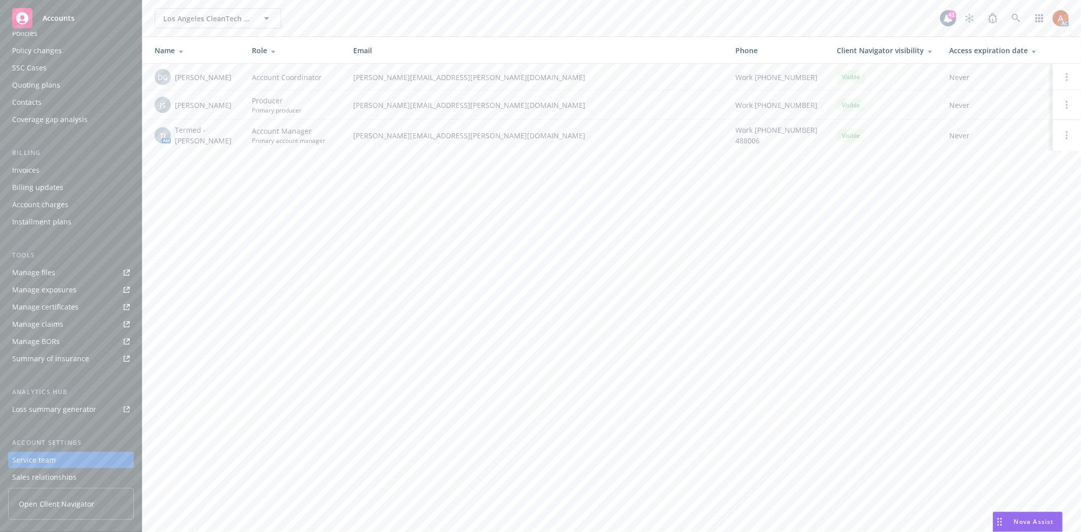
scroll to position [0, 0]
click at [25, 83] on div "Policies" at bounding box center [24, 87] width 25 height 16
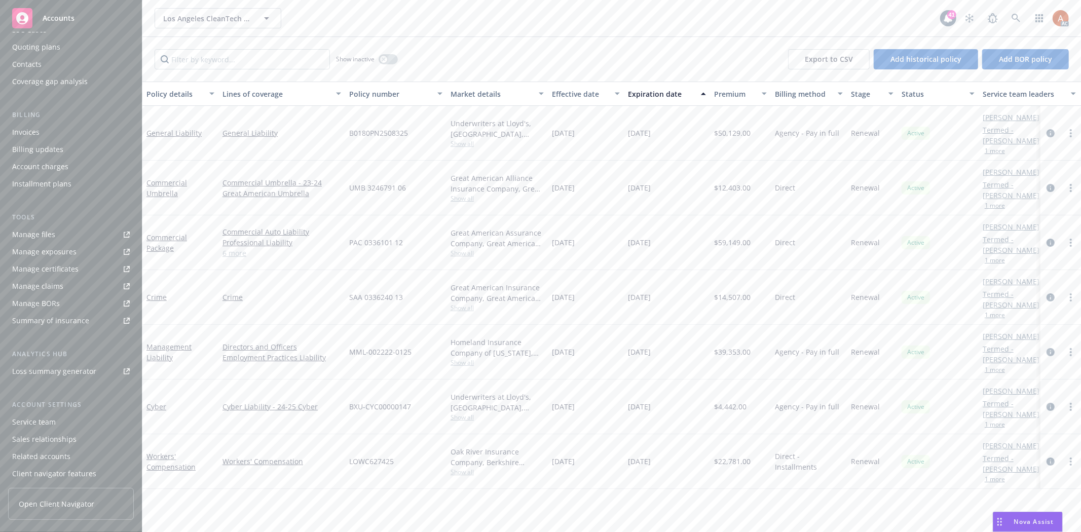
scroll to position [110, 0]
click at [38, 402] on div "Service team" at bounding box center [34, 403] width 44 height 16
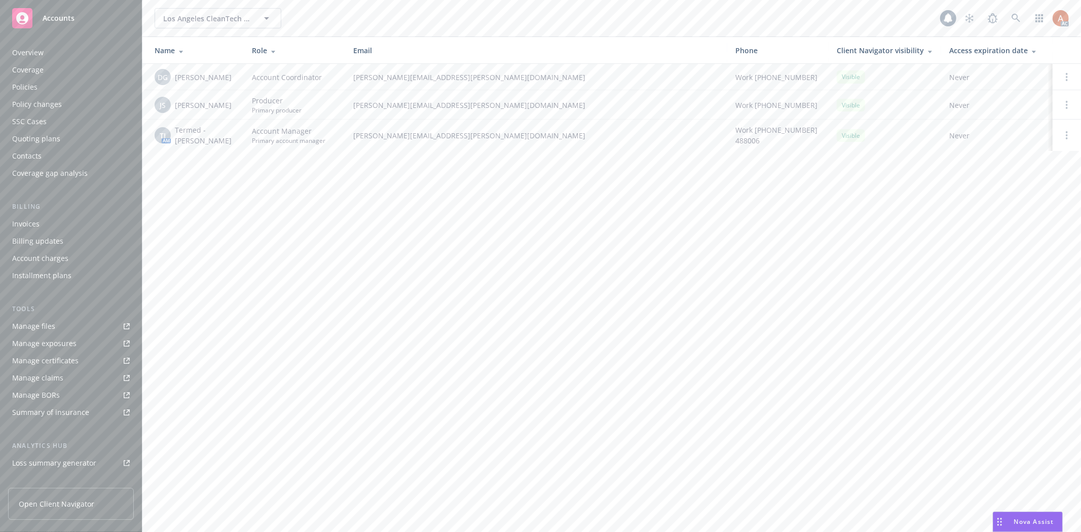
scroll to position [110, 0]
drag, startPoint x: 174, startPoint y: 127, endPoint x: 234, endPoint y: 143, distance: 61.9
click at [234, 143] on div "TJ AM Termed - [PERSON_NAME]" at bounding box center [195, 135] width 81 height 21
copy span "Termed - [PERSON_NAME]"
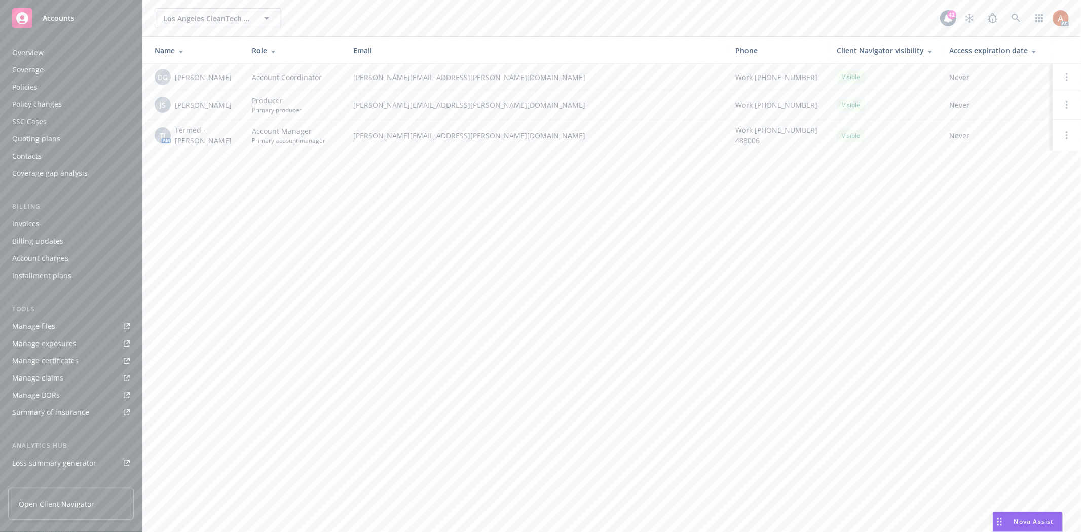
click at [29, 85] on div "Policies" at bounding box center [24, 87] width 25 height 16
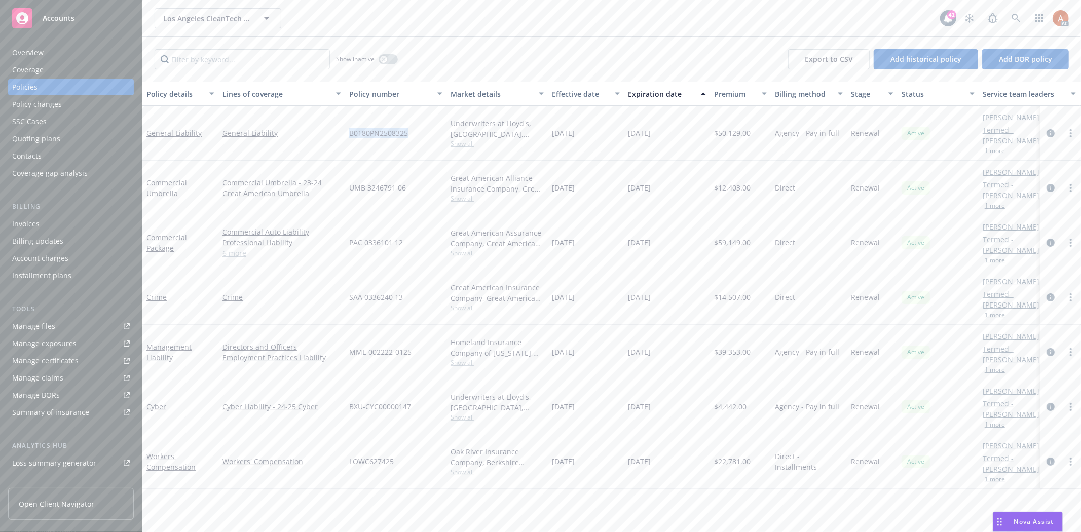
drag, startPoint x: 345, startPoint y: 130, endPoint x: 409, endPoint y: 133, distance: 63.9
click at [409, 133] on div "B0180PN2508325" at bounding box center [395, 133] width 101 height 55
drag, startPoint x: 350, startPoint y: 184, endPoint x: 402, endPoint y: 185, distance: 52.2
click at [402, 185] on span "UMB 3246791 06" at bounding box center [377, 187] width 57 height 11
drag, startPoint x: 351, startPoint y: 241, endPoint x: 411, endPoint y: 268, distance: 66.4
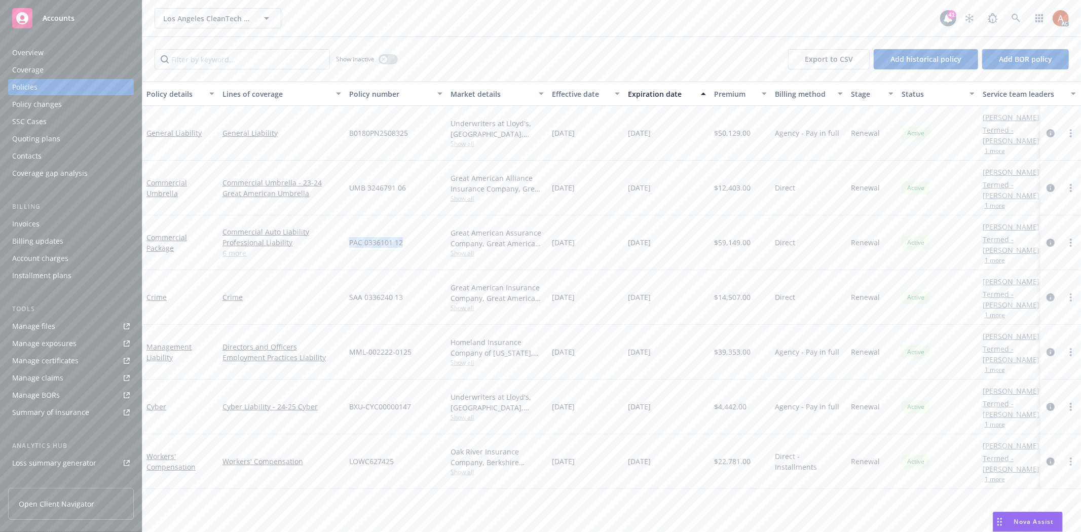
click at [413, 243] on div "PAC 0336101 12" at bounding box center [395, 242] width 101 height 55
click at [408, 274] on div "SAA 0336240 13" at bounding box center [395, 297] width 101 height 55
click at [28, 54] on div "Overview" at bounding box center [27, 53] width 31 height 16
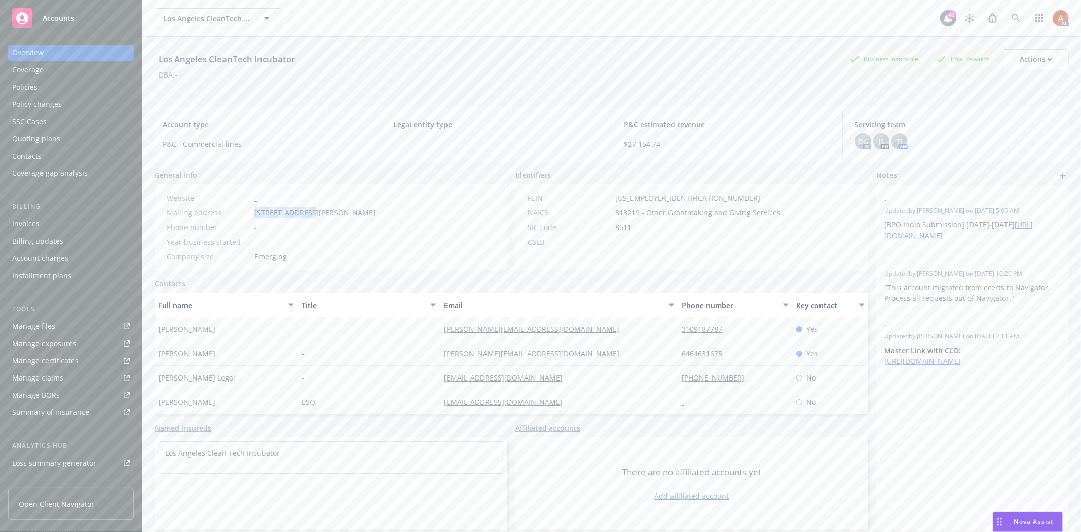
drag, startPoint x: 248, startPoint y: 207, endPoint x: 304, endPoint y: 217, distance: 56.6
click at [304, 217] on div "Mailing address [STREET_ADDRESS][PERSON_NAME]" at bounding box center [271, 212] width 217 height 11
copy div "[STREET_ADDRESS][PERSON_NAME]"
click at [370, 244] on div "Year business started -" at bounding box center [271, 242] width 217 height 11
drag, startPoint x: 307, startPoint y: 208, endPoint x: 345, endPoint y: 212, distance: 37.7
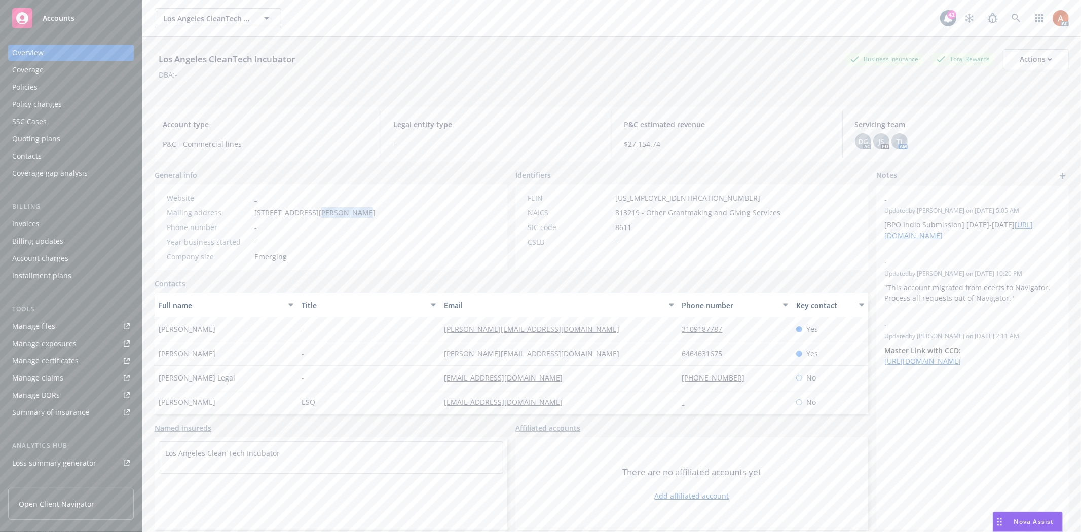
click at [345, 212] on span "[STREET_ADDRESS][PERSON_NAME]" at bounding box center [314, 212] width 121 height 11
copy span "[GEOGRAPHIC_DATA]"
click at [388, 218] on div "Website - Mailing address [STREET_ADDRESS][PERSON_NAME] Phone number - Year bus…" at bounding box center [271, 227] width 233 height 86
click at [375, 213] on span "[STREET_ADDRESS][PERSON_NAME]" at bounding box center [314, 212] width 121 height 11
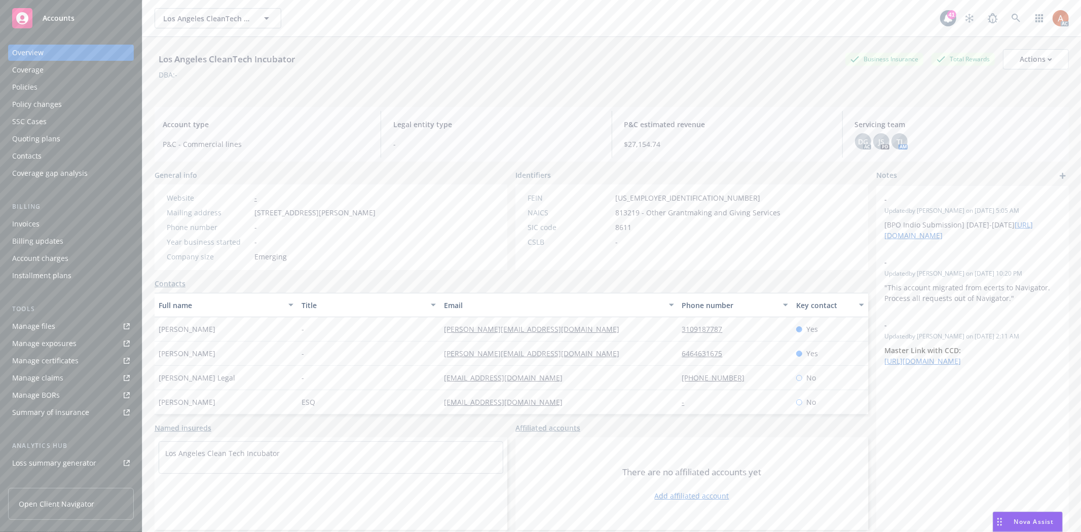
copy span "90013"
drag, startPoint x: 616, startPoint y: 197, endPoint x: 649, endPoint y: 199, distance: 32.5
click at [649, 199] on span "[US_EMPLOYER_IDENTIFICATION_NUMBER]" at bounding box center [687, 197] width 145 height 11
click at [586, 201] on div "FEIN" at bounding box center [569, 197] width 84 height 11
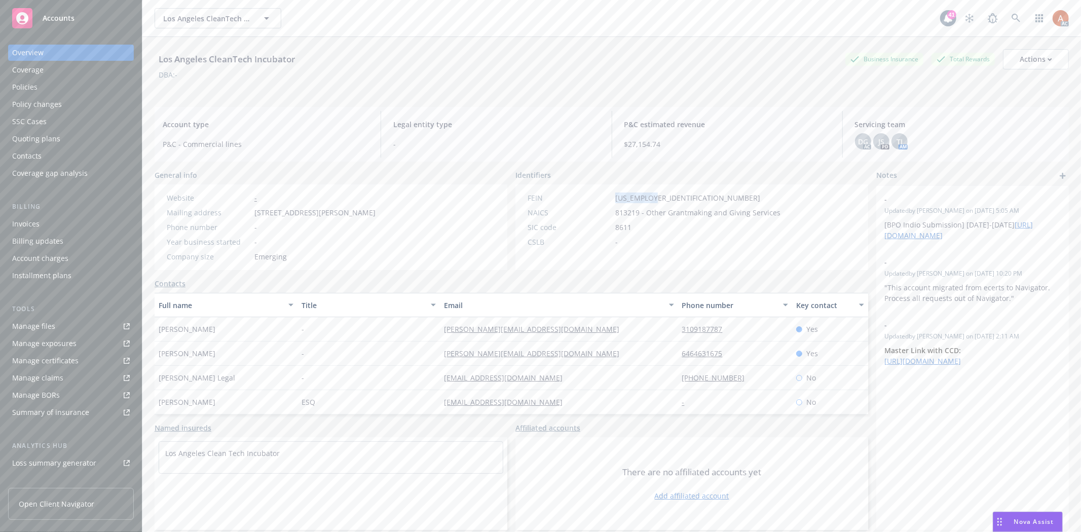
drag, startPoint x: 608, startPoint y: 194, endPoint x: 668, endPoint y: 201, distance: 59.7
click at [668, 201] on div "FEIN [US_EMPLOYER_IDENTIFICATION_NUMBER]" at bounding box center [653, 197] width 261 height 11
copy div "[US_EMPLOYER_IDENTIFICATION_NUMBER]"
click at [620, 211] on span "813219 - Other Grantmaking and Giving Services" at bounding box center [697, 212] width 165 height 11
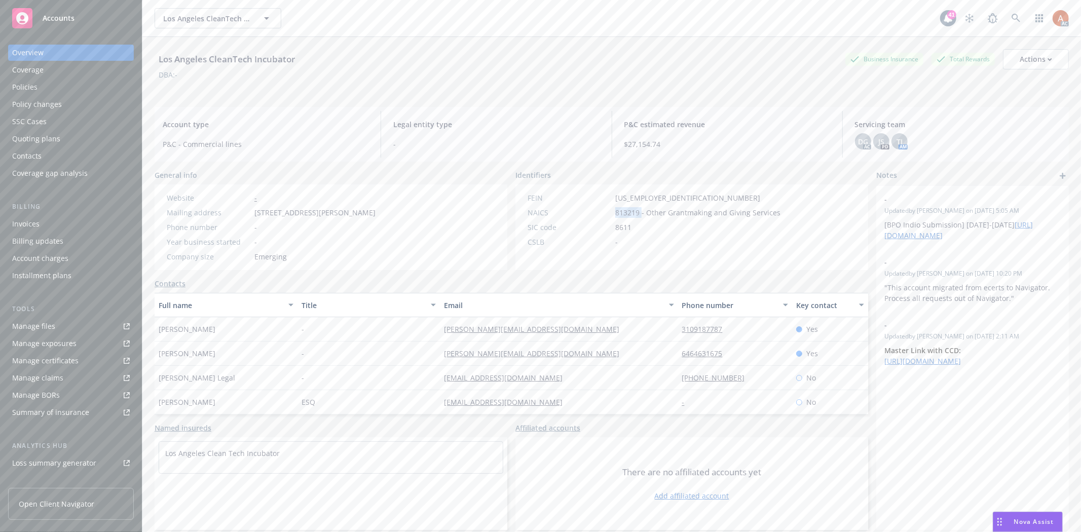
copy span "813219"
drag, startPoint x: 159, startPoint y: 326, endPoint x: 215, endPoint y: 337, distance: 57.8
click at [215, 337] on div "[PERSON_NAME]" at bounding box center [226, 329] width 143 height 24
copy span "[PERSON_NAME]"
drag, startPoint x: 346, startPoint y: 345, endPoint x: 438, endPoint y: 332, distance: 92.6
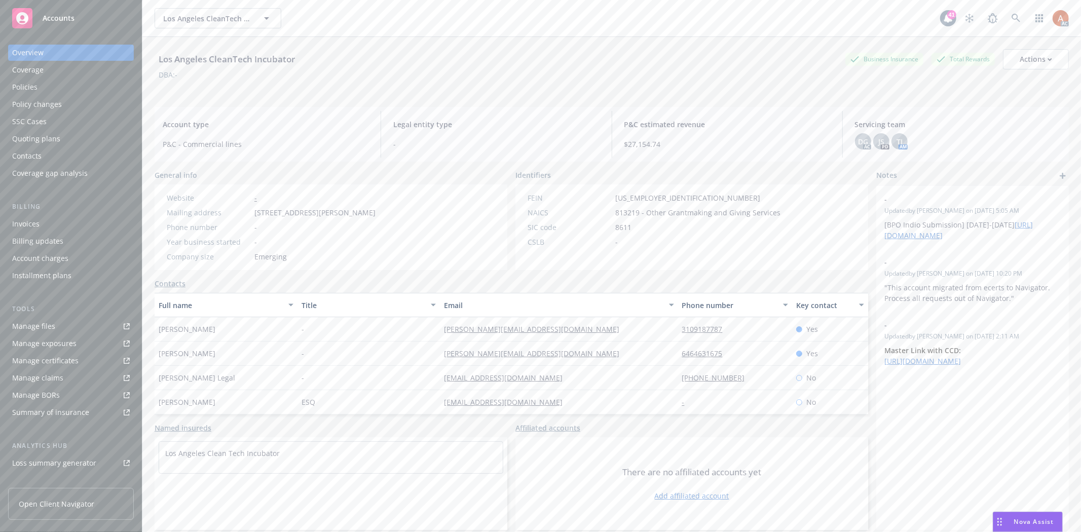
click at [353, 344] on div "-" at bounding box center [368, 353] width 143 height 24
drag, startPoint x: 417, startPoint y: 328, endPoint x: 535, endPoint y: 331, distance: 118.6
click at [535, 331] on div "[PERSON_NAME] - [PERSON_NAME][EMAIL_ADDRESS][DOMAIN_NAME] 3109187787 Yes" at bounding box center [511, 329] width 713 height 24
drag, startPoint x: 658, startPoint y: 314, endPoint x: 656, endPoint y: 338, distance: 24.4
click at [670, 315] on div "button" at bounding box center [672, 304] width 5 height 23
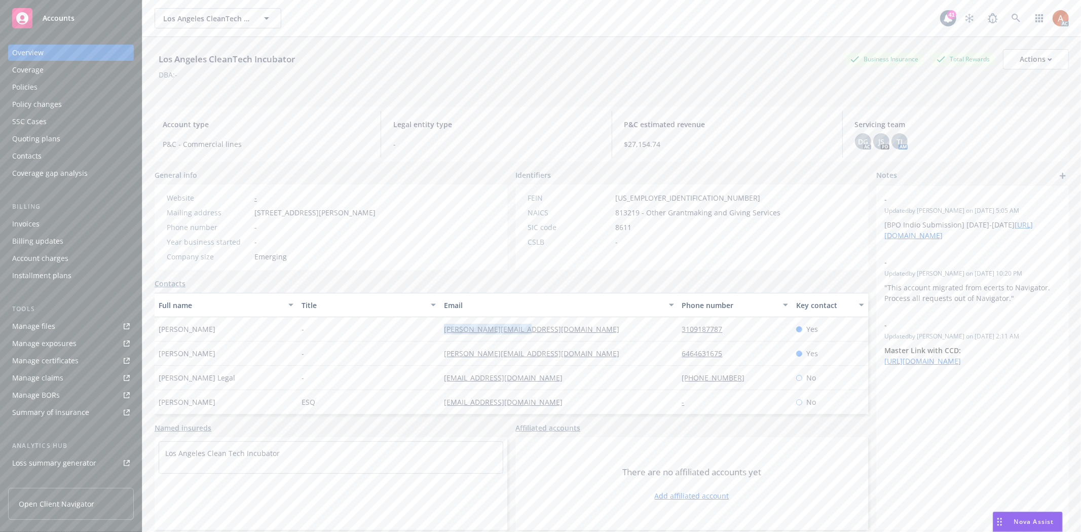
click at [655, 337] on div "[PERSON_NAME][EMAIL_ADDRESS][DOMAIN_NAME]" at bounding box center [559, 329] width 238 height 24
drag, startPoint x: 660, startPoint y: 329, endPoint x: 719, endPoint y: 329, distance: 59.3
click at [719, 329] on div "[PERSON_NAME] - [PERSON_NAME][EMAIL_ADDRESS][DOMAIN_NAME] 3109187787 Yes" at bounding box center [511, 329] width 713 height 24
drag, startPoint x: 421, startPoint y: 357, endPoint x: 527, endPoint y: 355, distance: 105.4
click at [527, 355] on div "[PERSON_NAME] - [PERSON_NAME][EMAIL_ADDRESS][DOMAIN_NAME] 6464631675 Yes" at bounding box center [511, 353] width 713 height 24
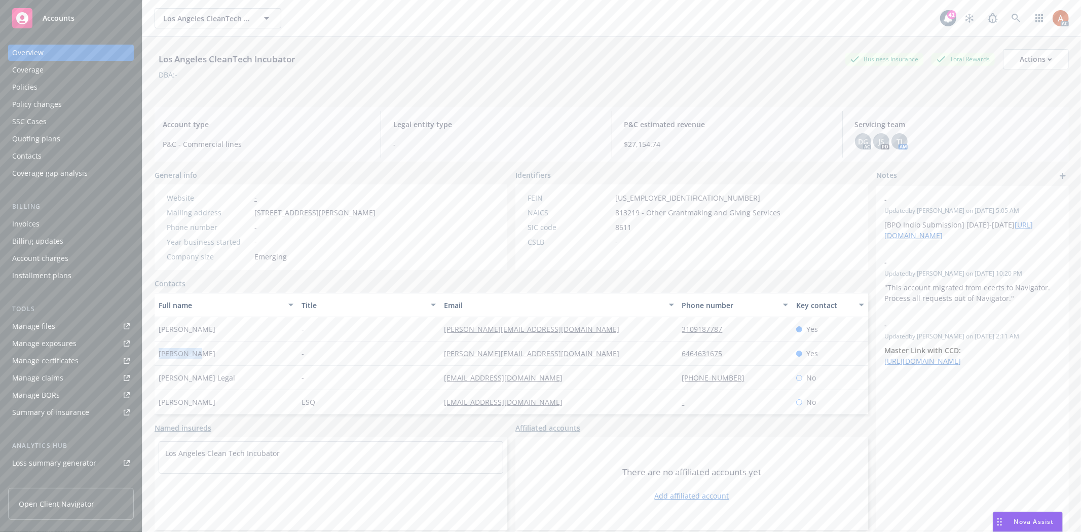
drag, startPoint x: 205, startPoint y: 353, endPoint x: 214, endPoint y: 352, distance: 9.1
click at [214, 352] on div "[PERSON_NAME]" at bounding box center [226, 353] width 143 height 24
drag, startPoint x: 375, startPoint y: 345, endPoint x: 393, endPoint y: 346, distance: 17.8
click at [376, 345] on div "-" at bounding box center [368, 353] width 143 height 24
drag, startPoint x: 655, startPoint y: 354, endPoint x: 746, endPoint y: 356, distance: 91.2
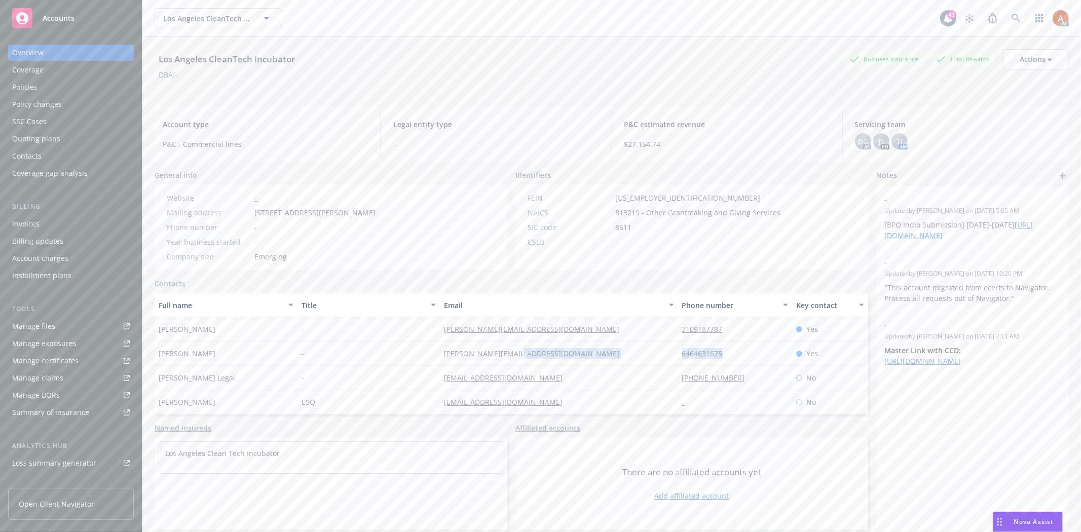
click at [746, 356] on div "[PERSON_NAME] - [PERSON_NAME][EMAIL_ADDRESS][DOMAIN_NAME] 6464631675 Yes" at bounding box center [511, 353] width 713 height 24
click at [287, 90] on div "Los Angeles CleanTech Incubator Business Insurance Total Rewards Actions DBA: -" at bounding box center [612, 70] width 914 height 42
click at [42, 403] on div "Service team" at bounding box center [34, 403] width 44 height 16
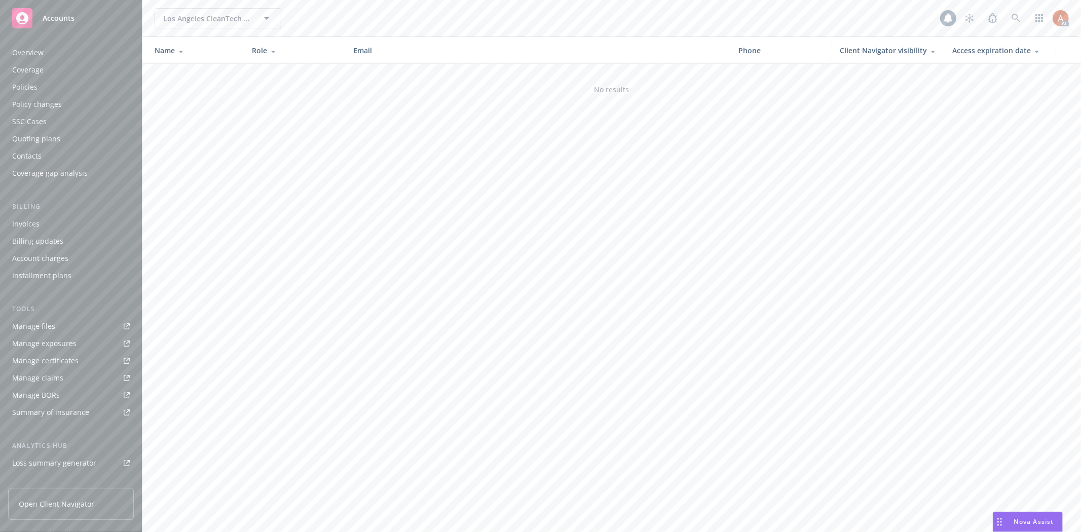
scroll to position [110, 0]
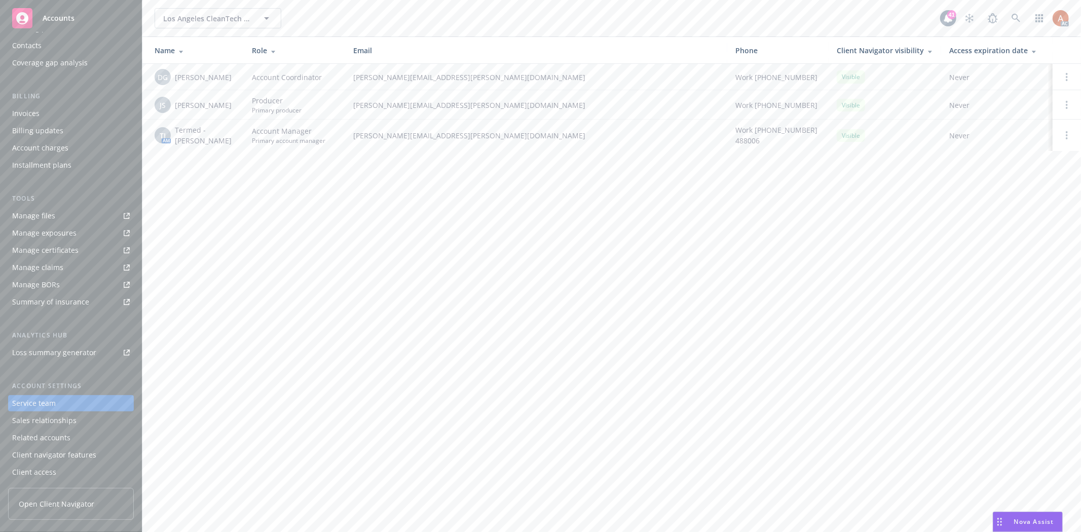
drag, startPoint x: 175, startPoint y: 140, endPoint x: 236, endPoint y: 142, distance: 60.3
click at [236, 142] on td "TJ AM Termed - [PERSON_NAME]" at bounding box center [192, 135] width 101 height 31
click at [262, 208] on div "Los Angeles CleanTech Incubator Los Angeles CleanTech Incubator 41 AC Name Role…" at bounding box center [611, 266] width 938 height 532
drag, startPoint x: 353, startPoint y: 132, endPoint x: 514, endPoint y: 138, distance: 161.2
click at [514, 138] on span "[PERSON_NAME][EMAIL_ADDRESS][PERSON_NAME][DOMAIN_NAME]" at bounding box center [536, 135] width 366 height 11
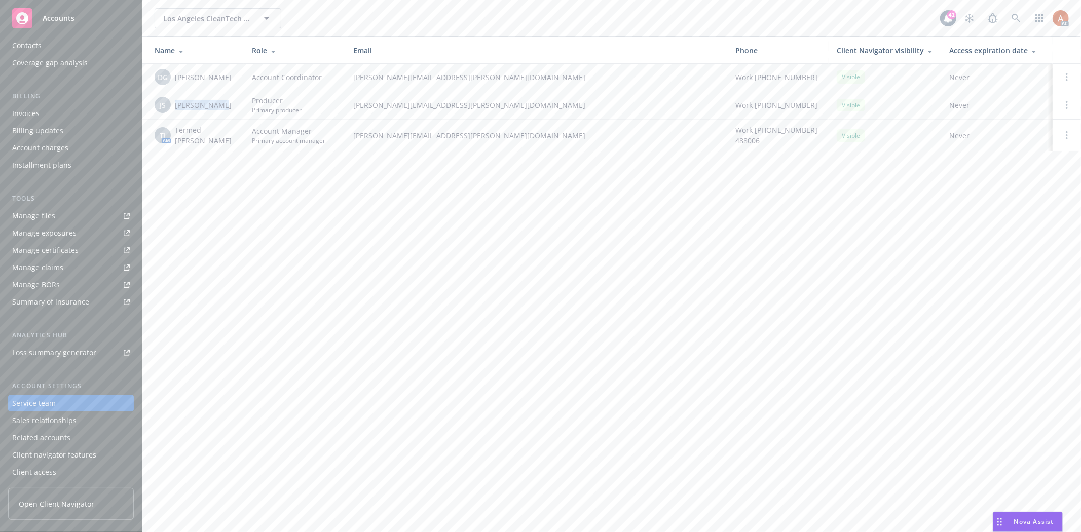
drag, startPoint x: 174, startPoint y: 104, endPoint x: 235, endPoint y: 107, distance: 60.9
click at [235, 107] on div "JS [PERSON_NAME]" at bounding box center [195, 105] width 81 height 16
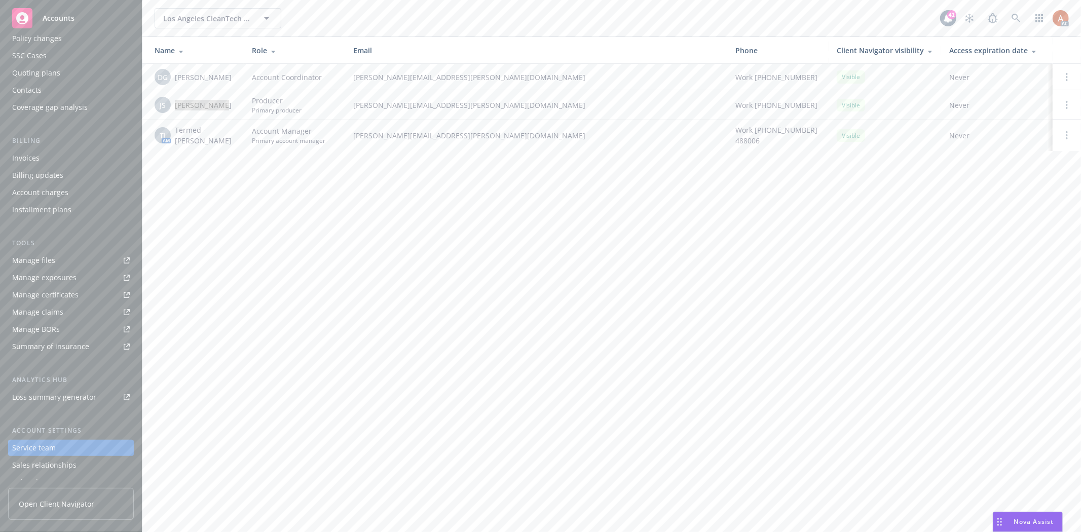
scroll to position [0, 0]
click at [28, 88] on div "Policies" at bounding box center [24, 87] width 25 height 16
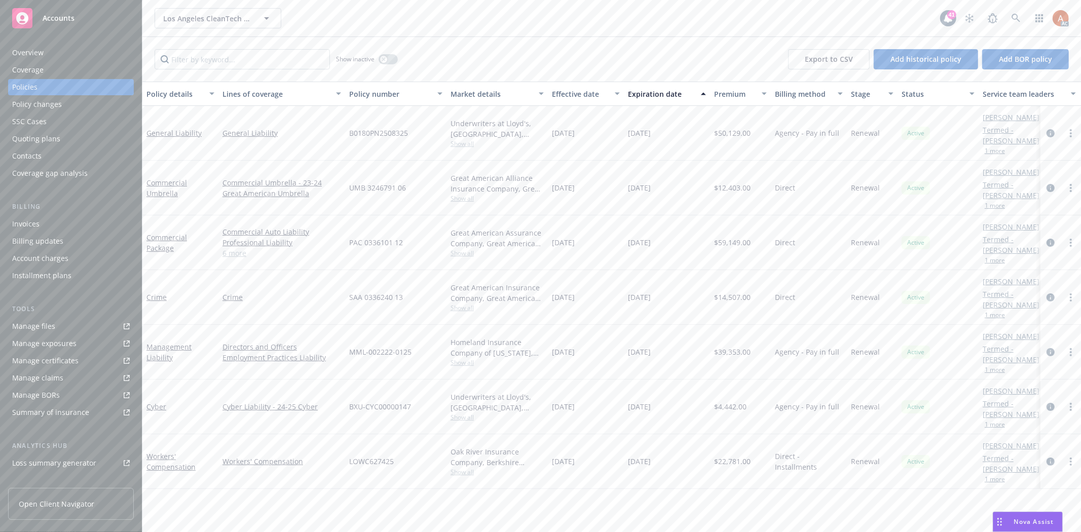
click at [227, 255] on link "6 more" at bounding box center [281, 253] width 119 height 11
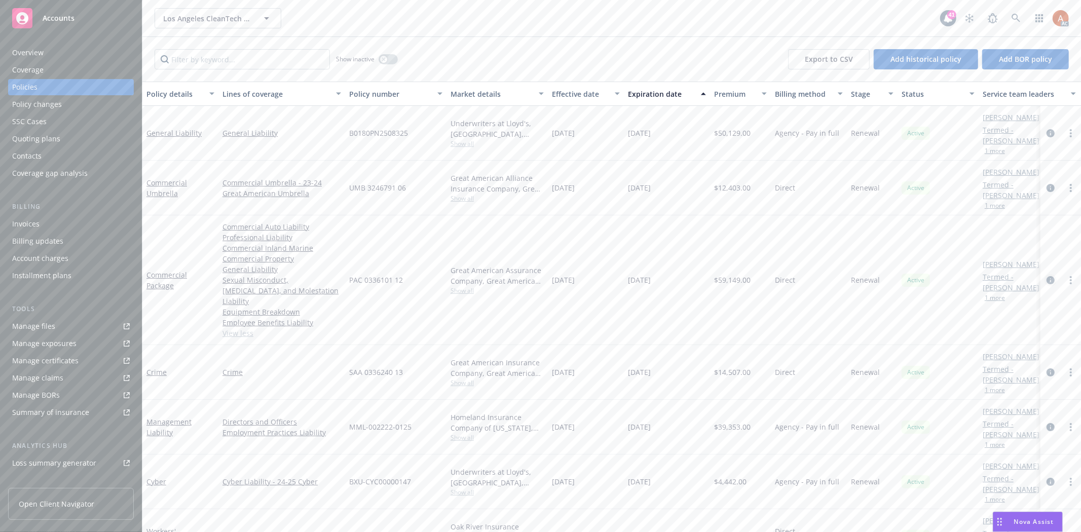
click at [1046, 277] on icon "circleInformation" at bounding box center [1050, 280] width 8 height 8
